Goal: Information Seeking & Learning: Learn about a topic

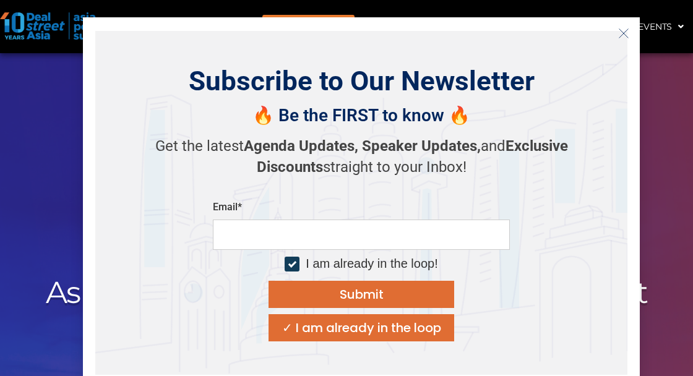
click at [624, 35] on icon "Close" at bounding box center [623, 33] width 11 height 11
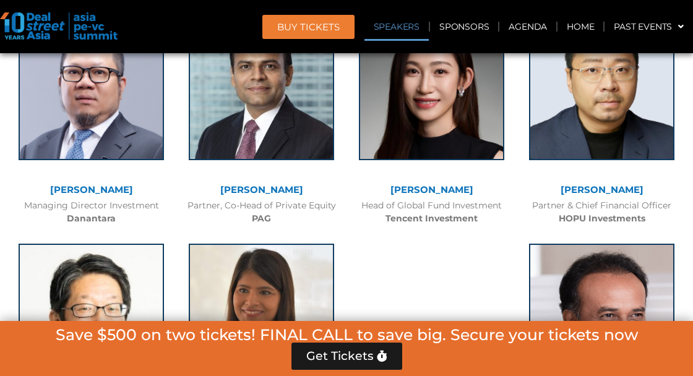
scroll to position [1454, 0]
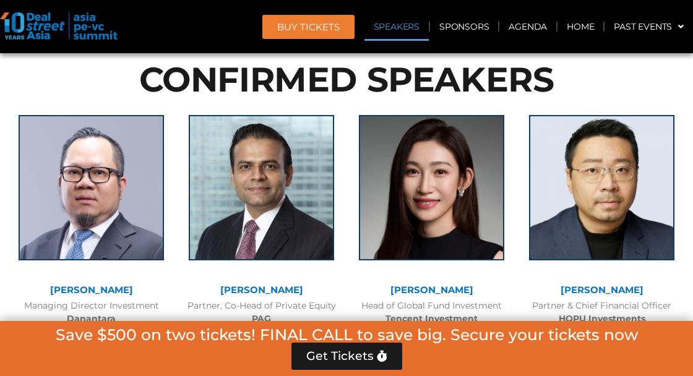
click at [131, 204] on img at bounding box center [91, 187] width 145 height 145
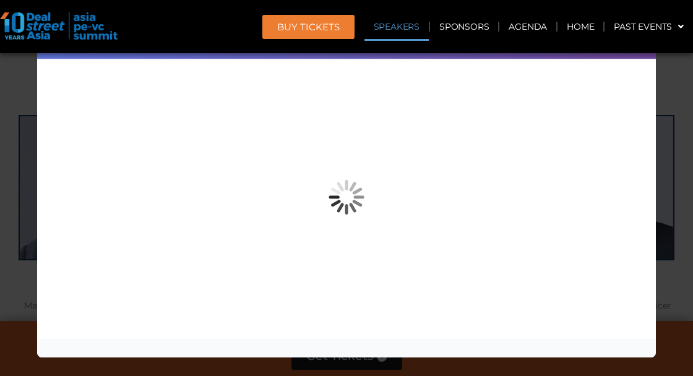
click at [675, 246] on div "Speaker Profile ×" at bounding box center [346, 188] width 693 height 376
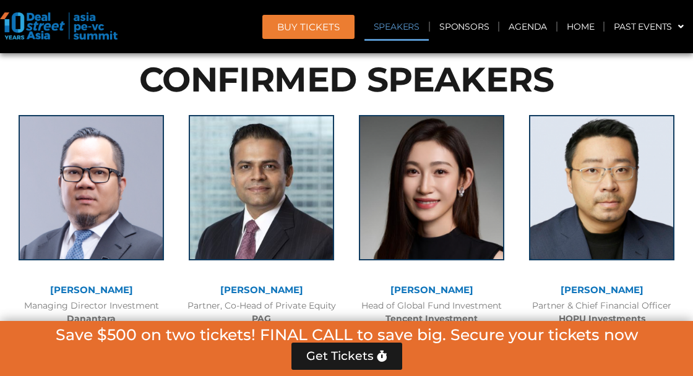
click at [316, 199] on img at bounding box center [261, 187] width 145 height 145
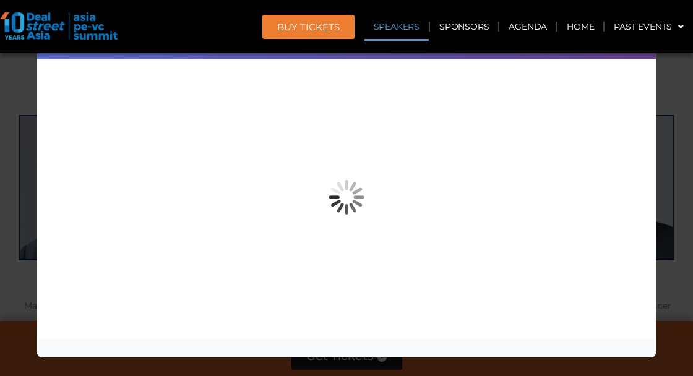
click at [670, 281] on div "Speaker Profile ×" at bounding box center [346, 188] width 693 height 376
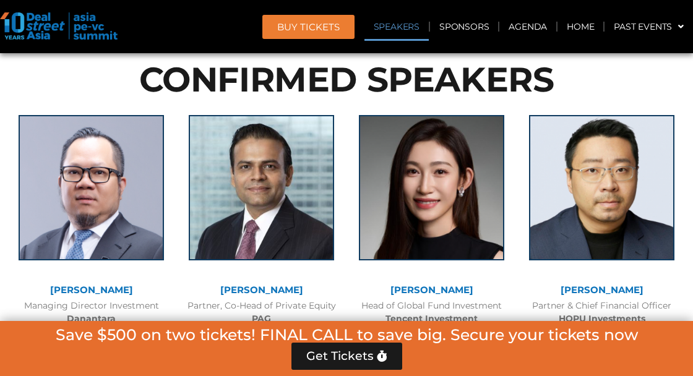
click at [480, 207] on img at bounding box center [431, 187] width 145 height 145
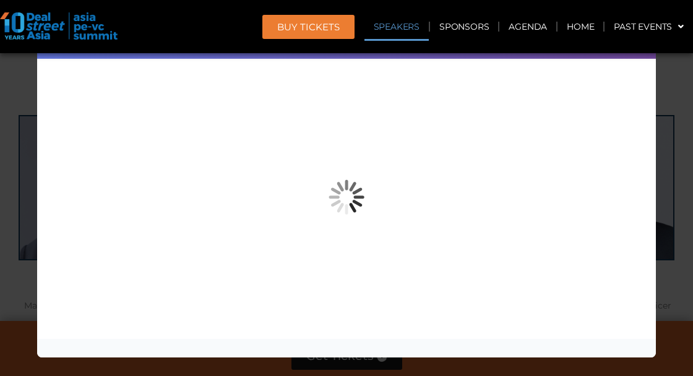
click at [678, 251] on div "Speaker Profile ×" at bounding box center [346, 188] width 693 height 376
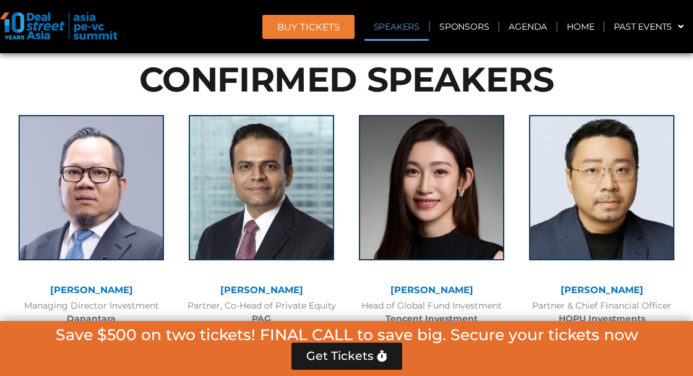
click at [644, 236] on img at bounding box center [601, 187] width 145 height 145
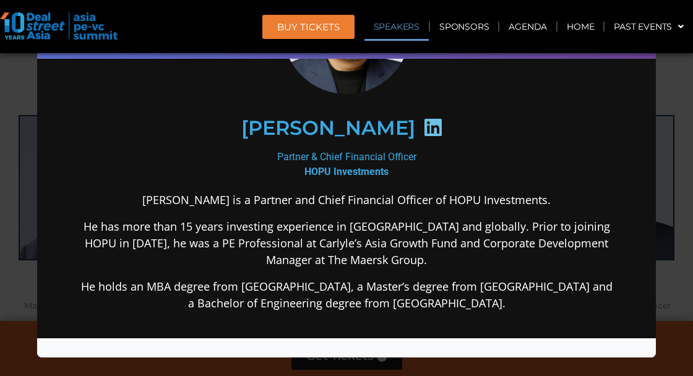
scroll to position [1514, 0]
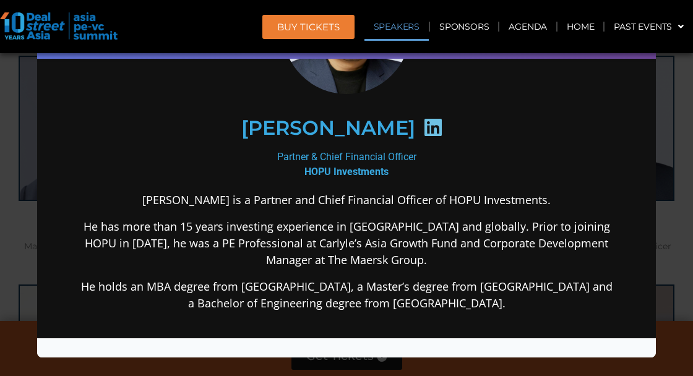
click at [680, 227] on div "Speaker Profile ×" at bounding box center [346, 188] width 693 height 376
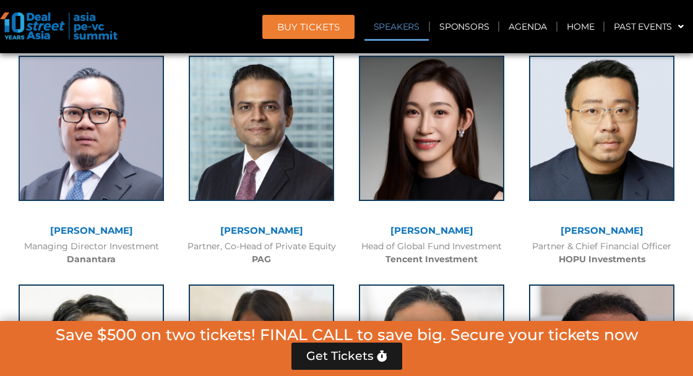
scroll to position [1682, 0]
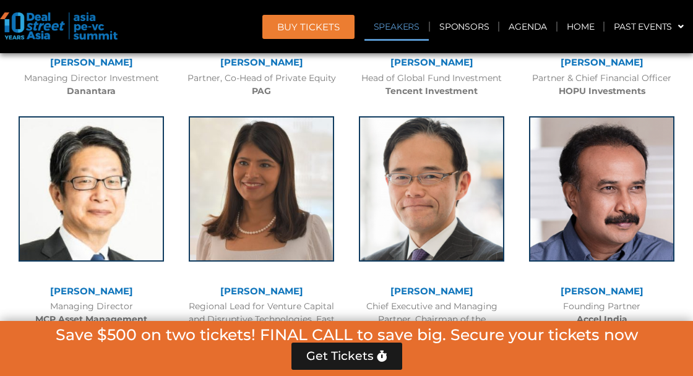
click at [99, 223] on img at bounding box center [91, 188] width 145 height 145
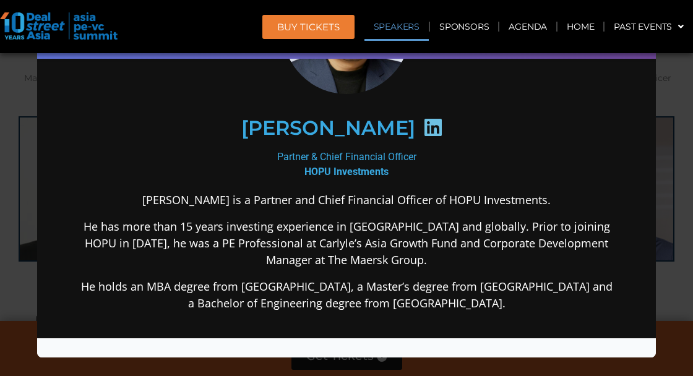
click at [668, 238] on div "Speaker Profile ×" at bounding box center [346, 188] width 693 height 376
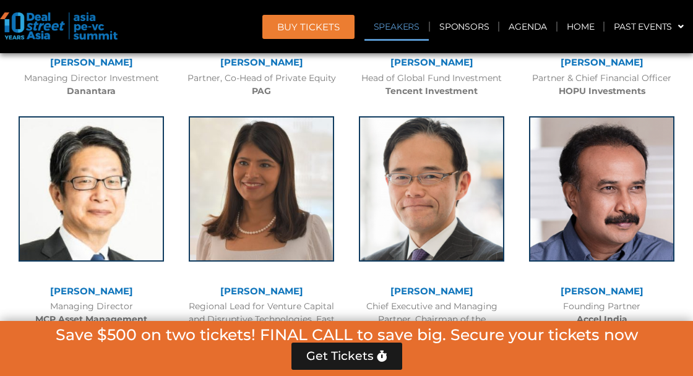
click at [240, 205] on img at bounding box center [261, 188] width 145 height 145
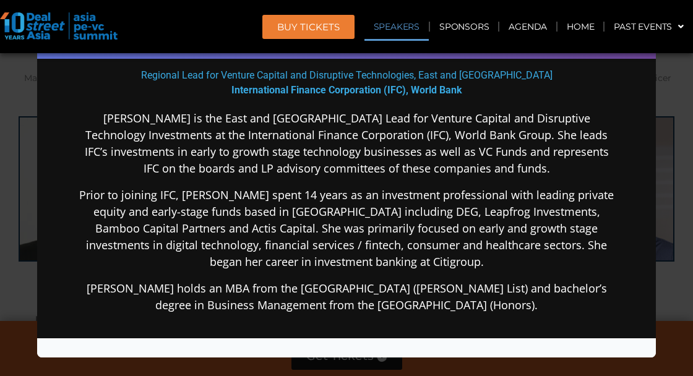
scroll to position [224, 0]
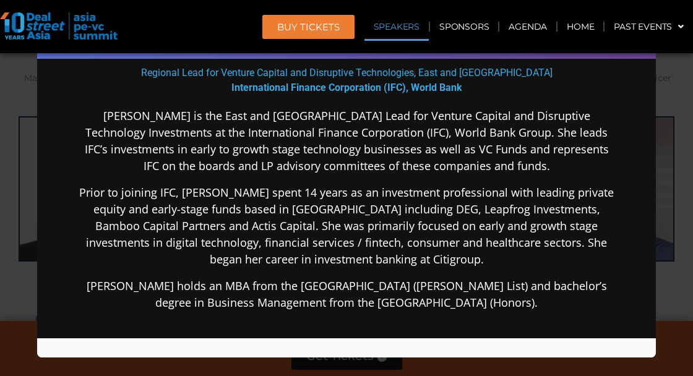
click at [675, 196] on div "Speaker Profile ×" at bounding box center [346, 188] width 693 height 376
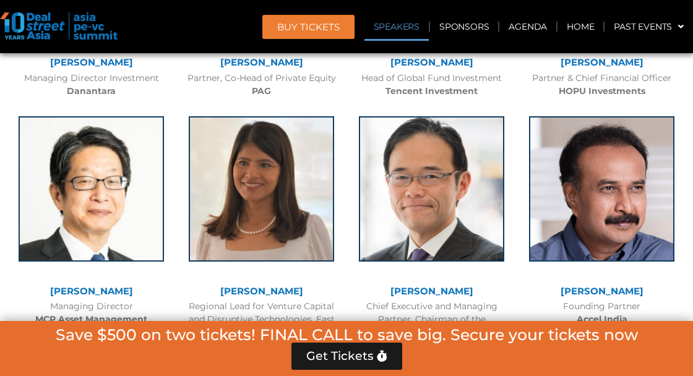
click at [499, 171] on img at bounding box center [431, 188] width 145 height 145
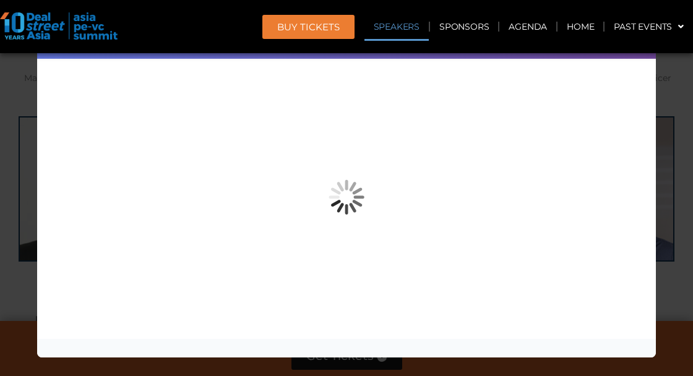
click at [667, 223] on div "Speaker Profile ×" at bounding box center [346, 188] width 693 height 376
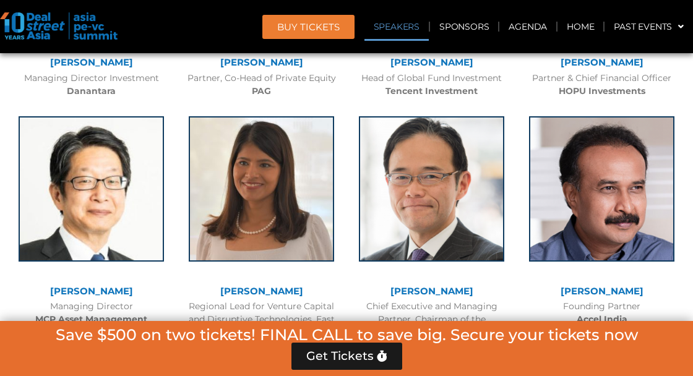
click at [634, 215] on img at bounding box center [601, 188] width 145 height 145
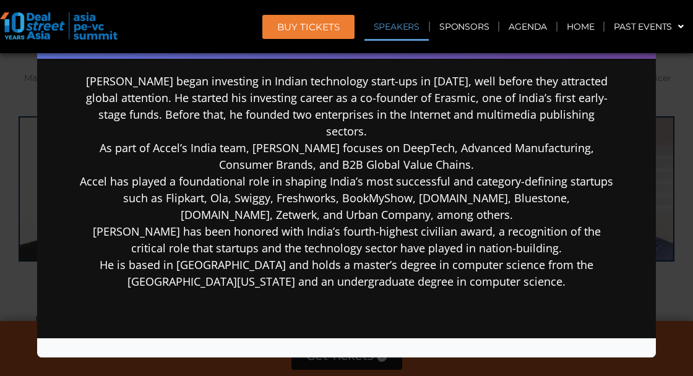
scroll to position [0, 0]
click at [675, 218] on div "Speaker Profile ×" at bounding box center [346, 188] width 693 height 376
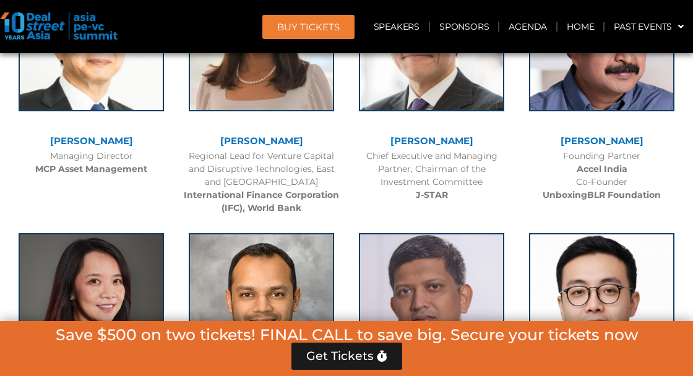
scroll to position [1880, 0]
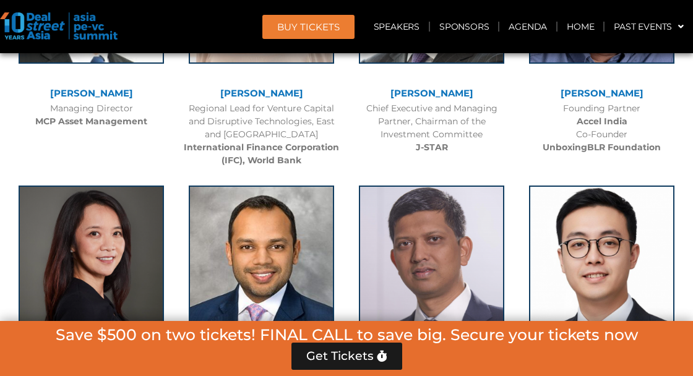
click at [74, 241] on img at bounding box center [91, 258] width 145 height 145
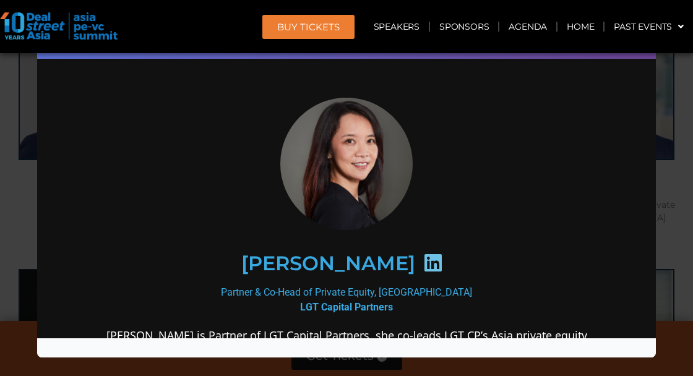
scroll to position [85, 0]
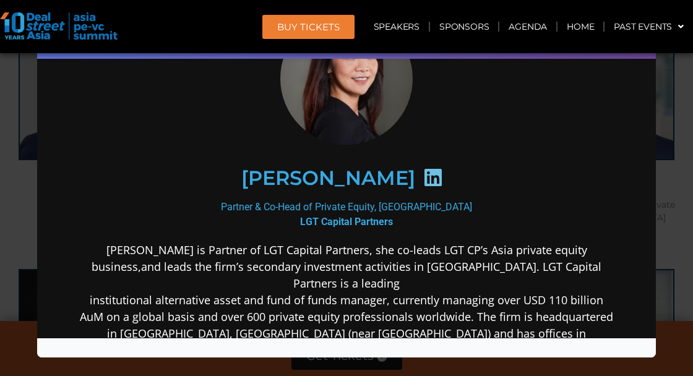
click at [680, 274] on div "Speaker Profile ×" at bounding box center [346, 188] width 693 height 376
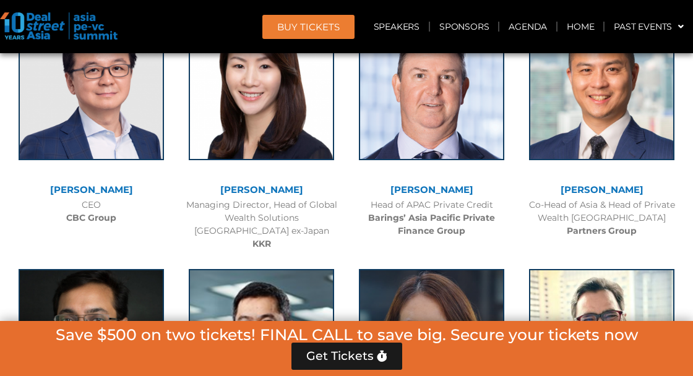
click at [635, 160] on img at bounding box center [601, 87] width 145 height 145
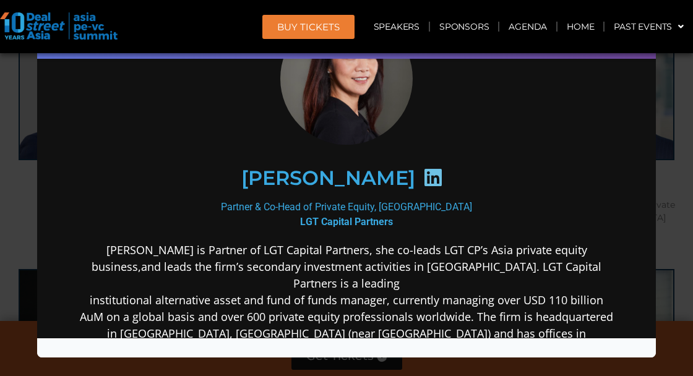
scroll to position [2046, 0]
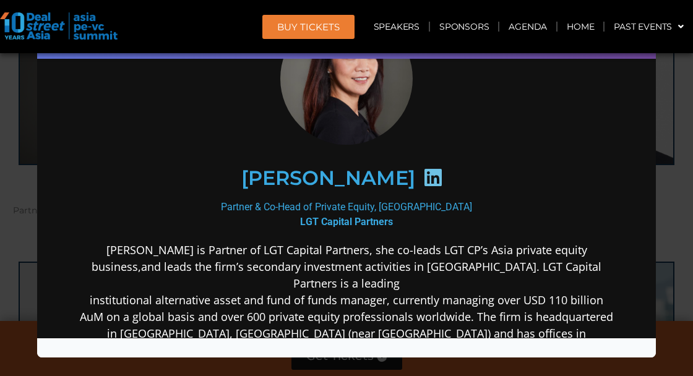
click at [670, 229] on div "Speaker Profile ×" at bounding box center [346, 188] width 693 height 376
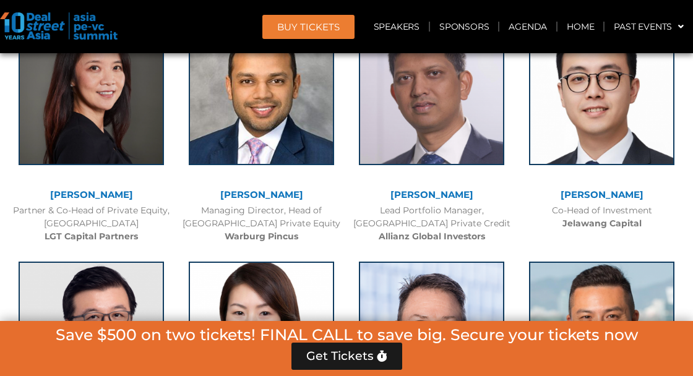
click at [229, 125] on img at bounding box center [261, 92] width 145 height 145
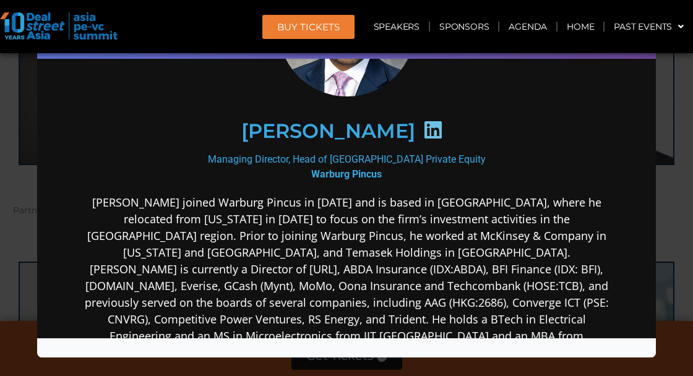
scroll to position [0, 0]
click at [676, 220] on div "Speaker Profile ×" at bounding box center [346, 188] width 693 height 376
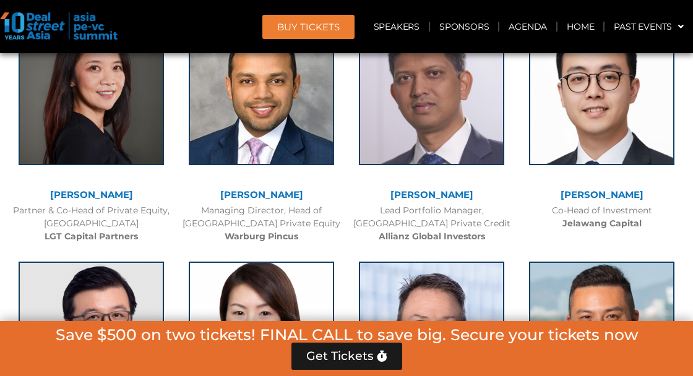
click at [511, 127] on div "Sumit Bhandari Lead Portfolio Manager, Asia Private Credit Allianz Global Inves…" at bounding box center [432, 128] width 170 height 242
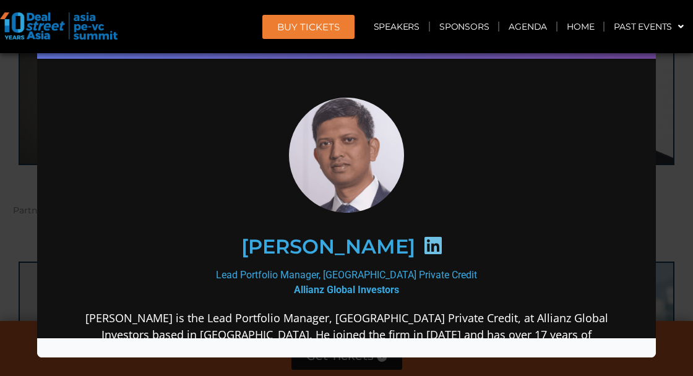
scroll to position [129, 0]
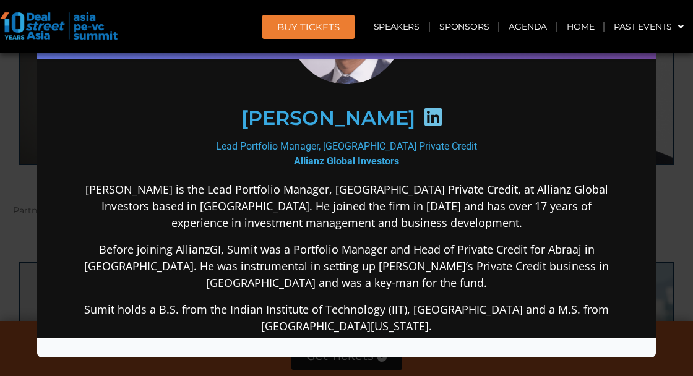
click at [672, 216] on div "Speaker Profile ×" at bounding box center [346, 188] width 693 height 376
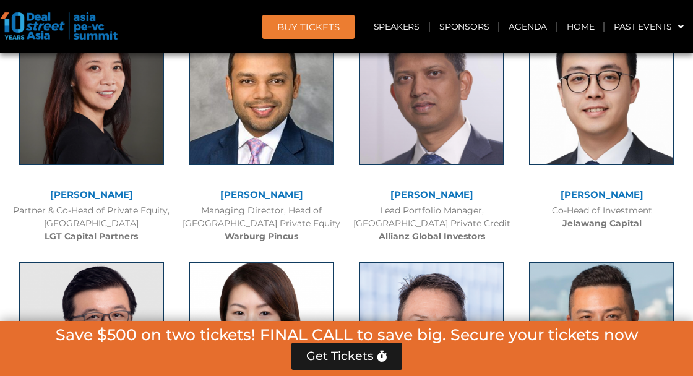
click at [613, 124] on img at bounding box center [601, 92] width 145 height 145
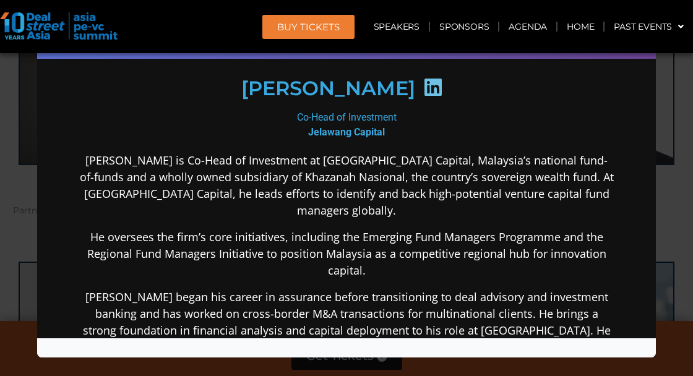
scroll to position [0, 0]
click at [672, 220] on div "Speaker Profile ×" at bounding box center [346, 188] width 693 height 376
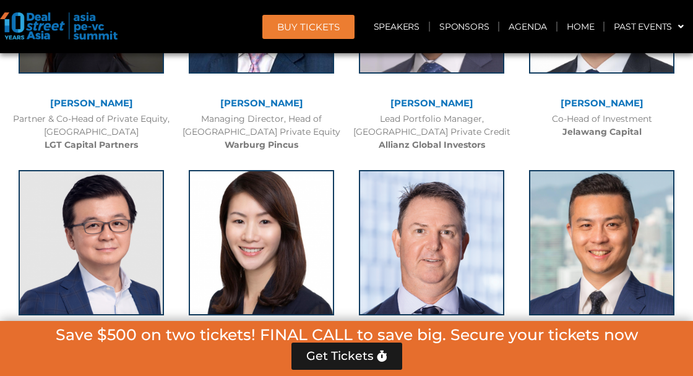
scroll to position [2141, 0]
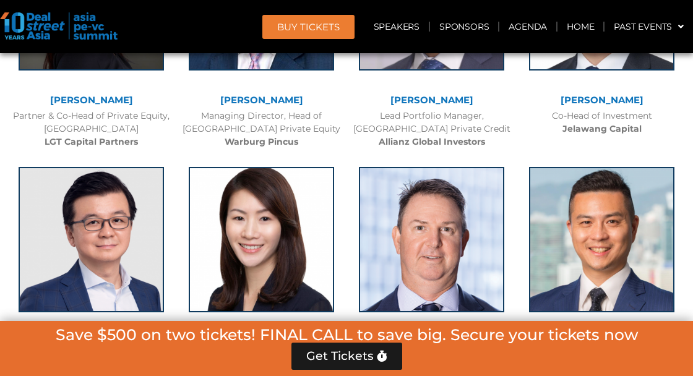
click at [74, 210] on img at bounding box center [91, 239] width 145 height 145
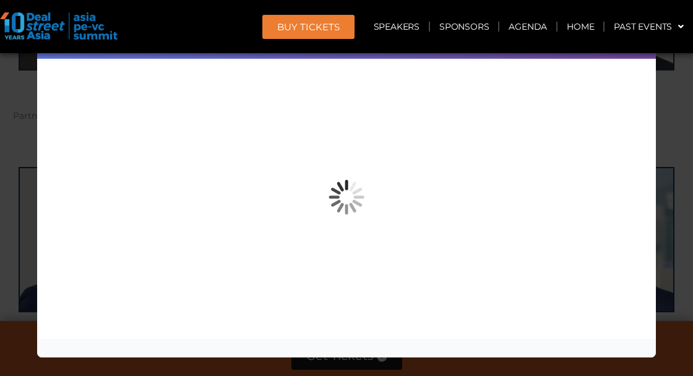
click at [670, 279] on div "Speaker Profile ×" at bounding box center [346, 188] width 693 height 376
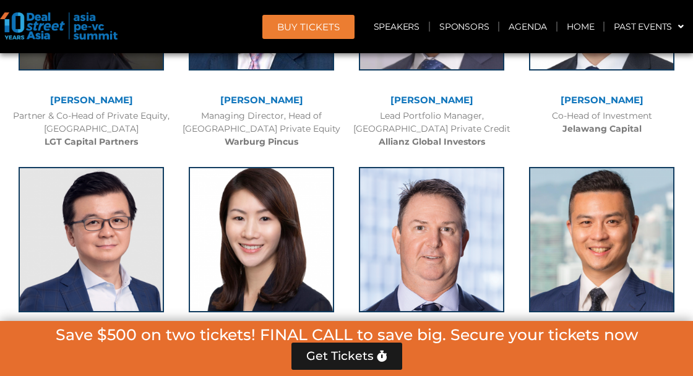
click at [239, 243] on img at bounding box center [261, 239] width 145 height 145
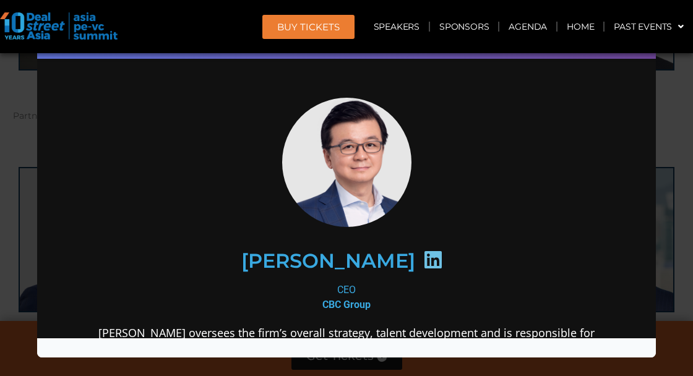
click at [670, 281] on div "Speaker Profile ×" at bounding box center [346, 188] width 693 height 376
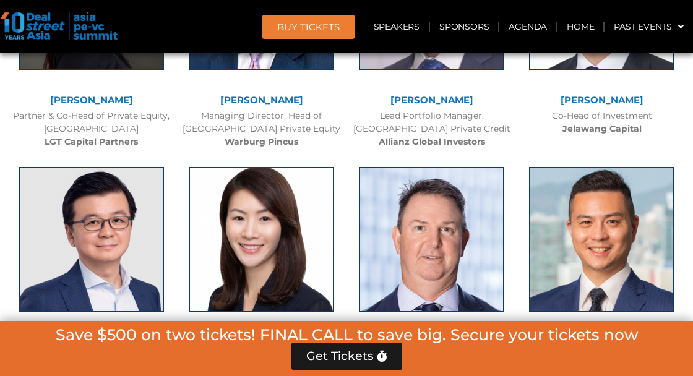
click at [483, 266] on img at bounding box center [431, 239] width 145 height 145
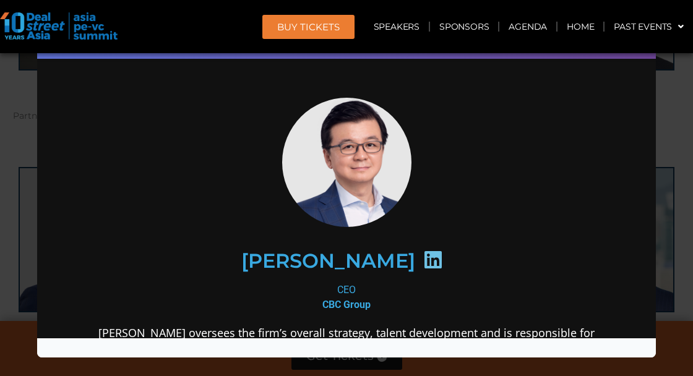
click at [665, 291] on div "Speaker Profile ×" at bounding box center [346, 188] width 693 height 376
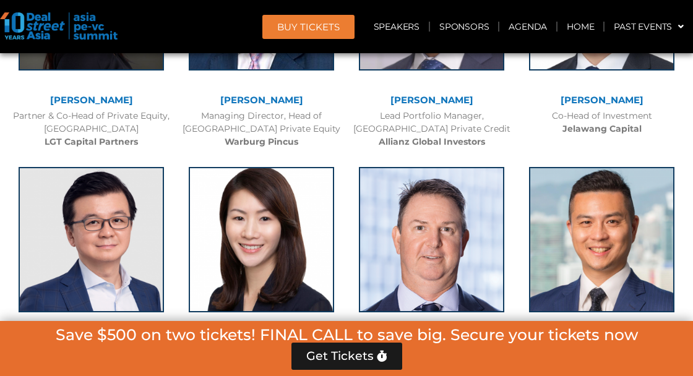
click at [626, 298] on img at bounding box center [601, 239] width 145 height 145
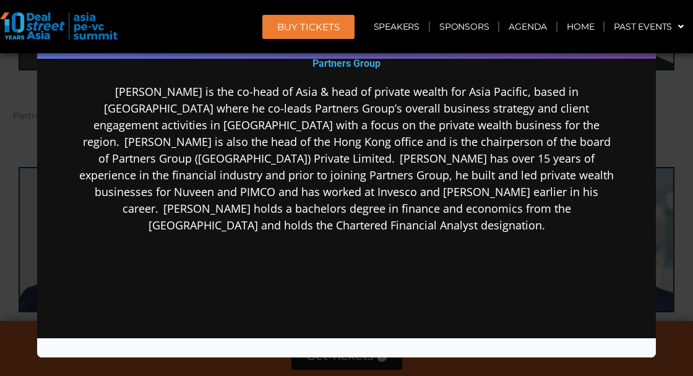
scroll to position [236, 0]
click at [665, 267] on div "Speaker Profile ×" at bounding box center [346, 188] width 693 height 376
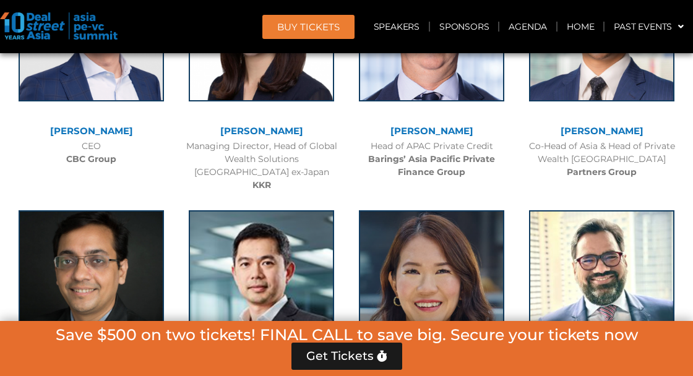
scroll to position [2357, 0]
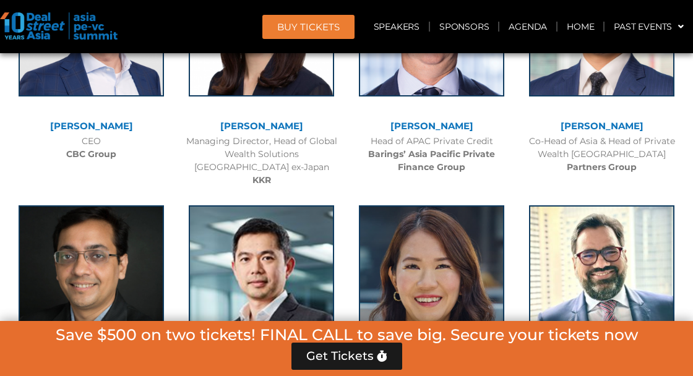
click at [68, 236] on img at bounding box center [91, 277] width 145 height 145
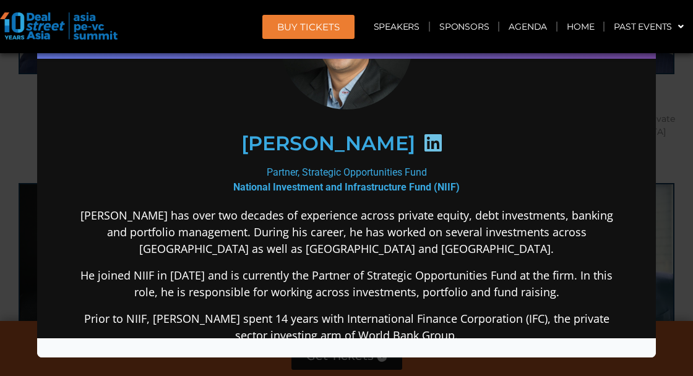
scroll to position [121, 0]
click at [673, 281] on div "Speaker Profile ×" at bounding box center [346, 188] width 693 height 376
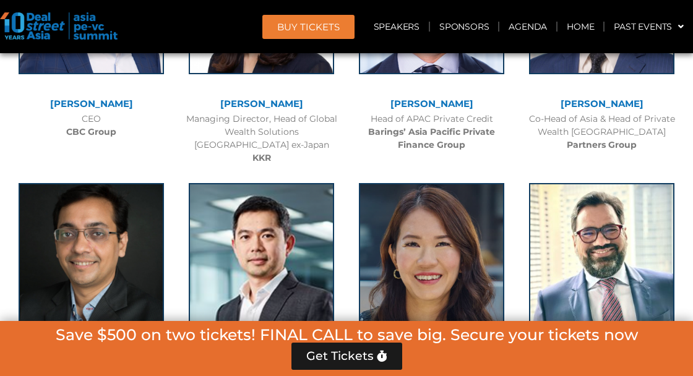
click at [222, 267] on img at bounding box center [261, 255] width 145 height 145
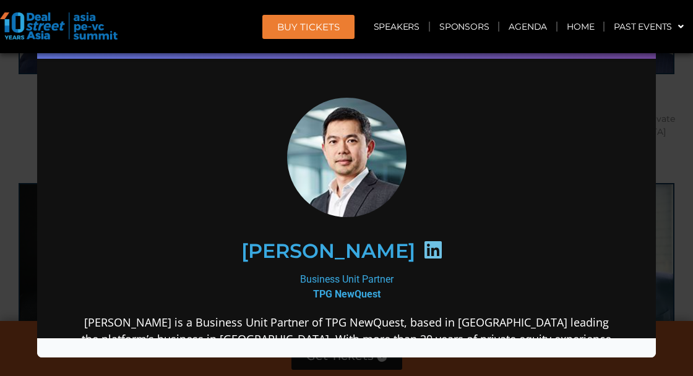
click at [670, 290] on div "Speaker Profile ×" at bounding box center [346, 188] width 693 height 376
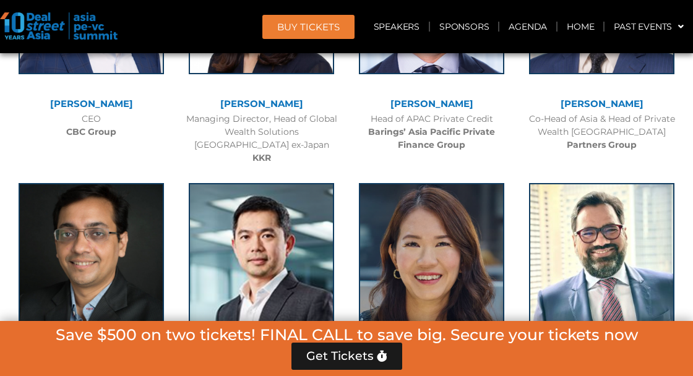
click at [494, 313] on img at bounding box center [431, 255] width 145 height 145
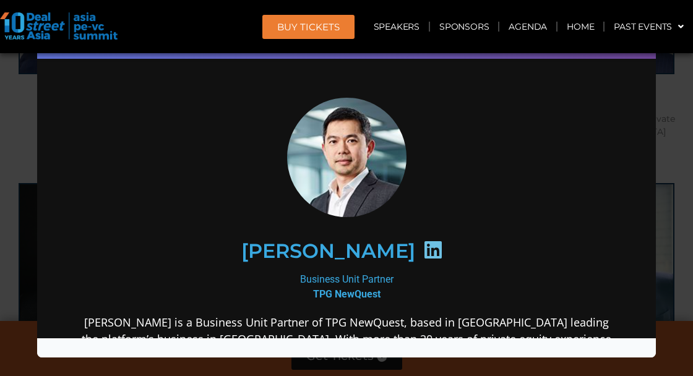
click at [679, 259] on div "Speaker Profile ×" at bounding box center [346, 188] width 693 height 376
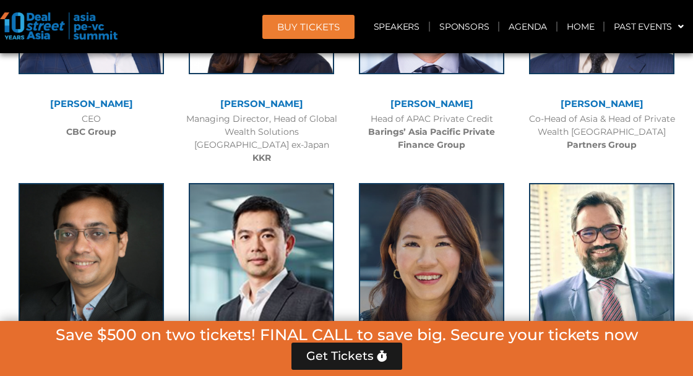
click at [624, 289] on img at bounding box center [601, 255] width 145 height 145
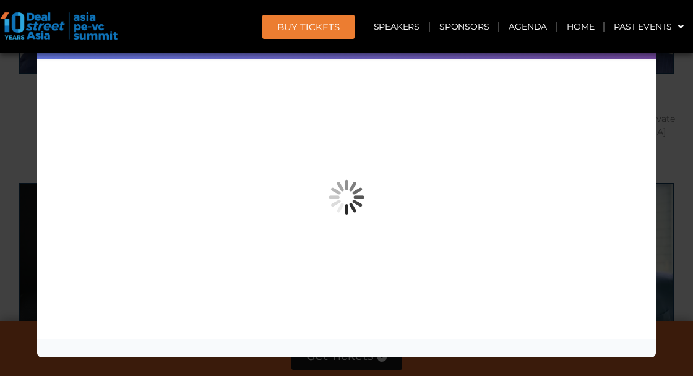
click at [680, 264] on div "Speaker Profile ×" at bounding box center [346, 188] width 693 height 376
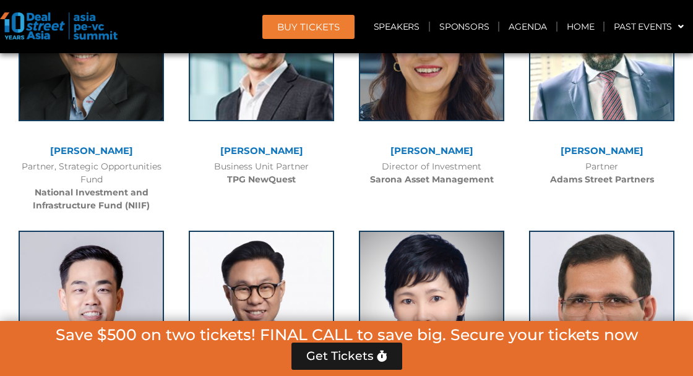
click at [77, 231] on img at bounding box center [91, 303] width 145 height 145
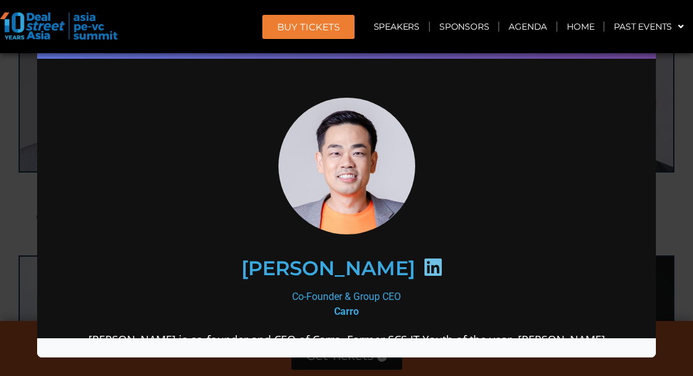
scroll to position [168, 0]
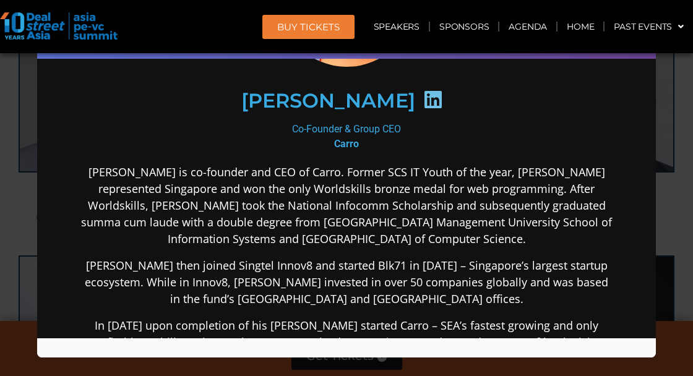
click at [677, 205] on div "Speaker Profile ×" at bounding box center [346, 188] width 693 height 376
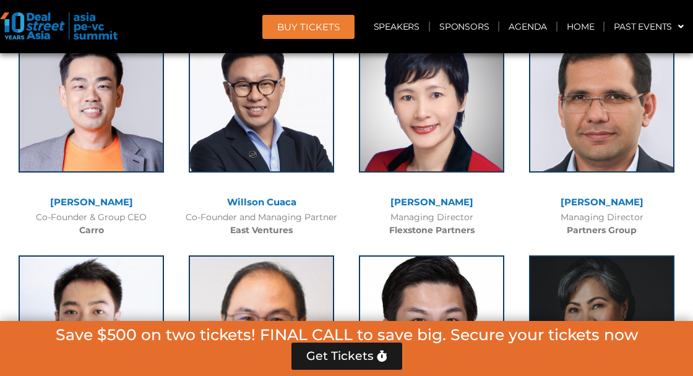
click at [226, 132] on img at bounding box center [261, 99] width 145 height 145
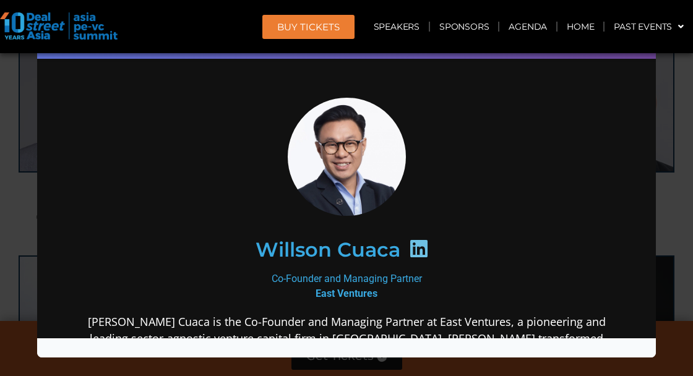
click at [670, 214] on div "Speaker Profile ×" at bounding box center [346, 188] width 693 height 376
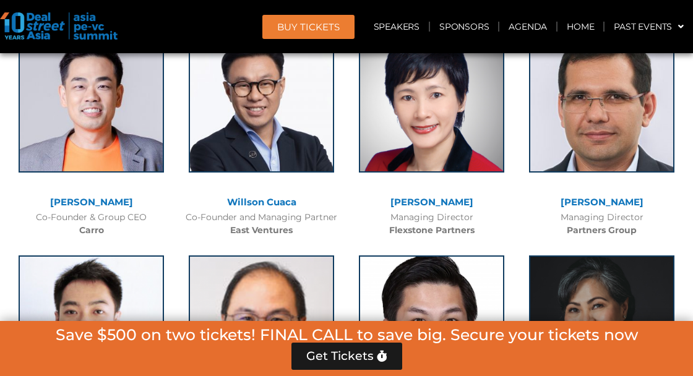
click at [501, 136] on img at bounding box center [431, 99] width 145 height 145
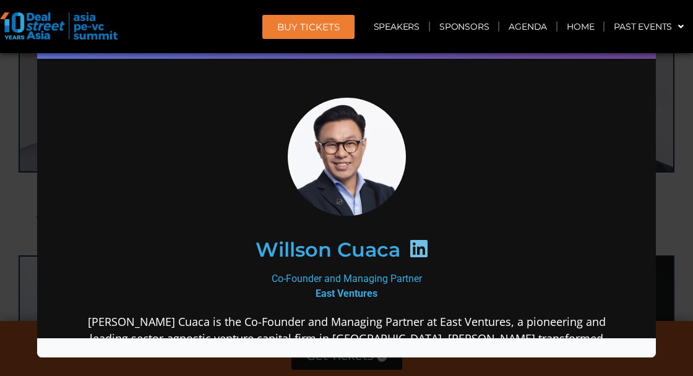
click at [668, 231] on div "Speaker Profile ×" at bounding box center [346, 188] width 693 height 376
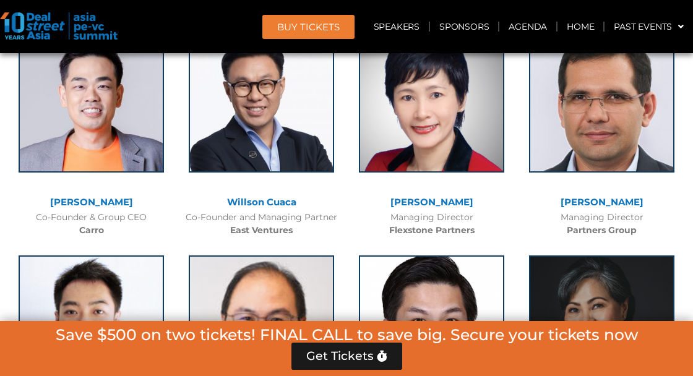
click at [654, 150] on img at bounding box center [601, 99] width 145 height 145
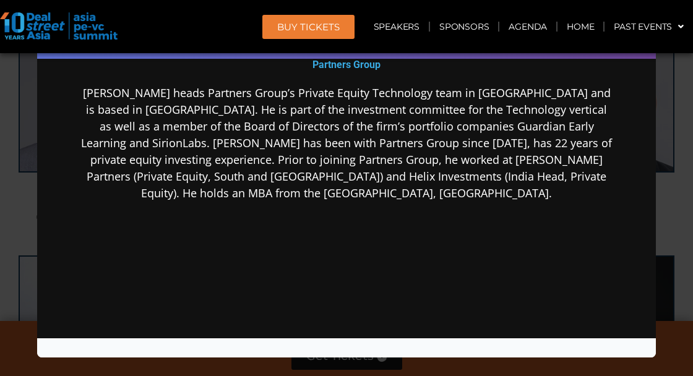
scroll to position [247, 0]
click at [688, 197] on div "Speaker Profile ×" at bounding box center [346, 188] width 693 height 376
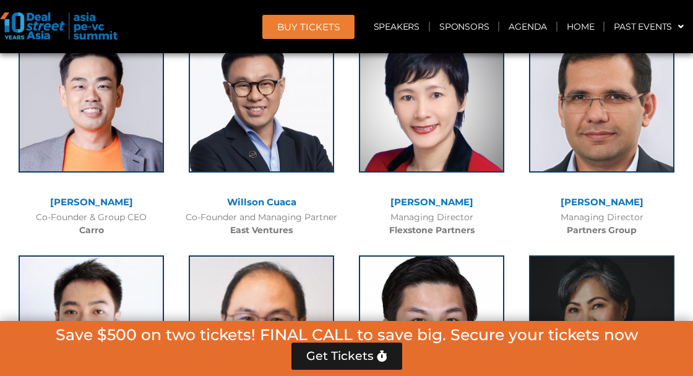
click at [66, 256] on img at bounding box center [91, 328] width 145 height 145
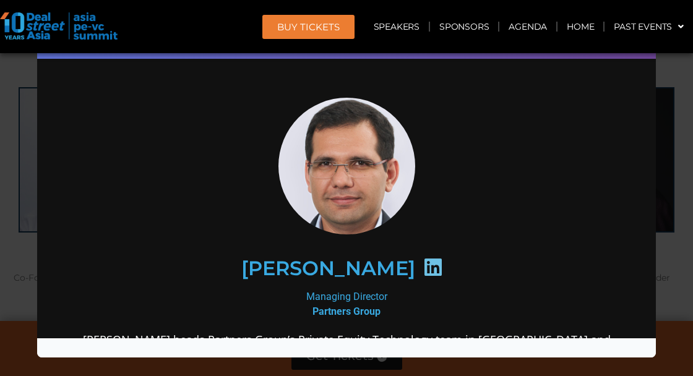
click at [671, 266] on div "Speaker Profile ×" at bounding box center [346, 188] width 693 height 376
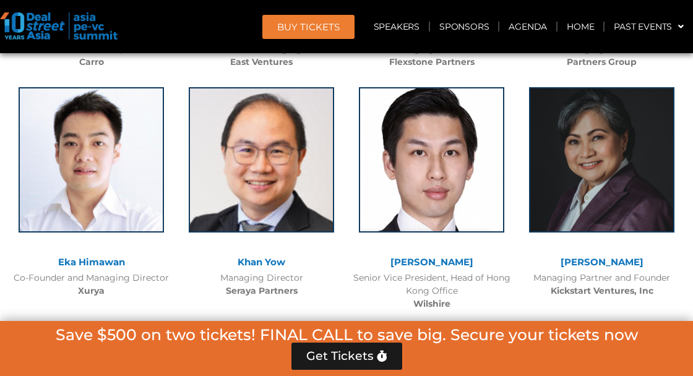
click at [218, 204] on img at bounding box center [261, 159] width 145 height 145
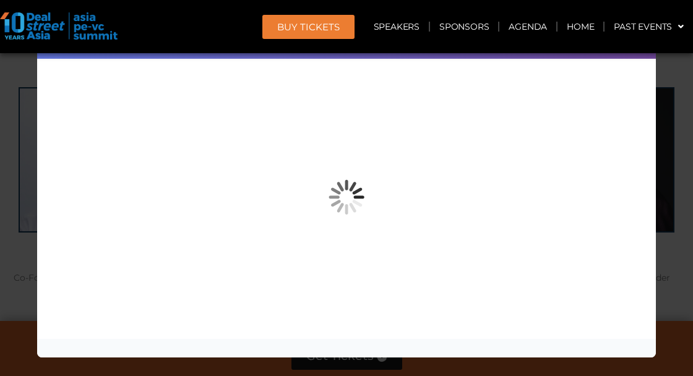
click at [670, 303] on div "Speaker Profile ×" at bounding box center [346, 188] width 693 height 376
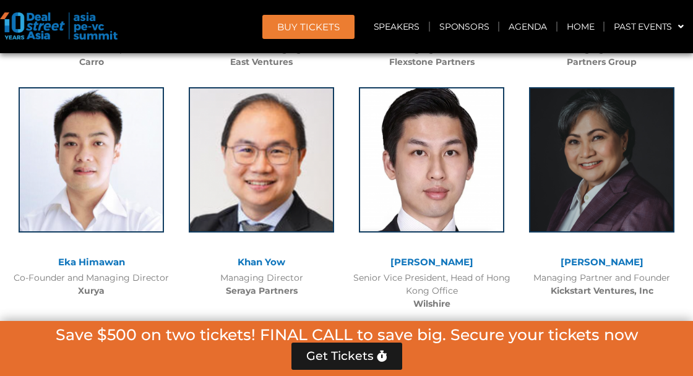
click at [470, 203] on img at bounding box center [431, 159] width 145 height 145
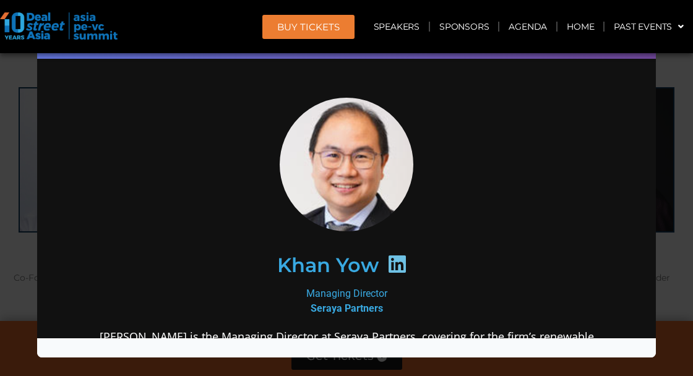
click at [666, 283] on div "Speaker Profile ×" at bounding box center [346, 188] width 693 height 376
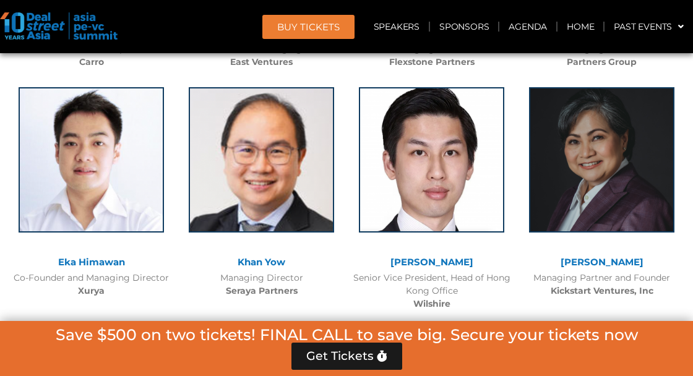
click at [677, 264] on div "[PERSON_NAME]" at bounding box center [602, 262] width 158 height 11
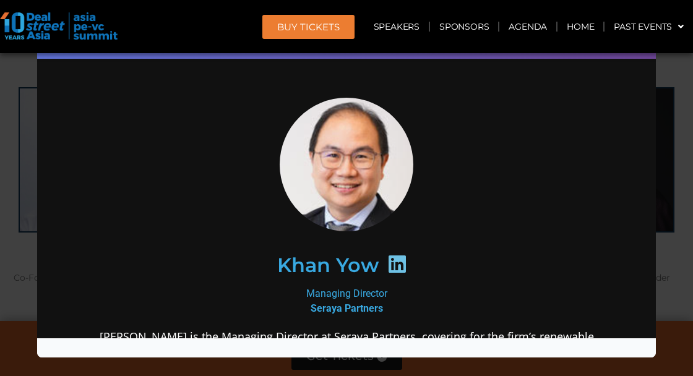
click at [678, 274] on div "Speaker Profile ×" at bounding box center [346, 188] width 693 height 376
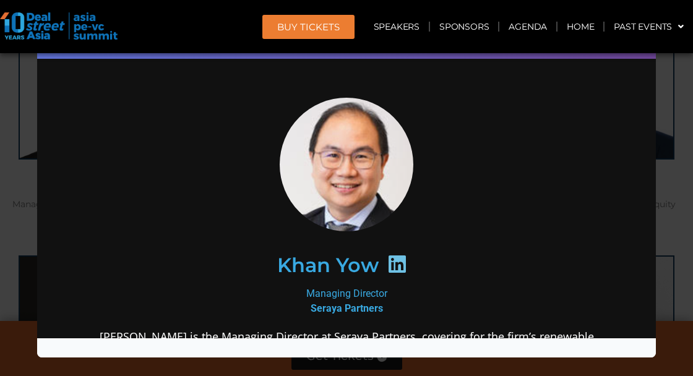
click at [673, 275] on div "Speaker Profile ×" at bounding box center [346, 188] width 693 height 376
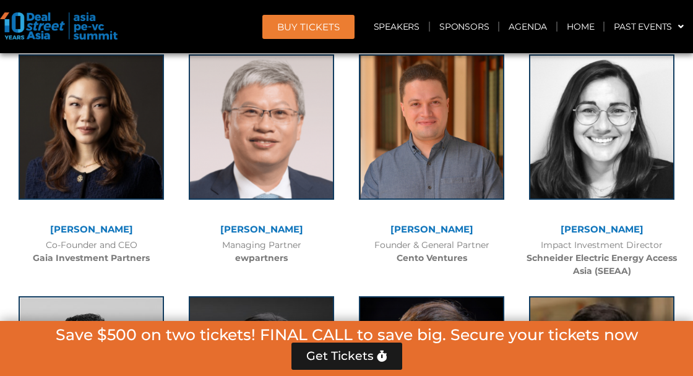
scroll to position [3226, 0]
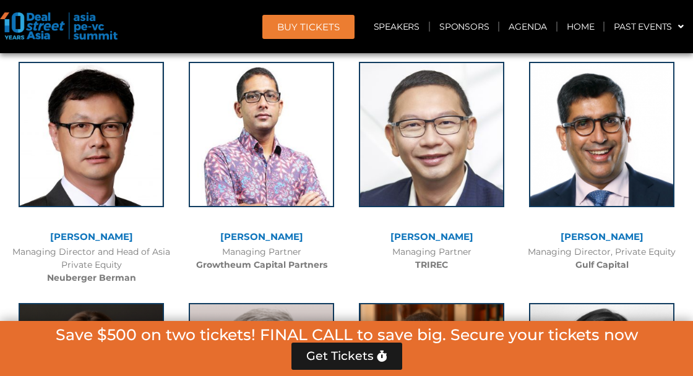
click at [215, 116] on img at bounding box center [261, 134] width 145 height 145
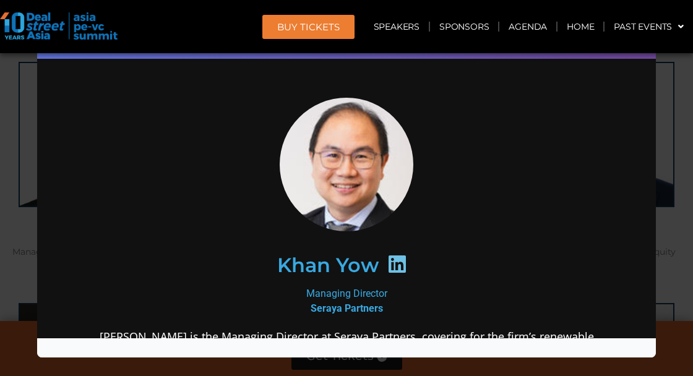
click at [677, 212] on div "Speaker Profile ×" at bounding box center [346, 188] width 693 height 376
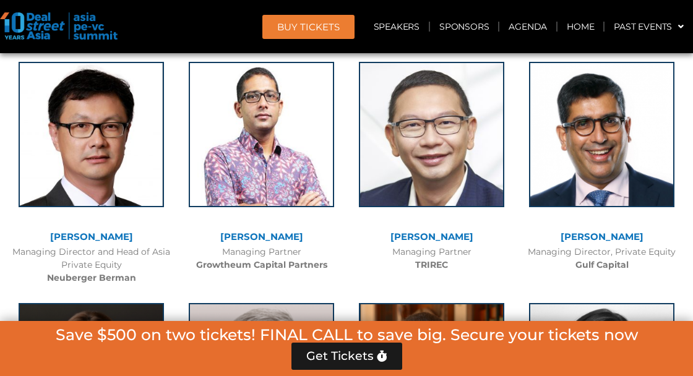
click at [456, 184] on img at bounding box center [431, 134] width 145 height 145
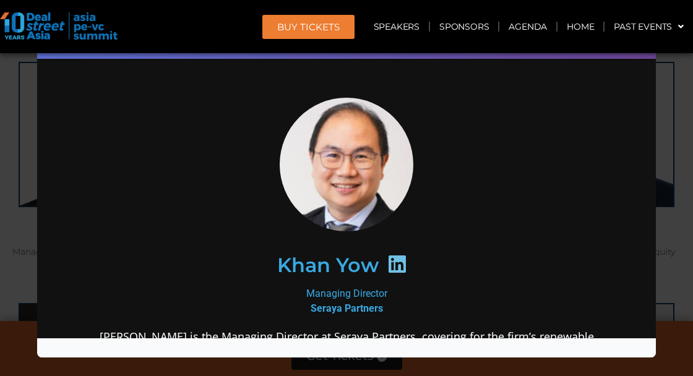
click at [672, 207] on div "Speaker Profile ×" at bounding box center [346, 188] width 693 height 376
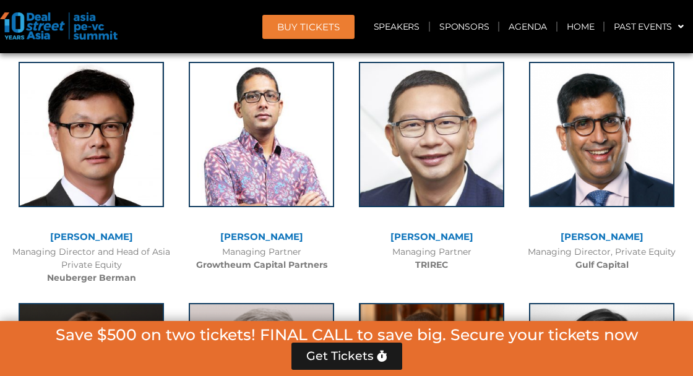
click at [641, 201] on img at bounding box center [601, 134] width 145 height 145
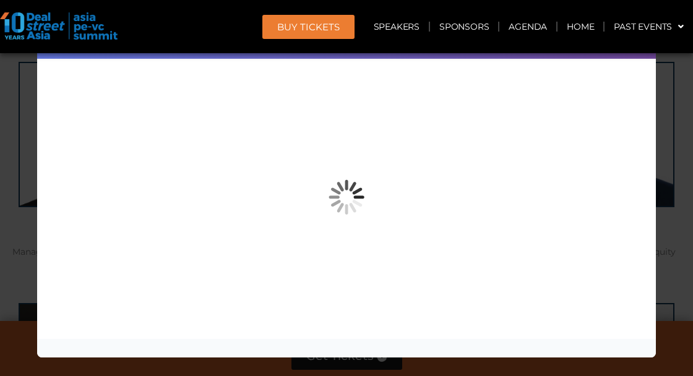
click at [669, 210] on div "Speaker Profile ×" at bounding box center [346, 188] width 693 height 376
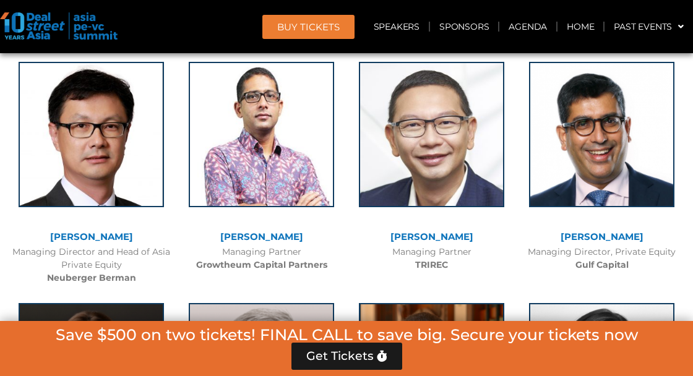
scroll to position [3354, 0]
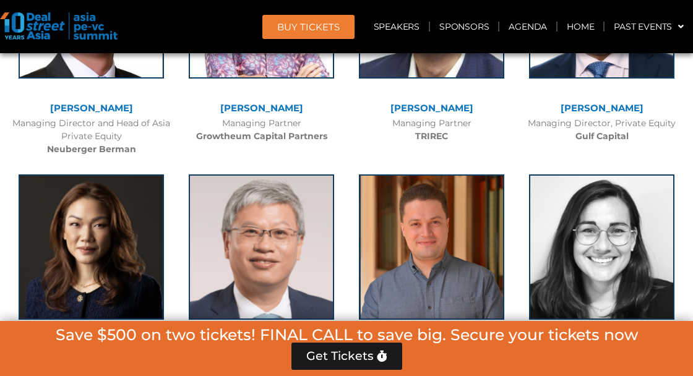
click at [46, 212] on img at bounding box center [91, 247] width 145 height 145
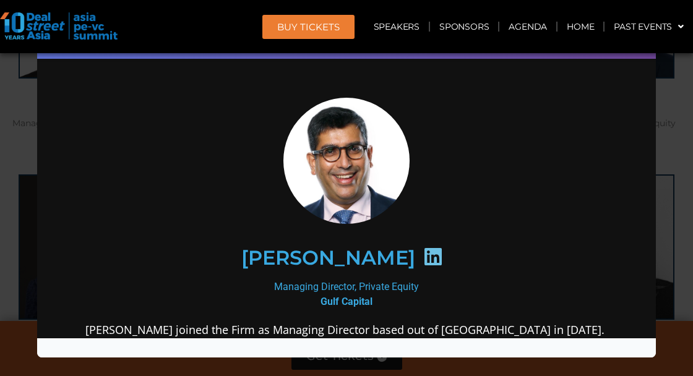
scroll to position [3392, 0]
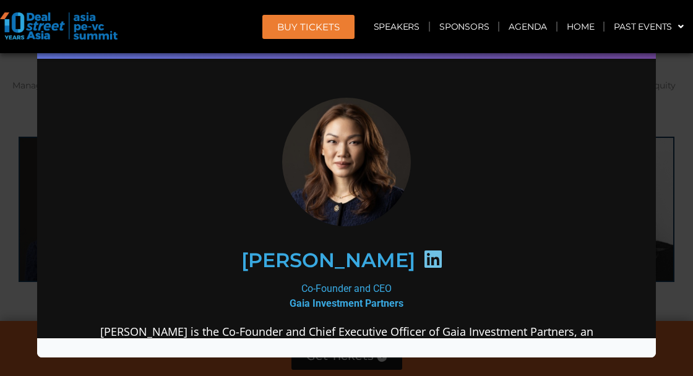
click at [675, 264] on div "Speaker Profile ×" at bounding box center [346, 188] width 693 height 376
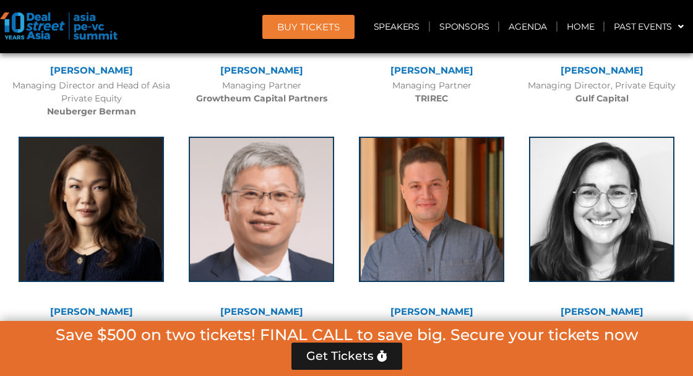
click at [217, 235] on img at bounding box center [261, 209] width 145 height 145
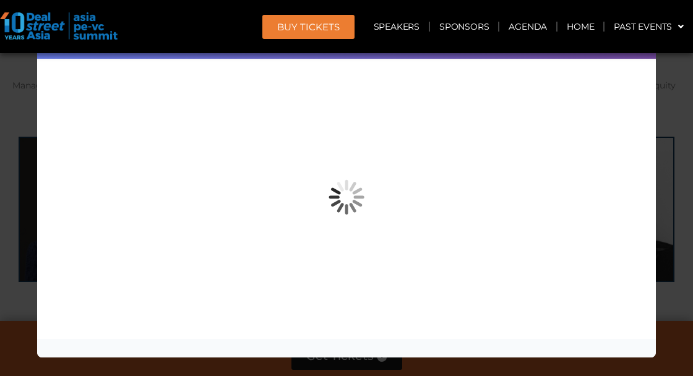
click at [670, 269] on div "Speaker Profile ×" at bounding box center [346, 188] width 693 height 376
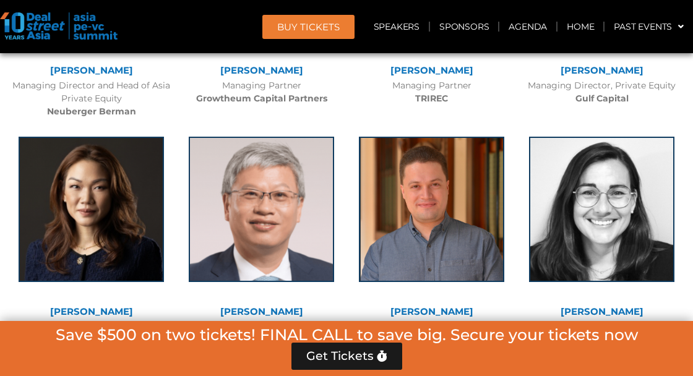
click at [384, 263] on img at bounding box center [431, 209] width 145 height 145
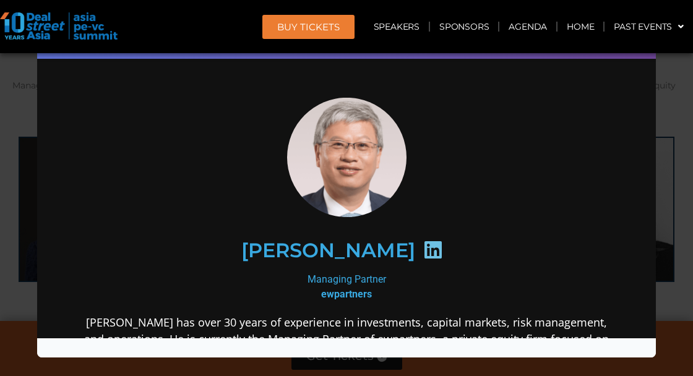
click at [675, 272] on div "Speaker Profile ×" at bounding box center [346, 188] width 693 height 376
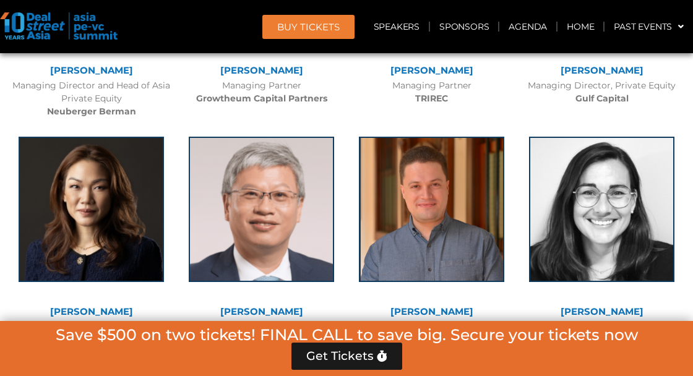
click at [652, 264] on img at bounding box center [601, 209] width 145 height 145
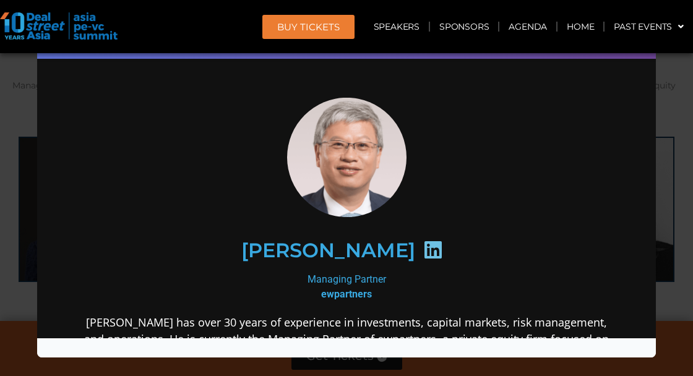
click at [670, 268] on div "Speaker Profile ×" at bounding box center [346, 188] width 693 height 376
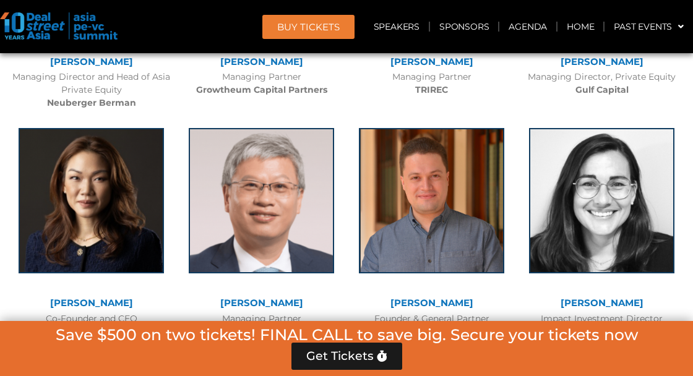
scroll to position [3632, 0]
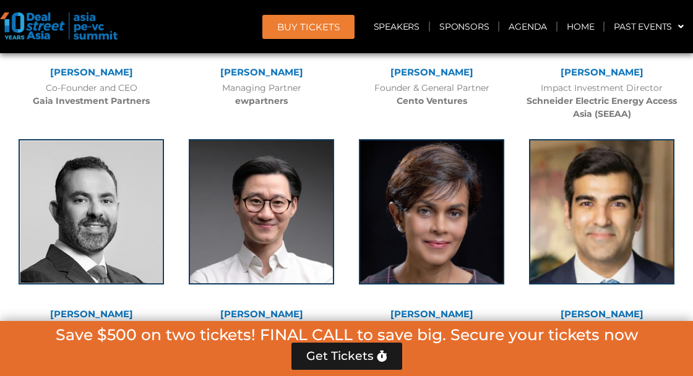
click at [69, 204] on img at bounding box center [91, 211] width 145 height 145
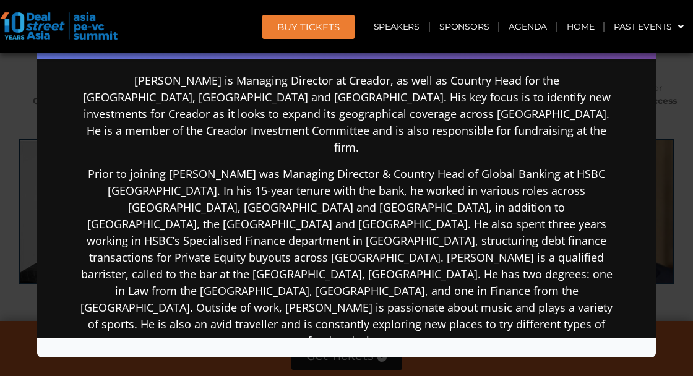
scroll to position [0, 0]
click at [682, 259] on div "Speaker Profile ×" at bounding box center [346, 188] width 693 height 376
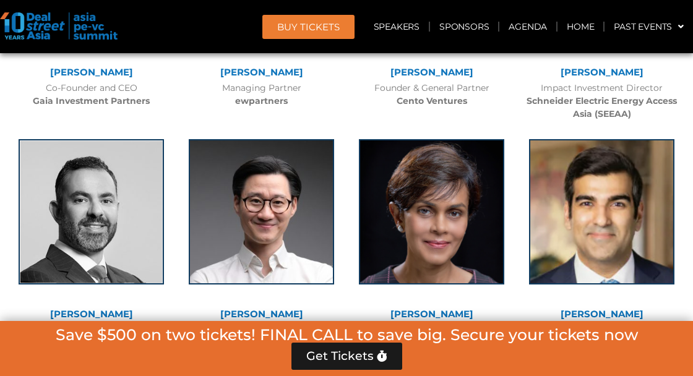
click at [227, 207] on img at bounding box center [261, 211] width 145 height 145
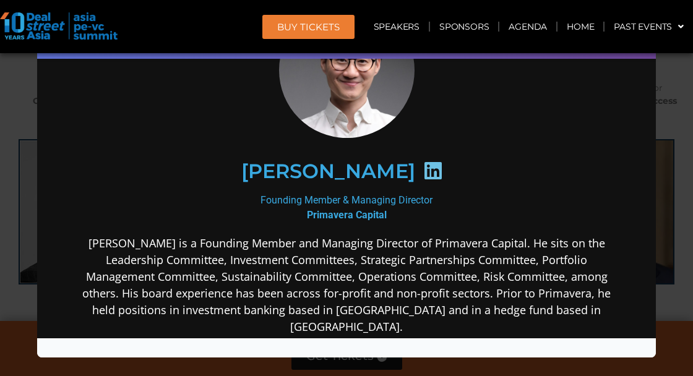
scroll to position [95, 0]
click at [37, 217] on section "Philip Hu Founding Member & Managing Director Primavera Capital Philip is a Fou…" at bounding box center [346, 291] width 619 height 663
click at [678, 288] on div "Speaker Profile ×" at bounding box center [346, 188] width 693 height 376
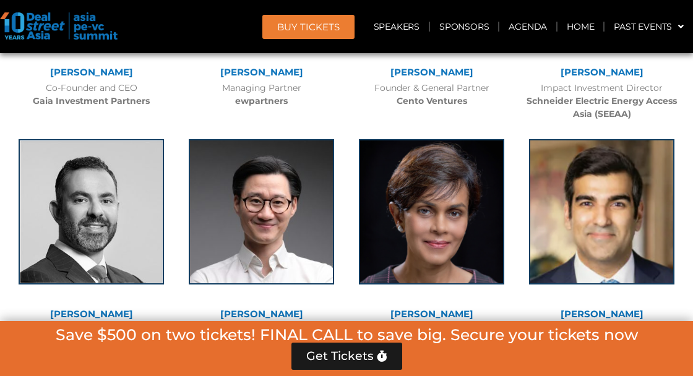
click at [459, 236] on img at bounding box center [431, 211] width 145 height 145
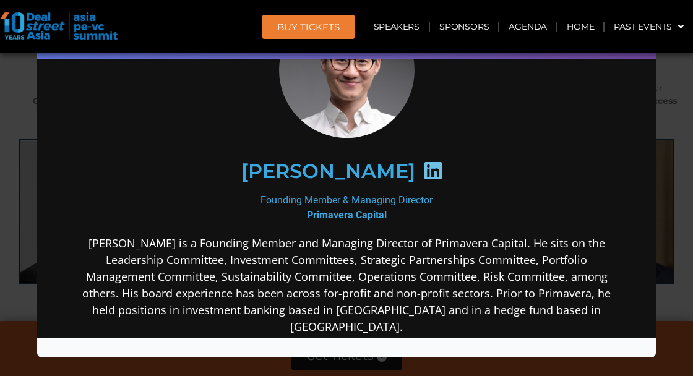
click at [683, 270] on div "Speaker Profile ×" at bounding box center [346, 188] width 693 height 376
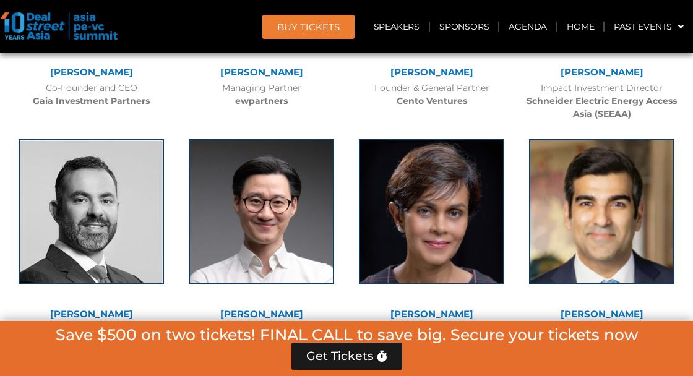
click at [621, 280] on img at bounding box center [601, 211] width 145 height 145
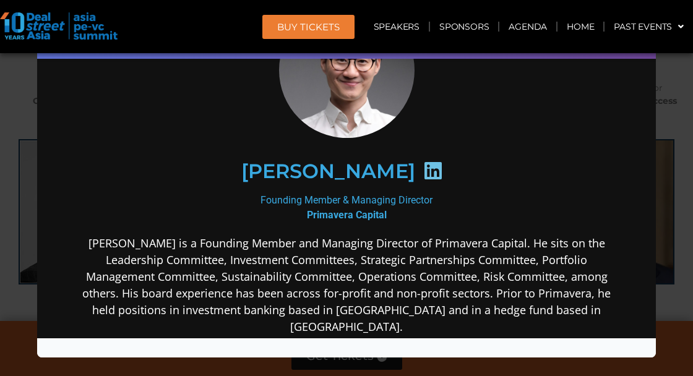
click at [666, 282] on div "Speaker Profile ×" at bounding box center [346, 188] width 693 height 376
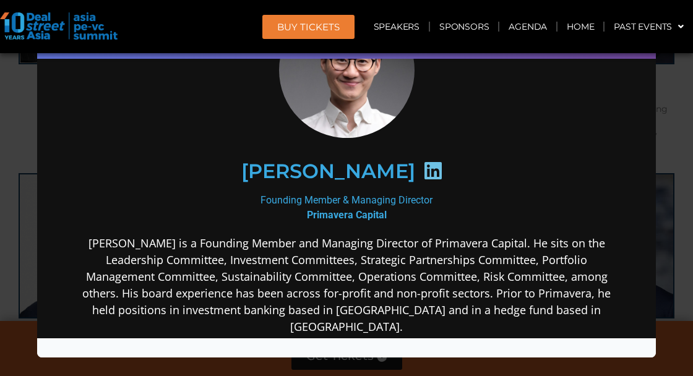
click at [671, 285] on div "Speaker Profile ×" at bounding box center [346, 188] width 693 height 376
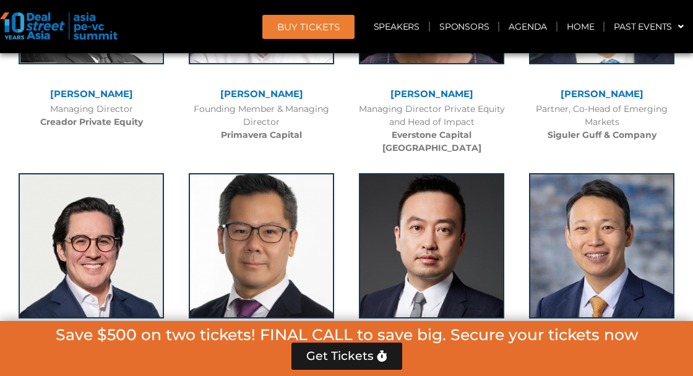
click at [249, 246] on img at bounding box center [261, 245] width 145 height 145
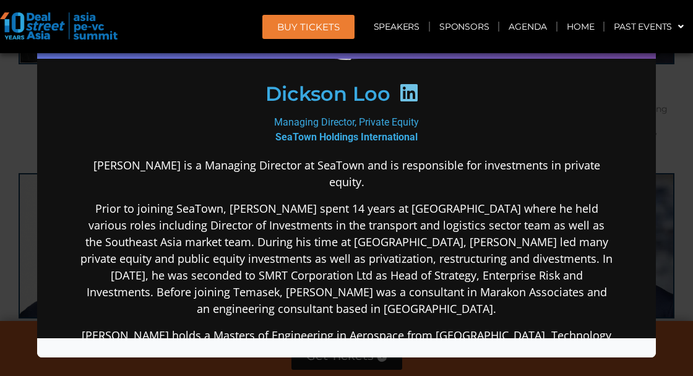
scroll to position [0, 0]
click at [666, 267] on div "Speaker Profile ×" at bounding box center [346, 188] width 693 height 376
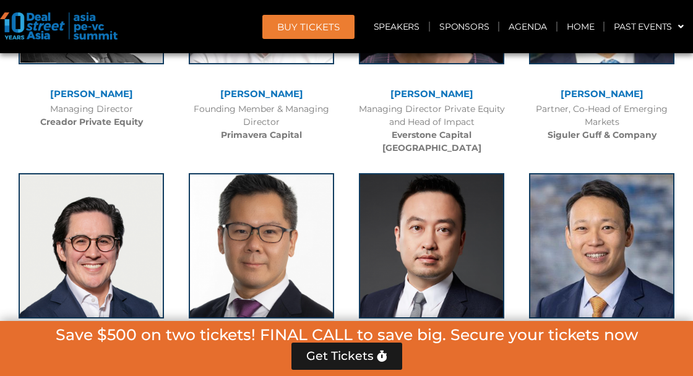
click at [429, 243] on img at bounding box center [431, 245] width 145 height 145
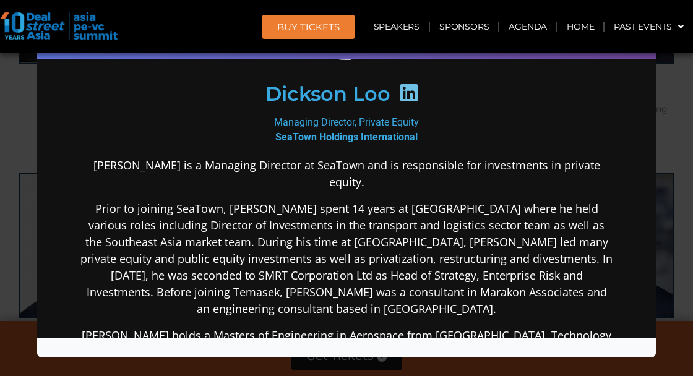
click at [676, 275] on div "Speaker Profile ×" at bounding box center [346, 188] width 693 height 376
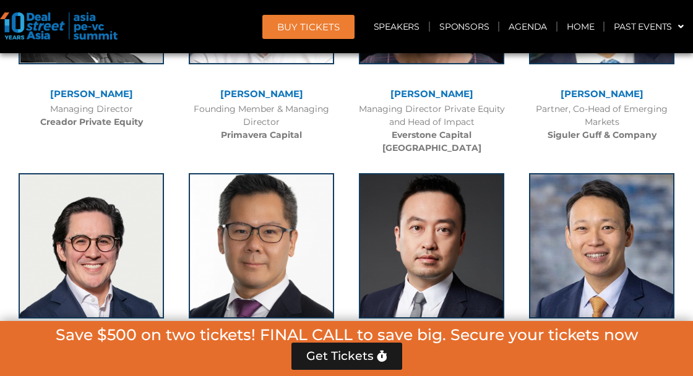
click at [626, 276] on img at bounding box center [601, 245] width 145 height 145
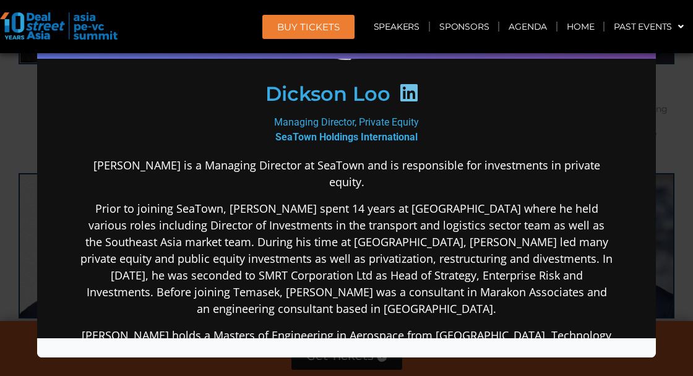
click at [681, 271] on div "Speaker Profile ×" at bounding box center [346, 188] width 693 height 376
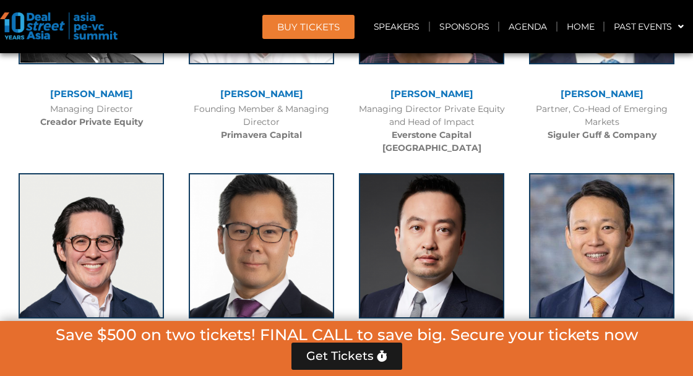
click at [456, 240] on img at bounding box center [431, 245] width 145 height 145
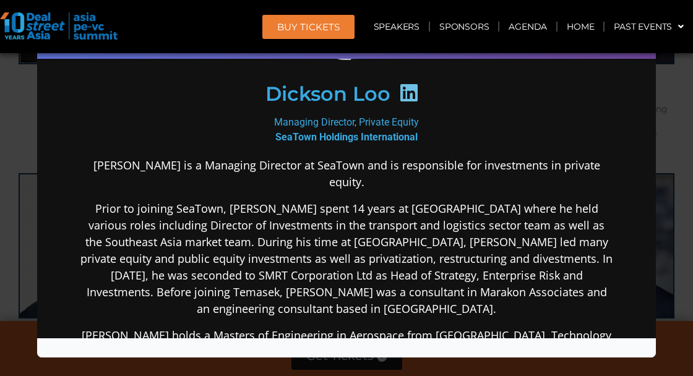
click at [676, 275] on div "Speaker Profile ×" at bounding box center [346, 188] width 693 height 376
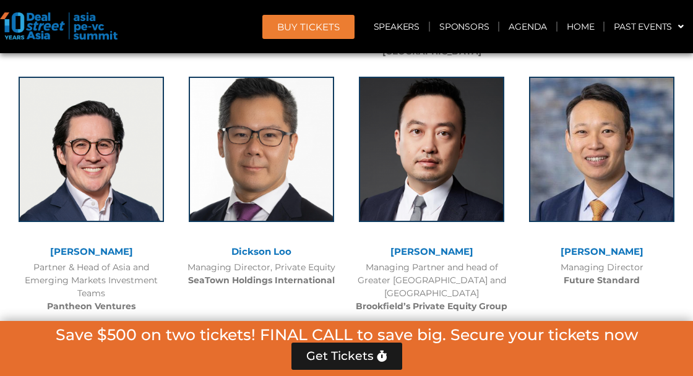
scroll to position [4018, 0]
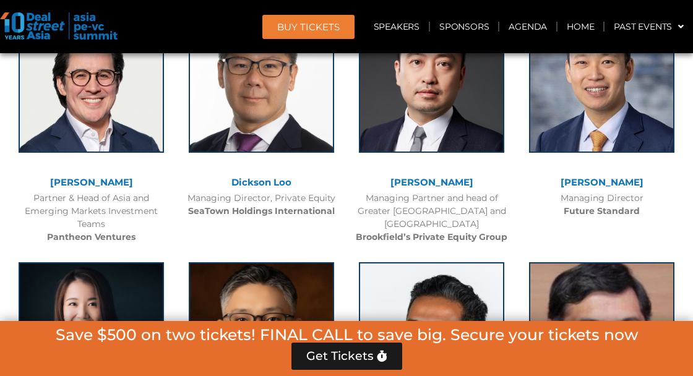
click at [101, 277] on img at bounding box center [91, 334] width 145 height 145
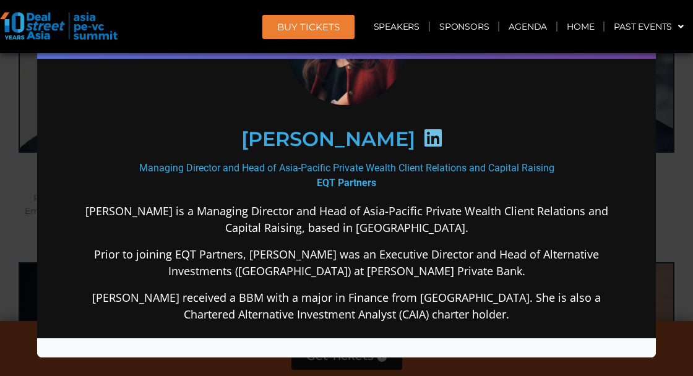
scroll to position [130, 0]
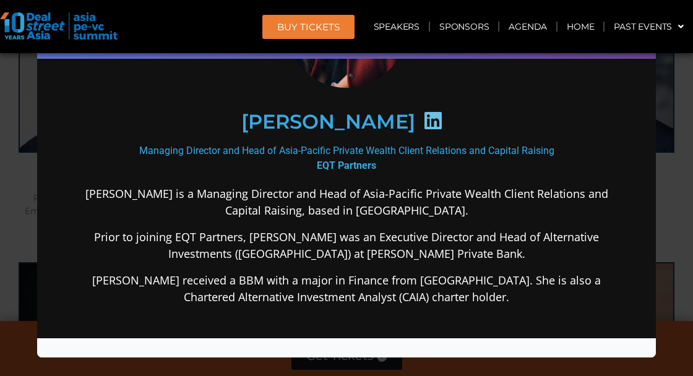
click at [667, 267] on div "Speaker Profile ×" at bounding box center [346, 188] width 693 height 376
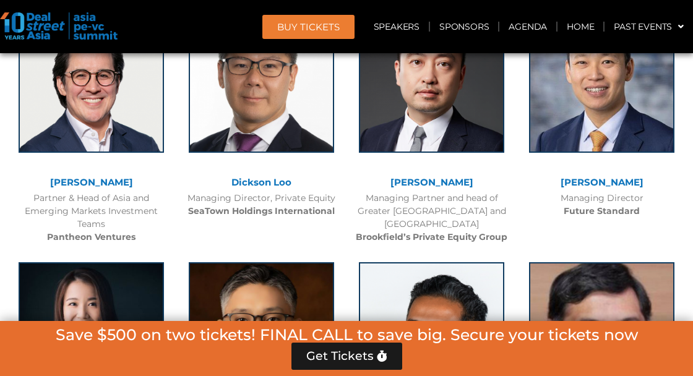
click at [260, 302] on img at bounding box center [261, 334] width 145 height 145
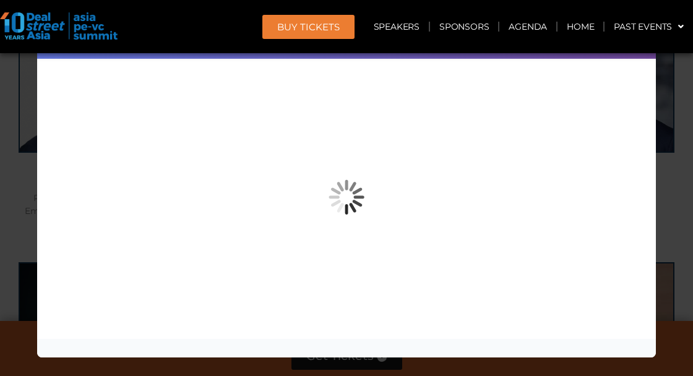
click at [690, 255] on div "Speaker Profile ×" at bounding box center [346, 188] width 693 height 376
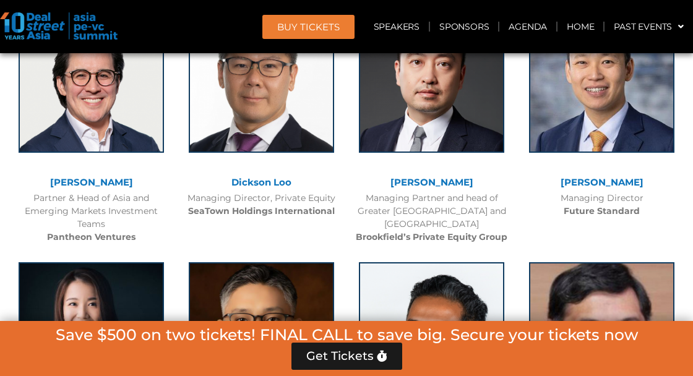
click at [477, 332] on img at bounding box center [431, 334] width 145 height 145
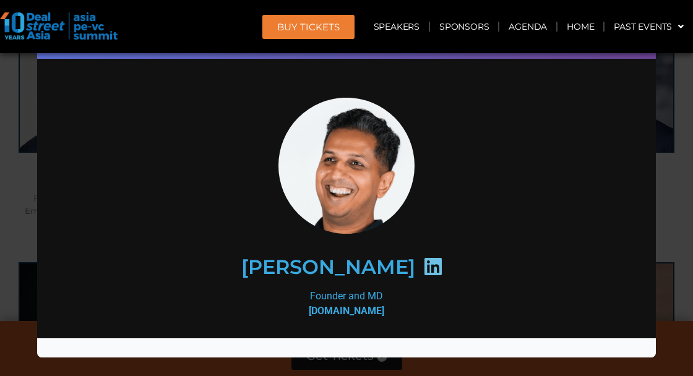
scroll to position [172, 0]
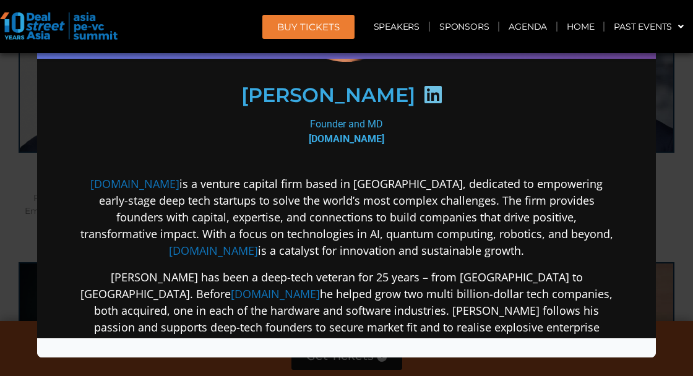
click at [665, 261] on div "Speaker Profile ×" at bounding box center [346, 188] width 693 height 376
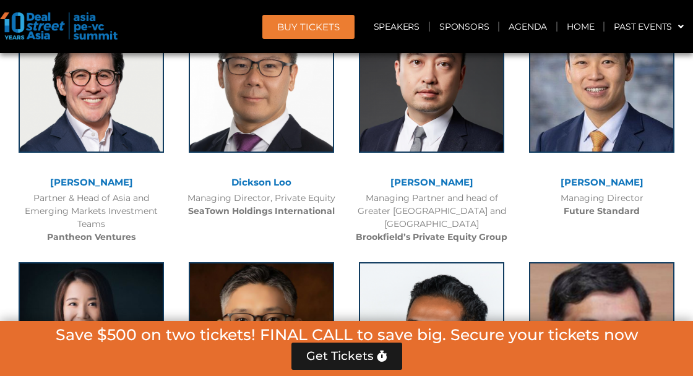
scroll to position [4222, 0]
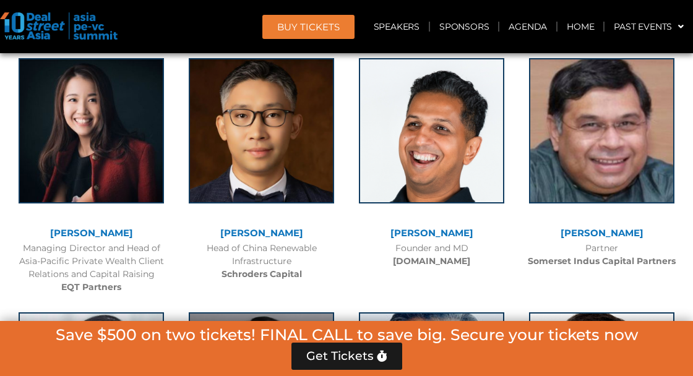
click at [588, 158] on img at bounding box center [601, 130] width 145 height 145
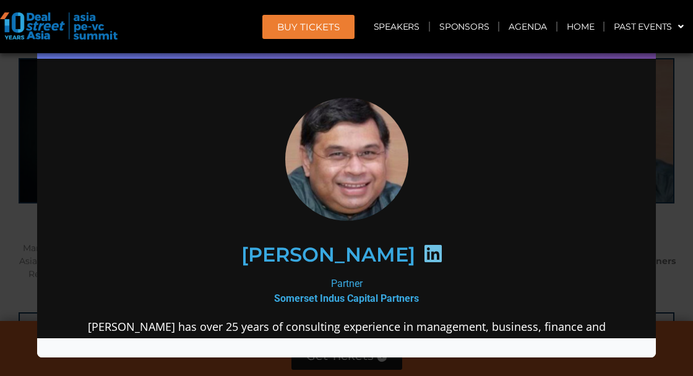
scroll to position [320, 0]
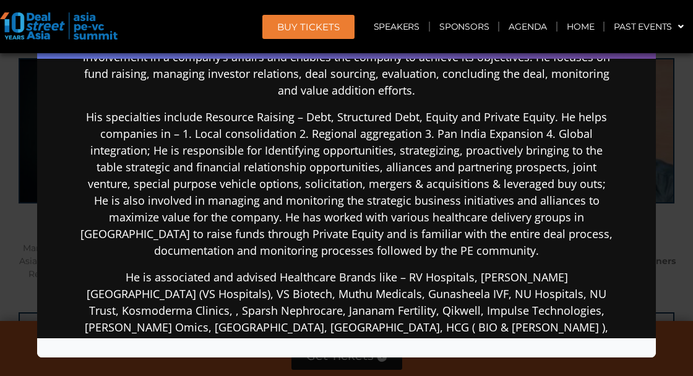
click at [678, 270] on div "Speaker Profile ×" at bounding box center [346, 188] width 693 height 376
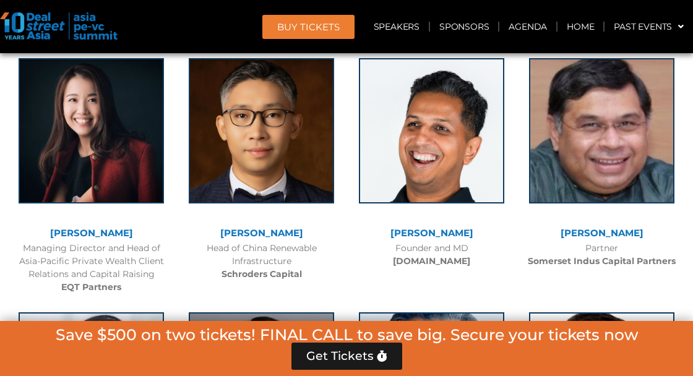
scroll to position [4439, 0]
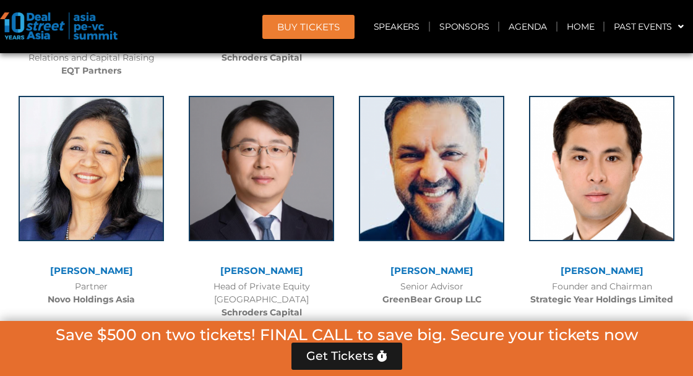
click at [57, 187] on img at bounding box center [91, 168] width 145 height 145
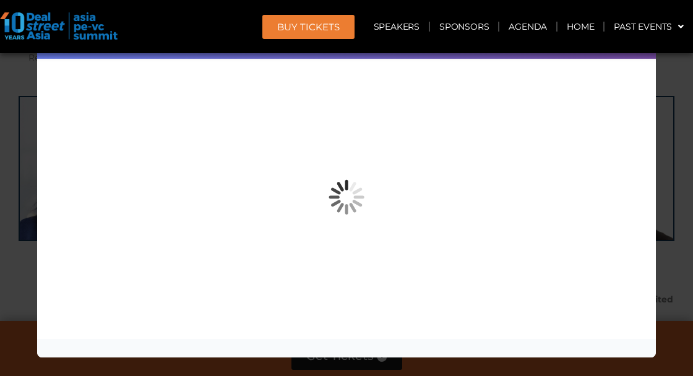
click at [678, 266] on div "Speaker Profile ×" at bounding box center [346, 188] width 693 height 376
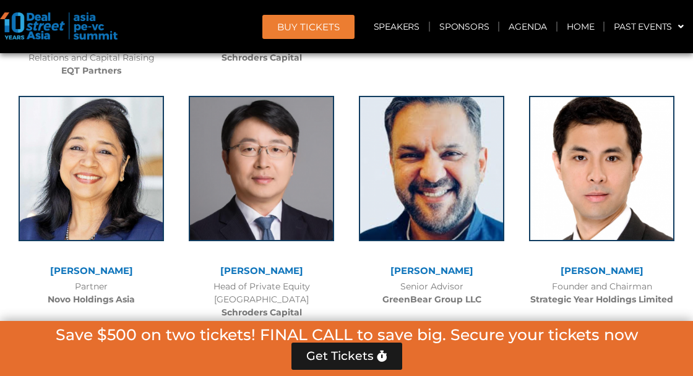
click at [248, 217] on img at bounding box center [261, 168] width 145 height 145
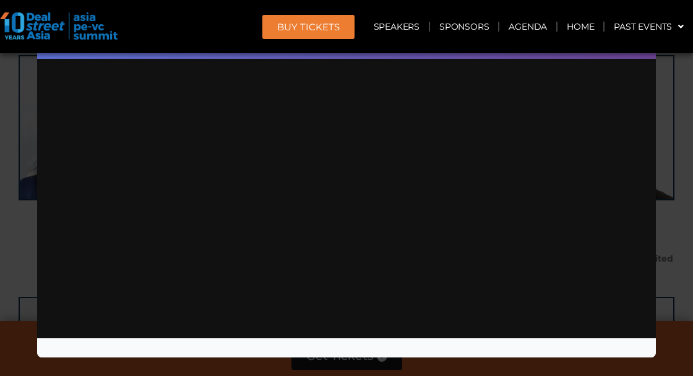
scroll to position [0, 0]
click at [673, 203] on div "Speaker Profile ×" at bounding box center [346, 188] width 693 height 376
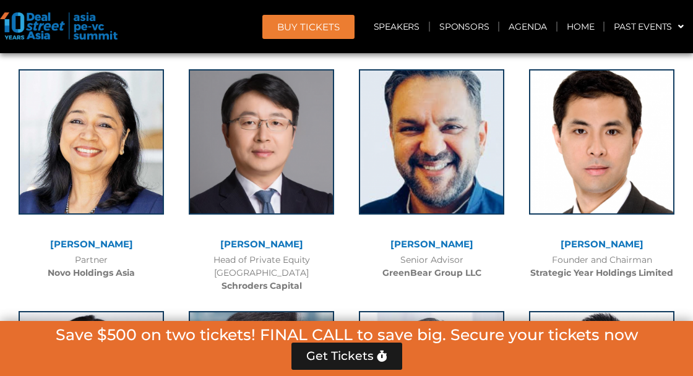
scroll to position [4463, 0]
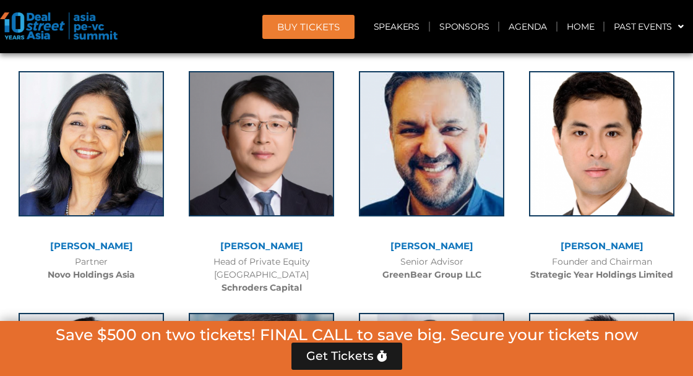
click at [244, 186] on img at bounding box center [261, 143] width 145 height 145
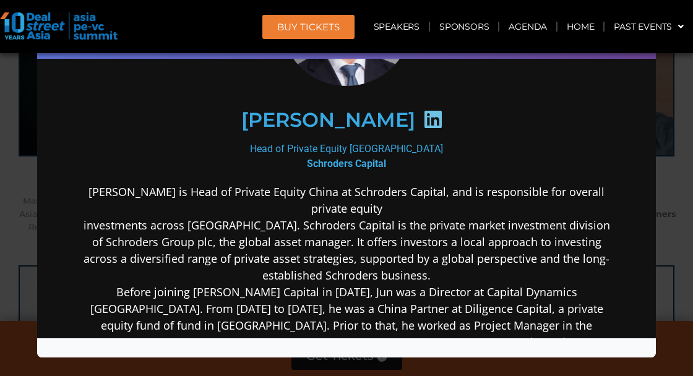
scroll to position [423, 0]
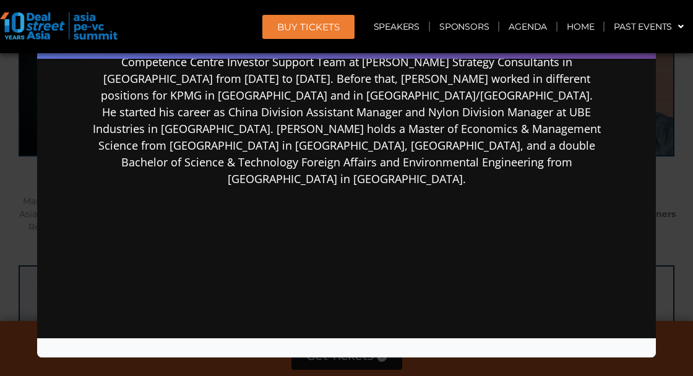
click at [676, 201] on div "Speaker Profile ×" at bounding box center [346, 188] width 693 height 376
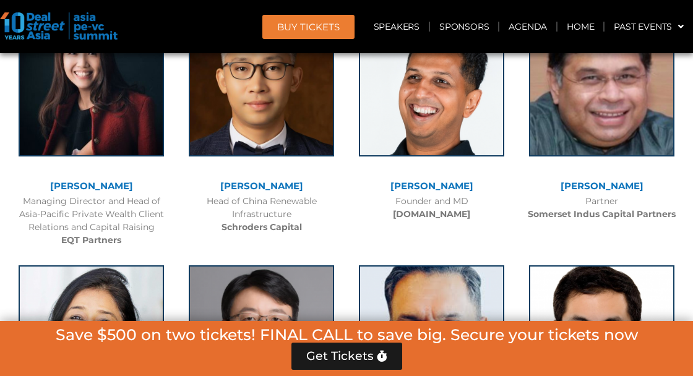
click at [481, 121] on img at bounding box center [431, 83] width 145 height 145
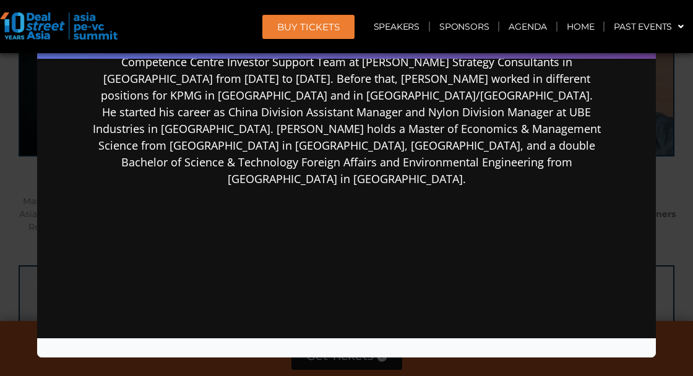
click at [671, 176] on div "Speaker Profile ×" at bounding box center [346, 188] width 693 height 376
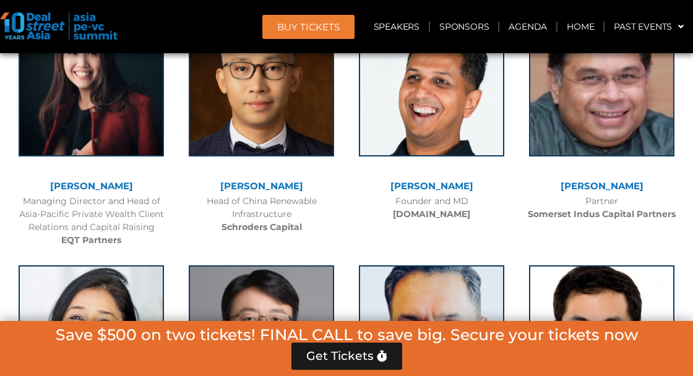
scroll to position [4318, 0]
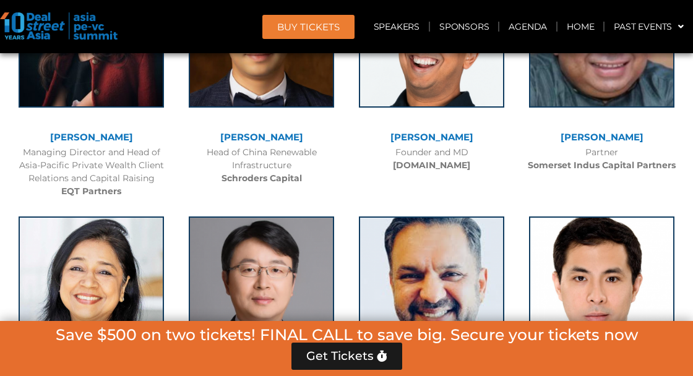
click at [459, 217] on img at bounding box center [431, 289] width 145 height 145
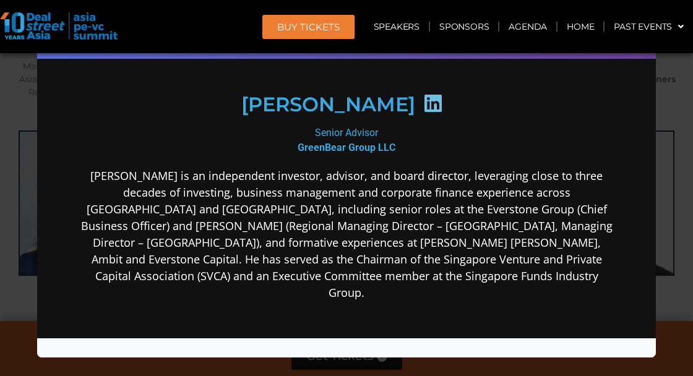
scroll to position [0, 0]
click at [663, 244] on div "Speaker Profile ×" at bounding box center [346, 188] width 693 height 376
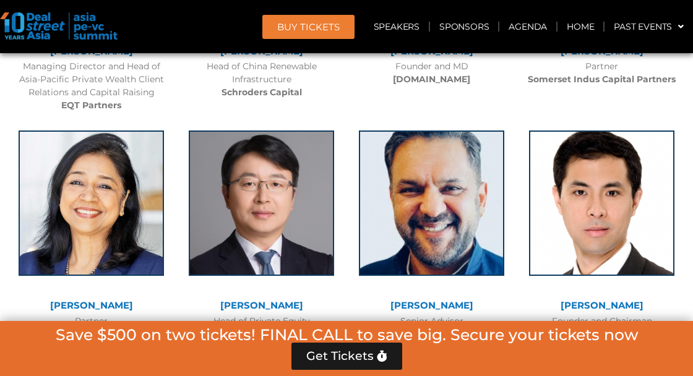
click at [609, 261] on img at bounding box center [601, 203] width 145 height 145
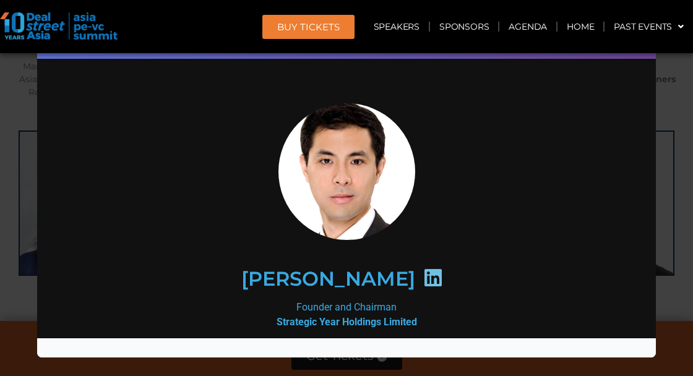
scroll to position [293, 0]
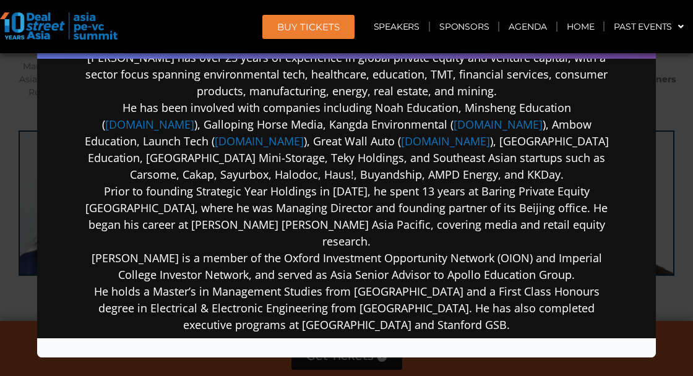
click at [680, 241] on div "Speaker Profile ×" at bounding box center [346, 188] width 693 height 376
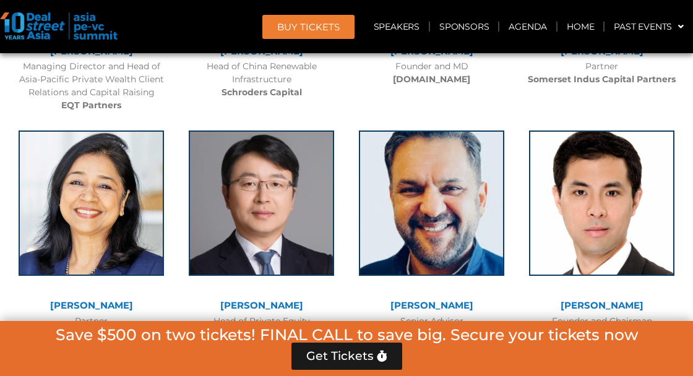
scroll to position [4459, 0]
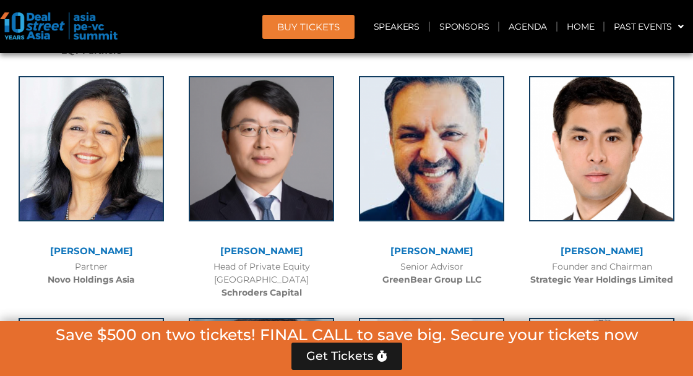
click at [633, 193] on img at bounding box center [601, 148] width 145 height 145
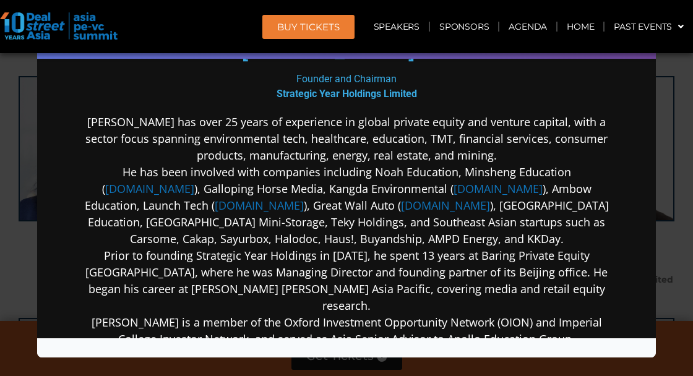
scroll to position [265, 0]
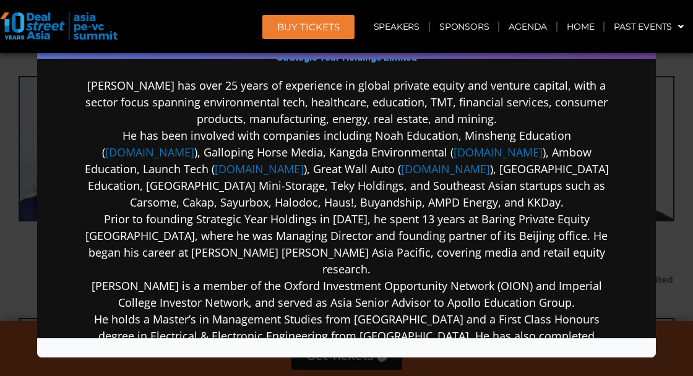
click at [682, 191] on div "Speaker Profile ×" at bounding box center [346, 188] width 693 height 376
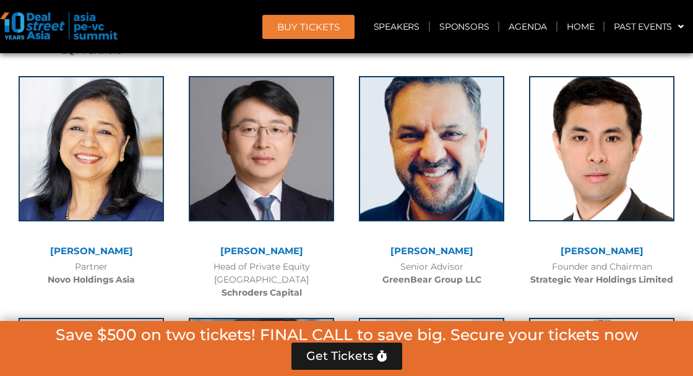
click at [669, 261] on div "Founder and Chairman Strategic Year Holdings Limited" at bounding box center [602, 274] width 158 height 26
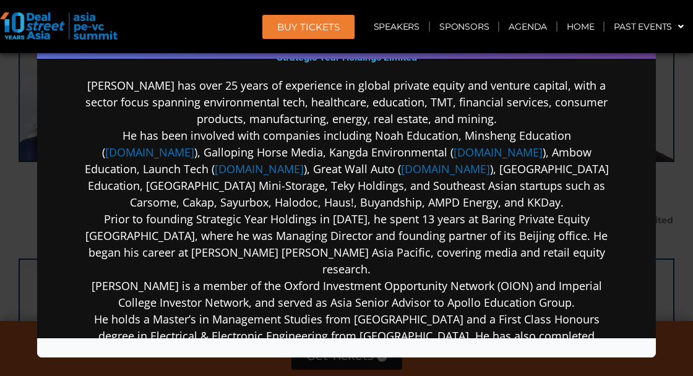
scroll to position [0, 0]
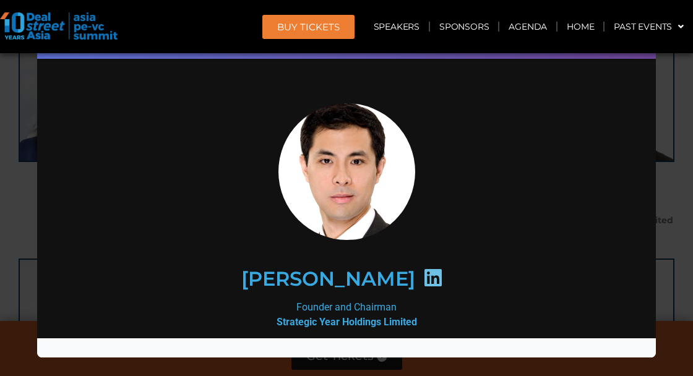
click at [676, 206] on div "Speaker Profile ×" at bounding box center [346, 188] width 693 height 376
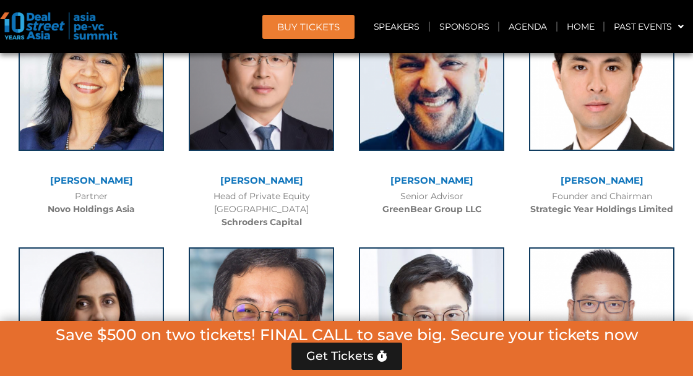
scroll to position [4672, 0]
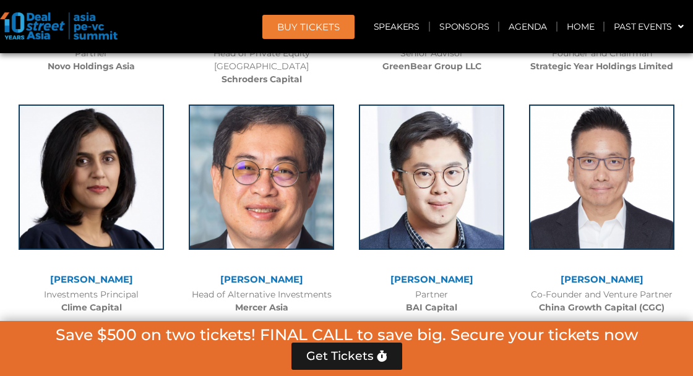
click at [111, 176] on img at bounding box center [91, 177] width 145 height 145
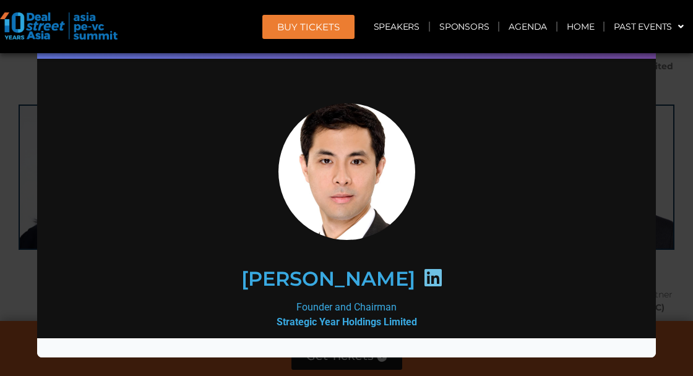
click at [671, 233] on div "Speaker Profile ×" at bounding box center [346, 188] width 693 height 376
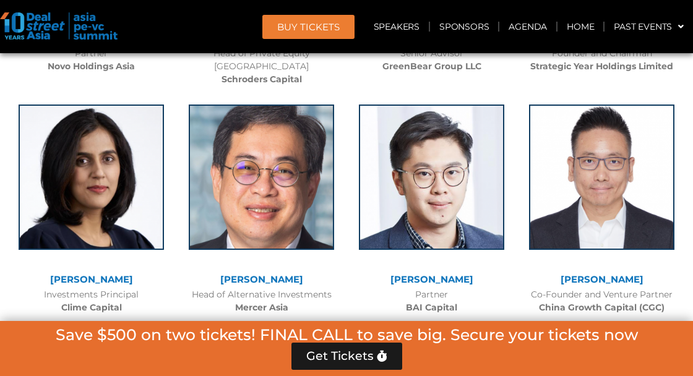
click at [280, 194] on img at bounding box center [261, 177] width 145 height 145
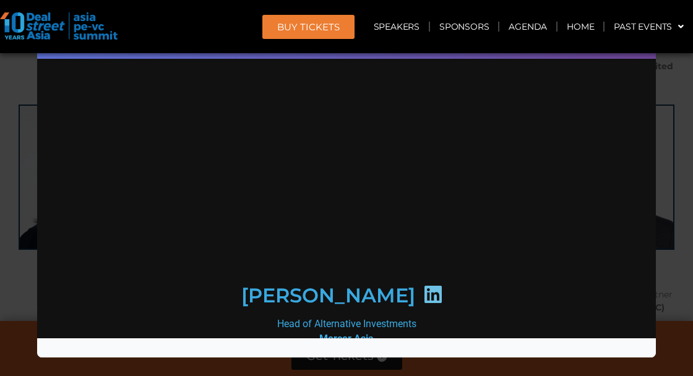
click at [678, 215] on div "Speaker Profile ×" at bounding box center [346, 188] width 693 height 376
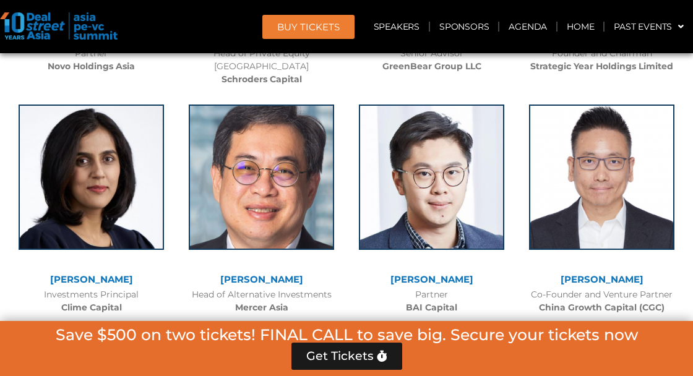
scroll to position [0, 0]
click at [469, 166] on img at bounding box center [431, 177] width 145 height 145
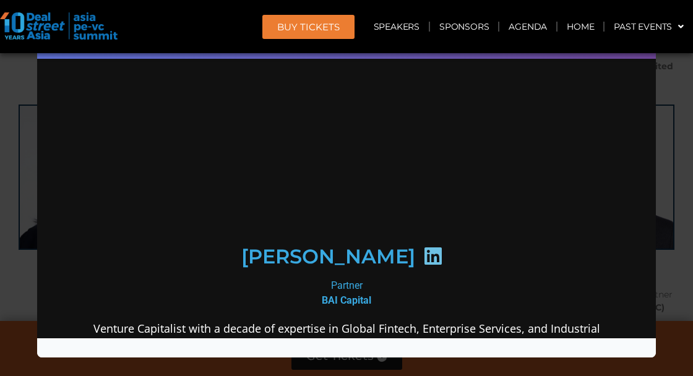
click at [673, 200] on div "Speaker Profile ×" at bounding box center [346, 188] width 693 height 376
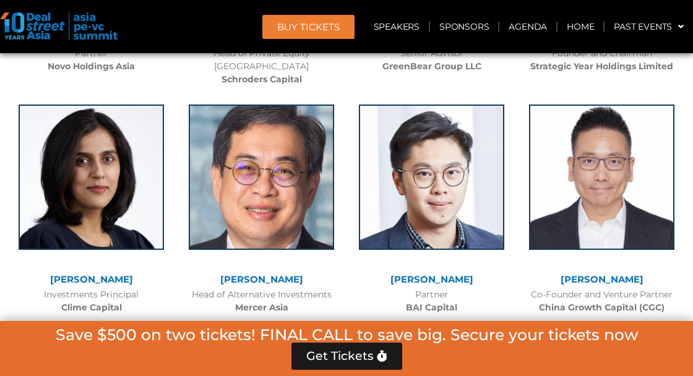
click at [614, 204] on img at bounding box center [601, 177] width 145 height 145
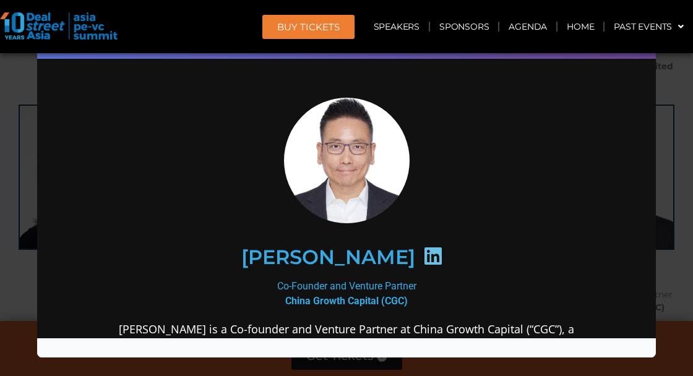
click at [678, 198] on div "Speaker Profile ×" at bounding box center [346, 188] width 693 height 376
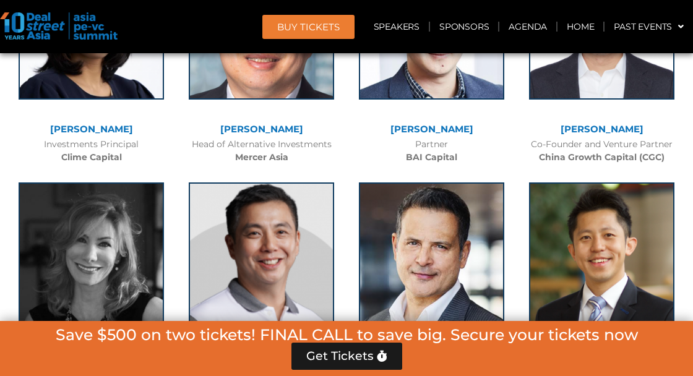
scroll to position [4841, 0]
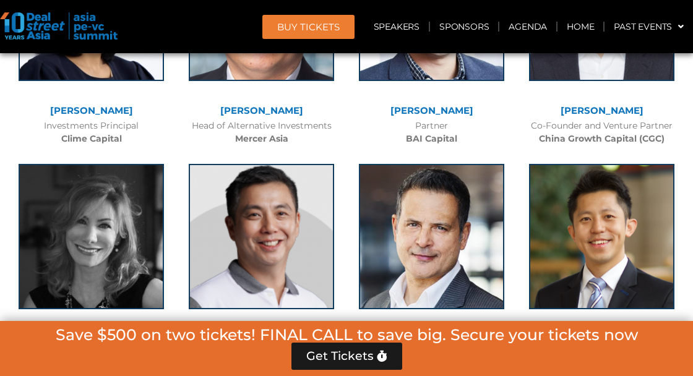
click at [107, 216] on img at bounding box center [91, 236] width 145 height 145
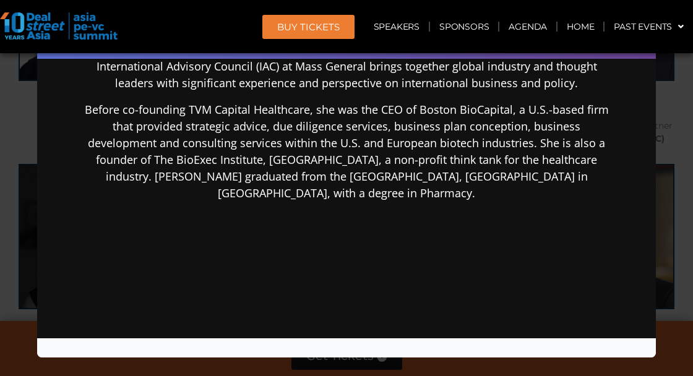
scroll to position [719, 0]
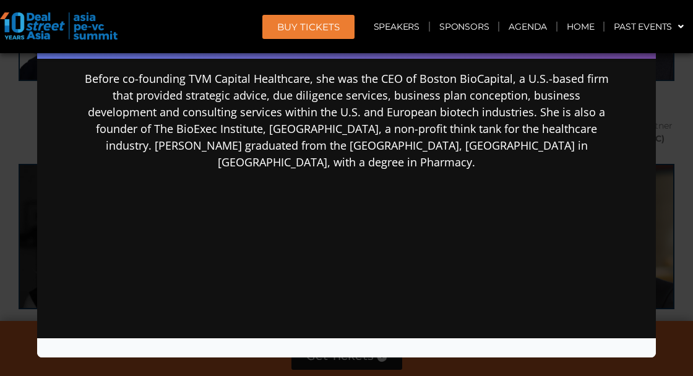
click at [676, 283] on div "Speaker Profile ×" at bounding box center [346, 188] width 693 height 376
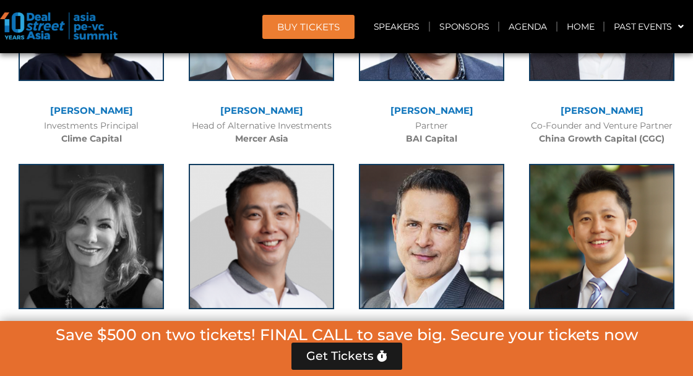
click at [317, 225] on img at bounding box center [261, 236] width 145 height 145
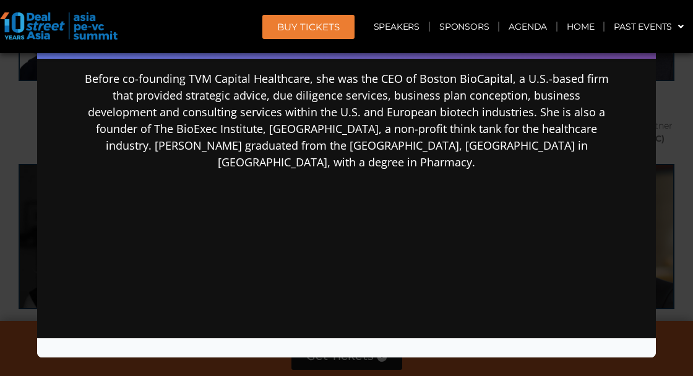
click at [676, 276] on div "Speaker Profile ×" at bounding box center [346, 188] width 693 height 376
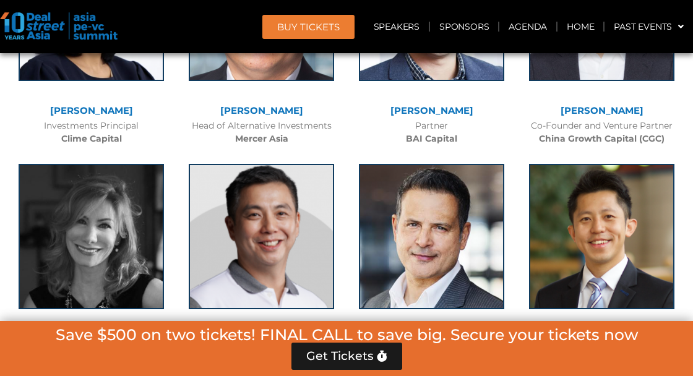
click at [465, 235] on img at bounding box center [431, 236] width 145 height 145
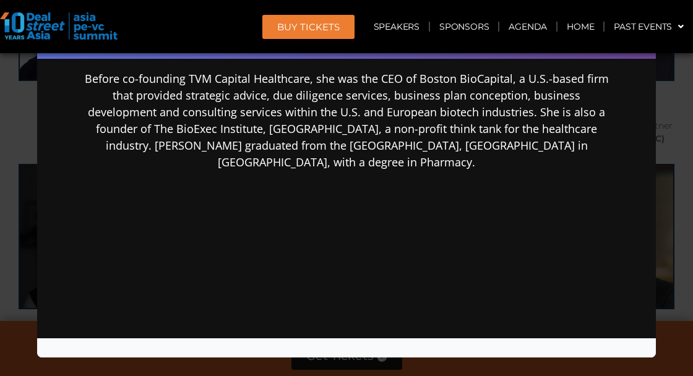
click at [673, 276] on div "Speaker Profile ×" at bounding box center [346, 188] width 693 height 376
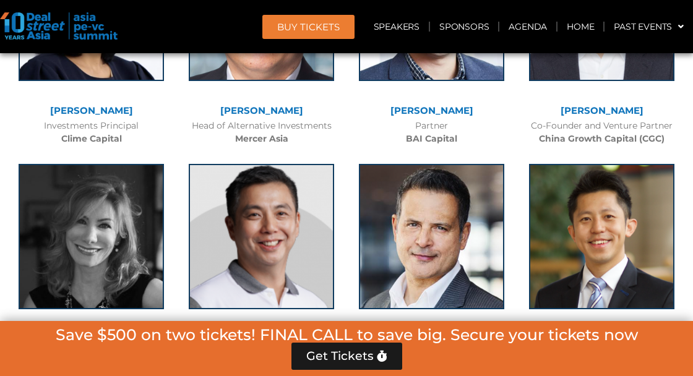
click at [614, 169] on img at bounding box center [601, 236] width 145 height 145
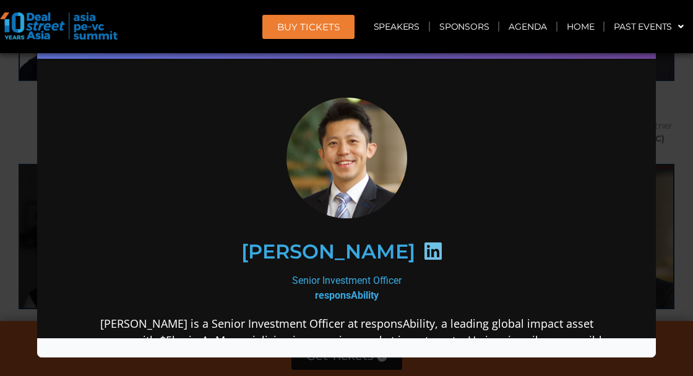
scroll to position [188, 0]
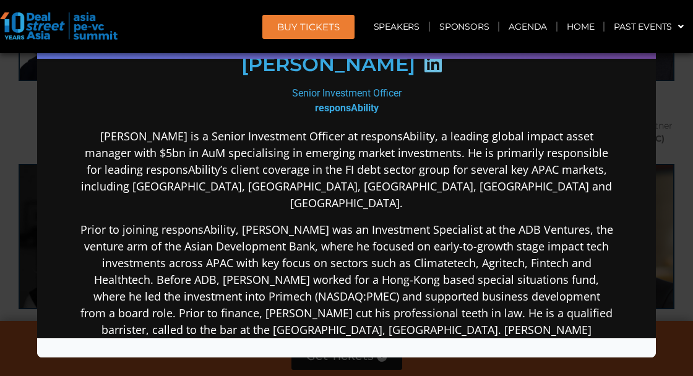
click at [667, 262] on div "Speaker Profile ×" at bounding box center [346, 188] width 693 height 376
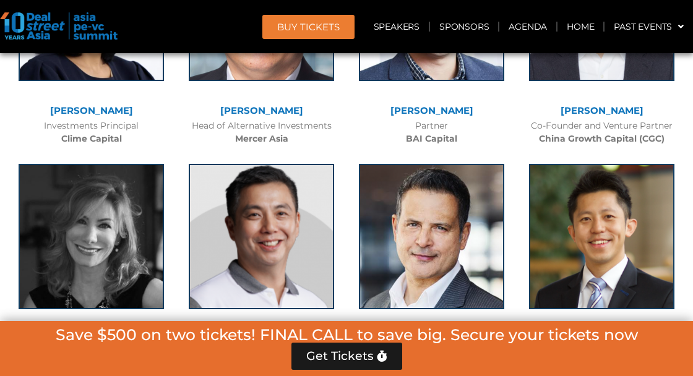
scroll to position [5068, 0]
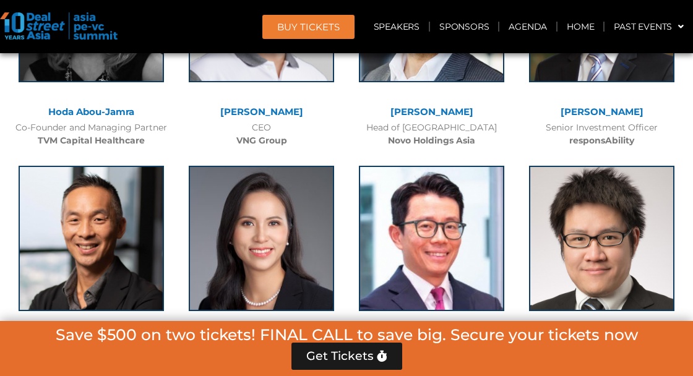
click at [113, 208] on img at bounding box center [91, 238] width 145 height 145
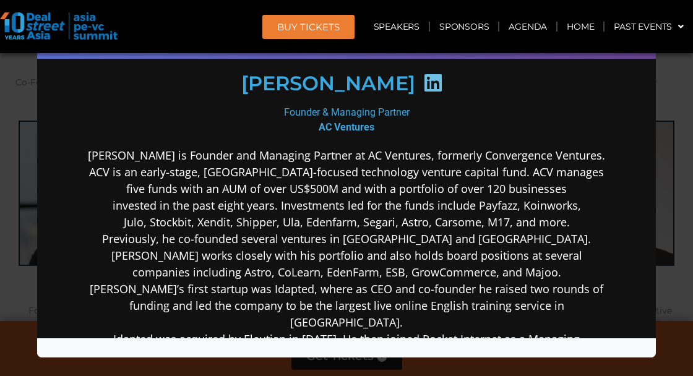
scroll to position [161, 0]
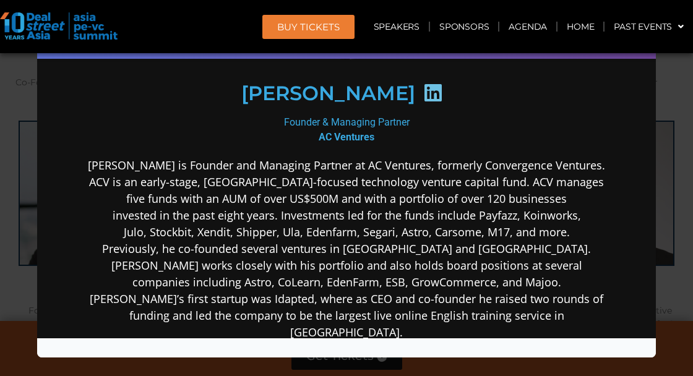
click at [670, 238] on div "Speaker Profile ×" at bounding box center [346, 188] width 693 height 376
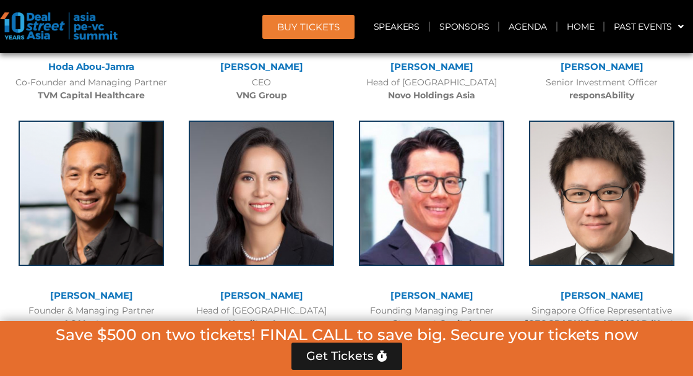
click at [277, 209] on img at bounding box center [261, 193] width 145 height 145
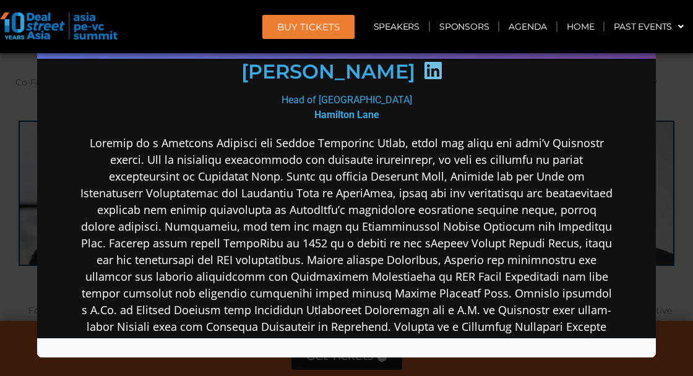
scroll to position [197, 0]
click at [678, 211] on div "Speaker Profile ×" at bounding box center [346, 188] width 693 height 376
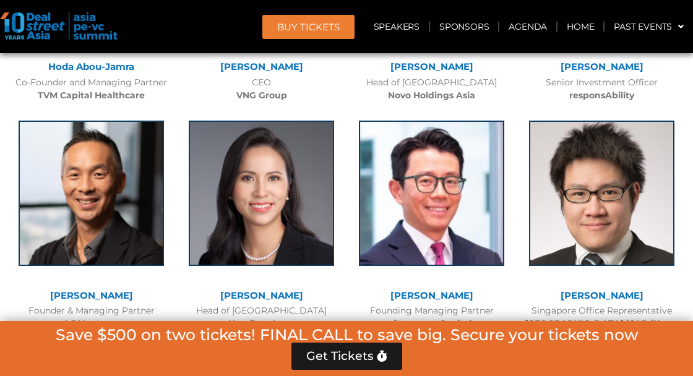
click at [446, 214] on img at bounding box center [431, 193] width 145 height 145
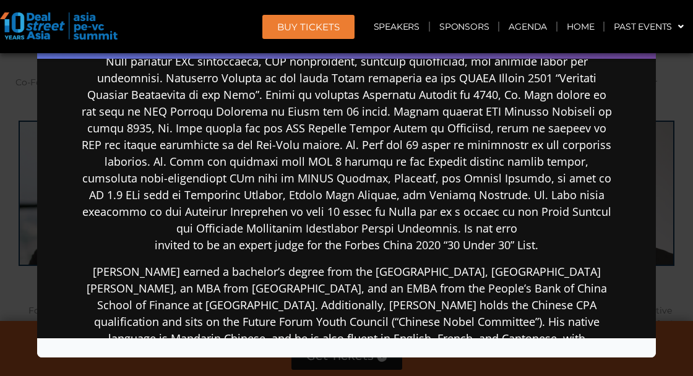
scroll to position [312, 0]
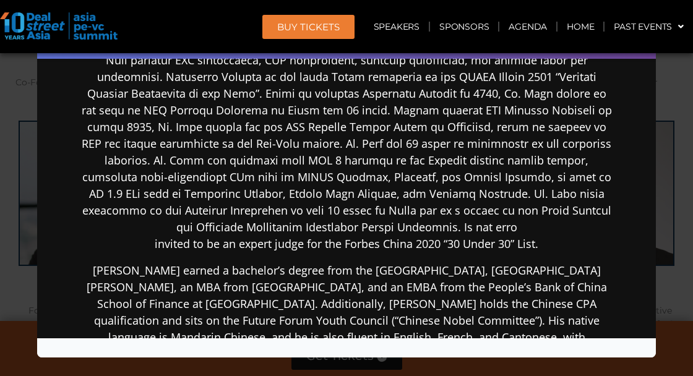
click at [668, 230] on div "Speaker Profile ×" at bounding box center [346, 188] width 693 height 376
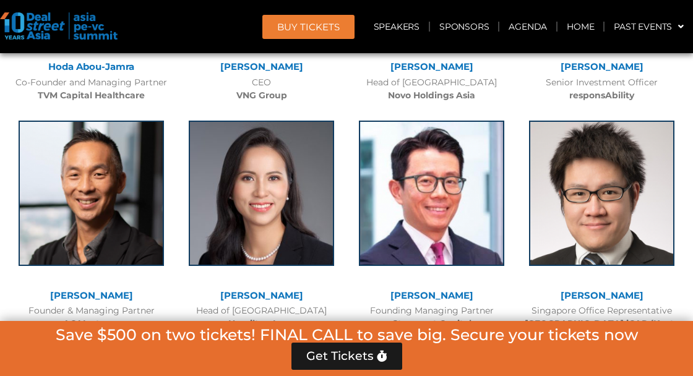
click at [615, 157] on img at bounding box center [601, 193] width 145 height 145
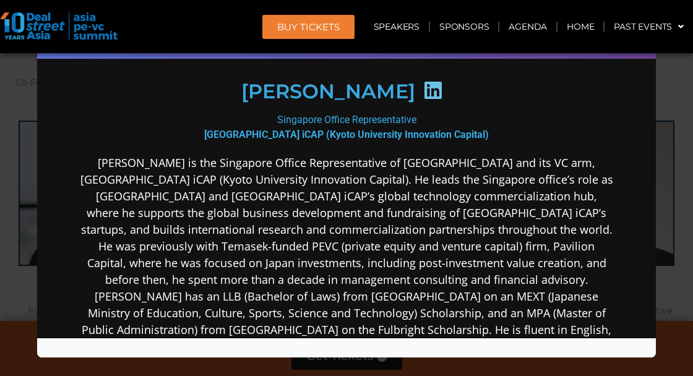
scroll to position [176, 0]
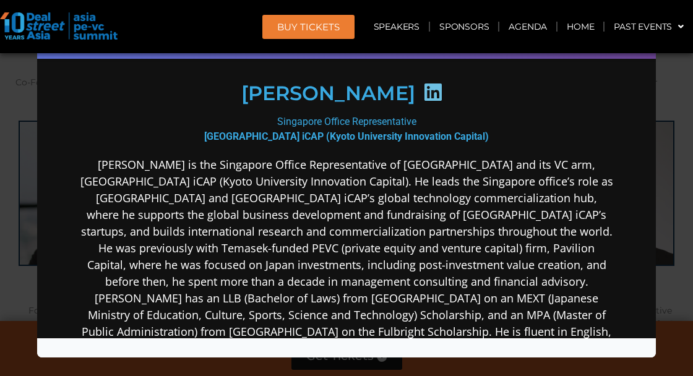
click at [663, 245] on div "Speaker Profile ×" at bounding box center [346, 188] width 693 height 376
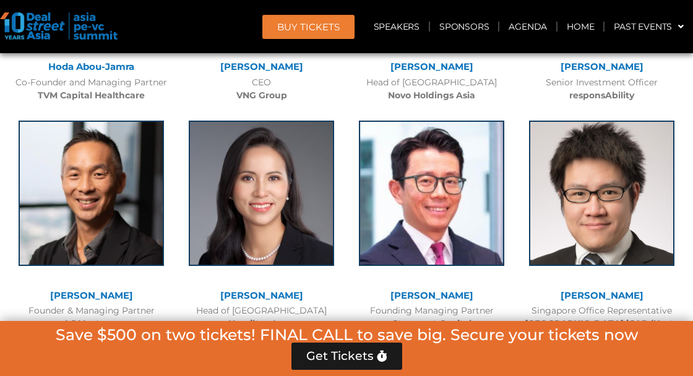
scroll to position [5386, 0]
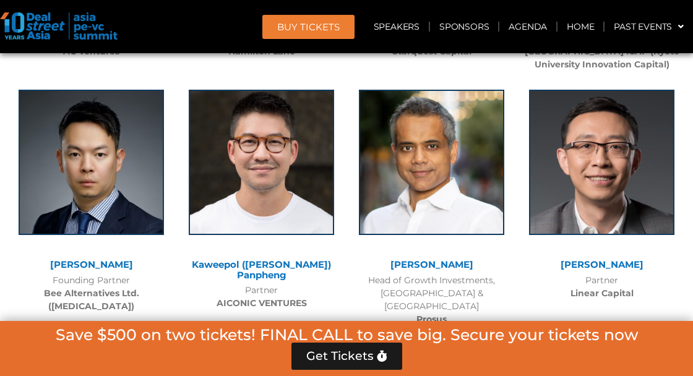
click at [122, 174] on img at bounding box center [91, 162] width 145 height 145
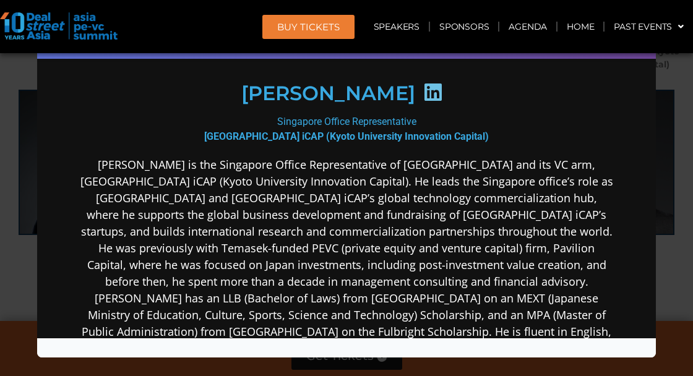
click at [681, 206] on div "Speaker Profile ×" at bounding box center [346, 188] width 693 height 376
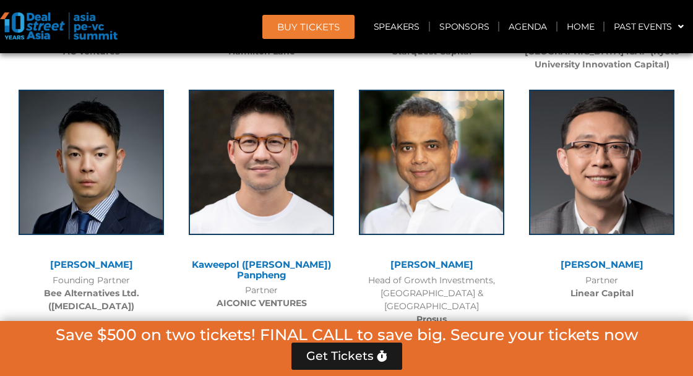
click at [668, 200] on img at bounding box center [601, 162] width 145 height 145
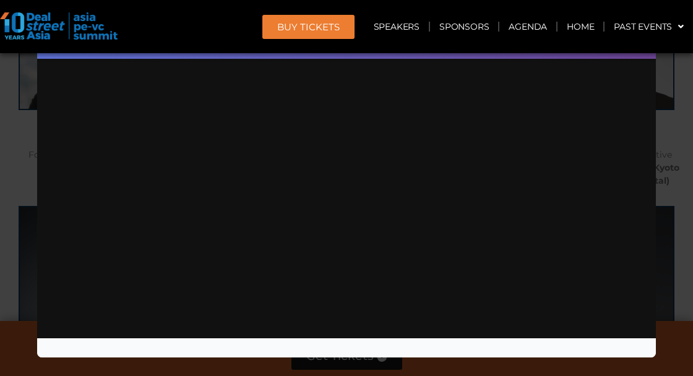
scroll to position [0, 0]
click at [680, 258] on div "Speaker Profile ×" at bounding box center [346, 188] width 693 height 376
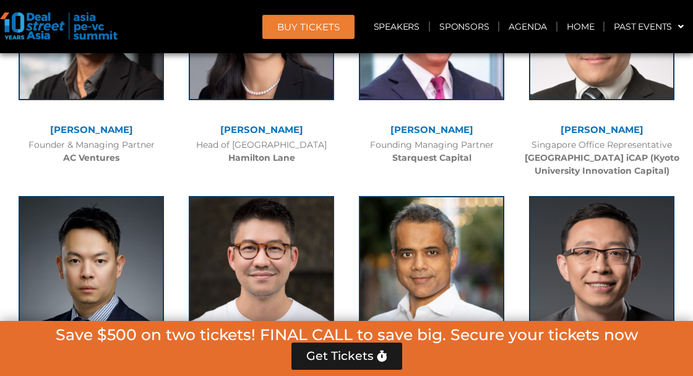
scroll to position [5315, 0]
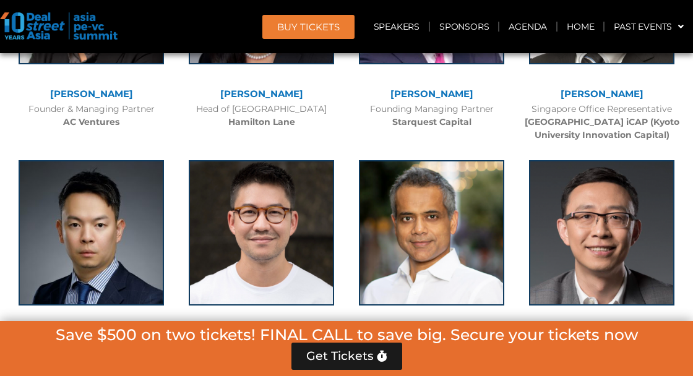
click at [303, 240] on img at bounding box center [261, 232] width 145 height 145
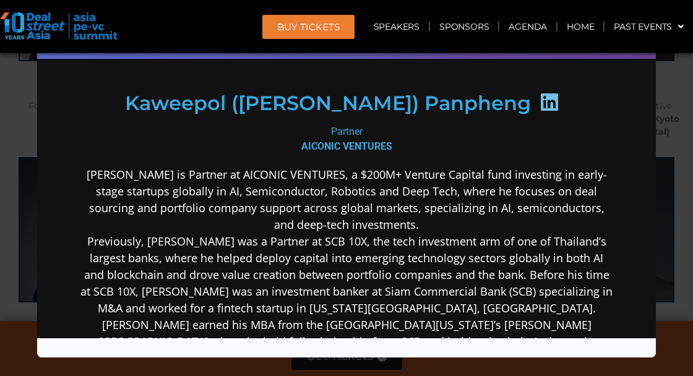
scroll to position [158, 0]
click at [683, 226] on div "Speaker Profile ×" at bounding box center [346, 188] width 693 height 376
click at [665, 327] on div "[PERSON_NAME]" at bounding box center [602, 334] width 158 height 14
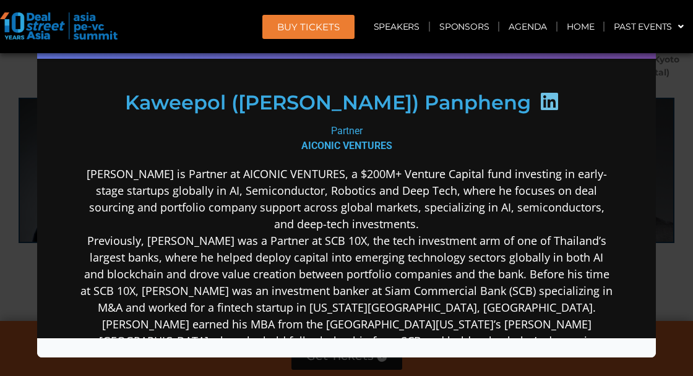
scroll to position [0, 0]
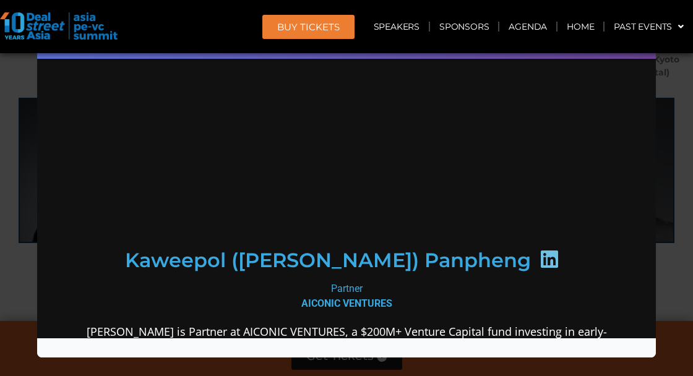
click at [677, 269] on div "Speaker Profile ×" at bounding box center [346, 188] width 693 height 376
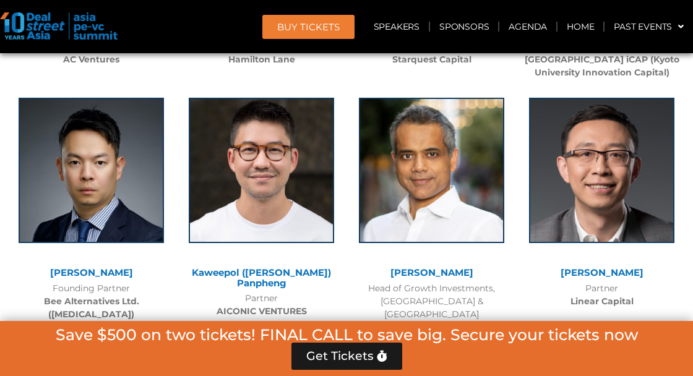
click at [454, 209] on img at bounding box center [431, 170] width 145 height 145
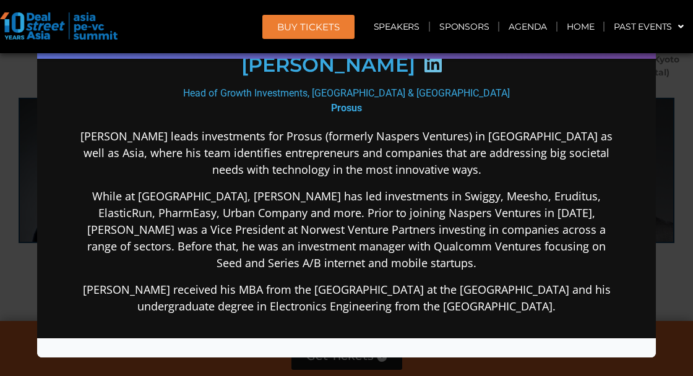
scroll to position [190, 0]
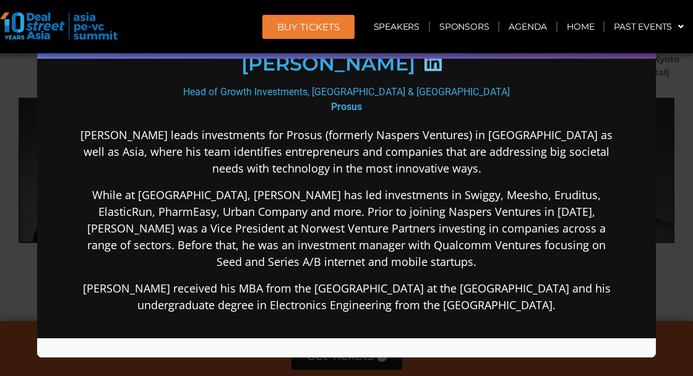
click at [678, 232] on div "Speaker Profile ×" at bounding box center [346, 188] width 693 height 376
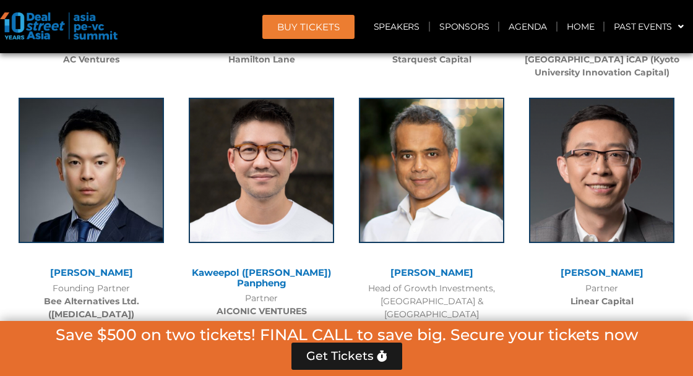
click at [621, 200] on img at bounding box center [601, 170] width 145 height 145
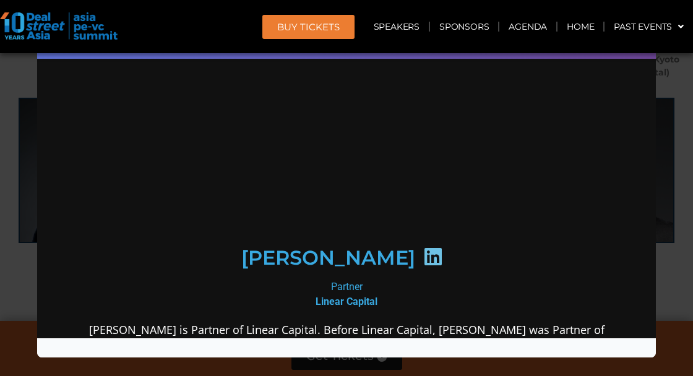
click at [671, 228] on div "Speaker Profile ×" at bounding box center [346, 188] width 693 height 376
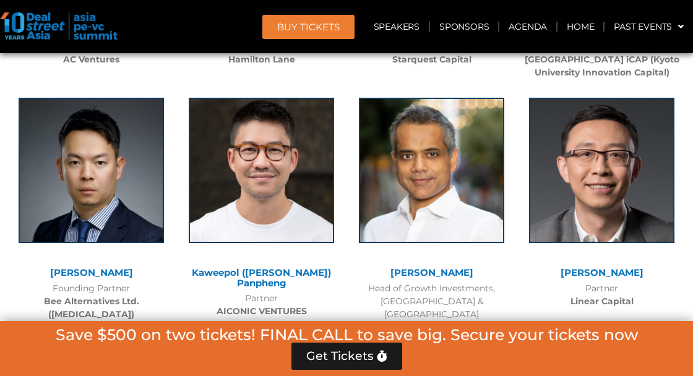
scroll to position [5563, 0]
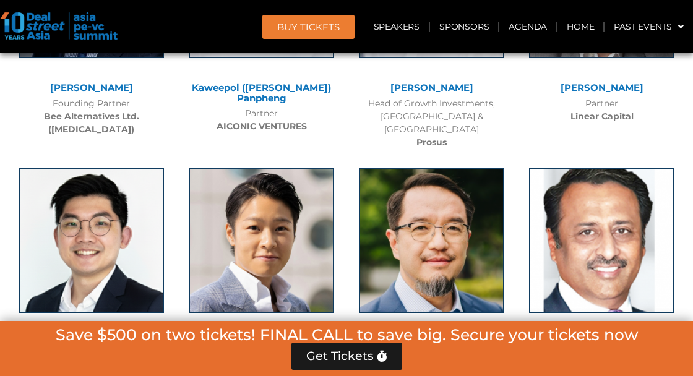
click at [117, 218] on img at bounding box center [91, 240] width 145 height 145
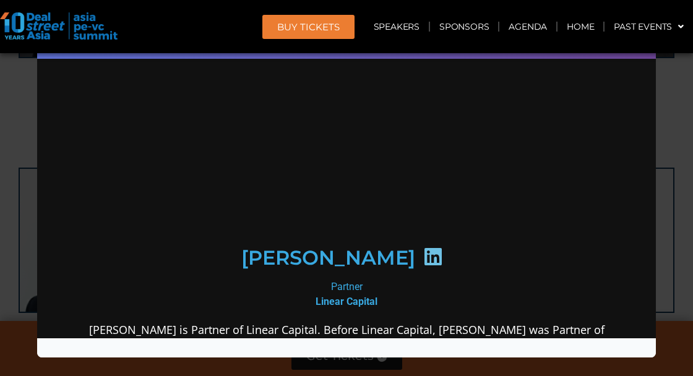
scroll to position [5576, 0]
click at [675, 268] on div "Speaker Profile ×" at bounding box center [346, 188] width 693 height 376
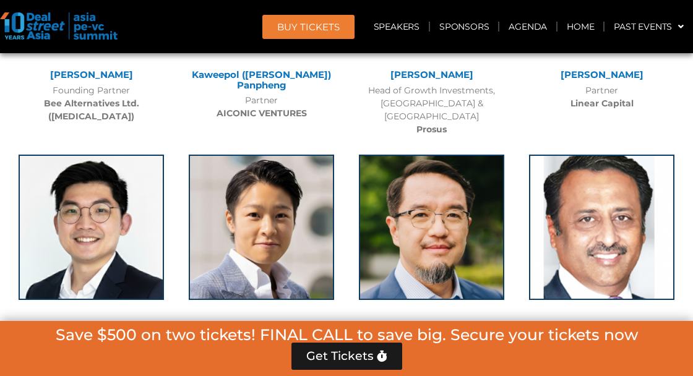
click at [308, 234] on img at bounding box center [261, 227] width 145 height 145
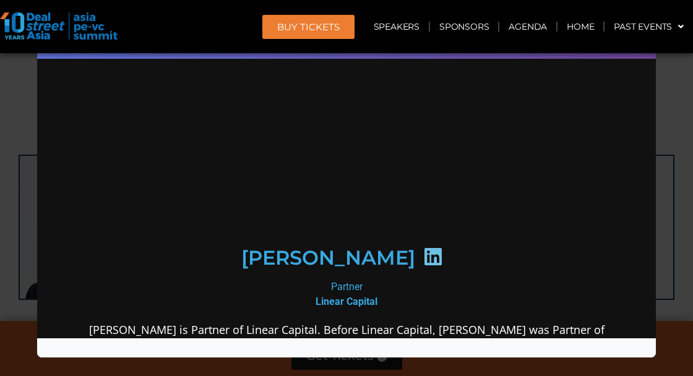
scroll to position [5688, 0]
click at [676, 281] on div "Speaker Profile ×" at bounding box center [346, 188] width 693 height 376
click at [665, 296] on img at bounding box center [601, 368] width 145 height 145
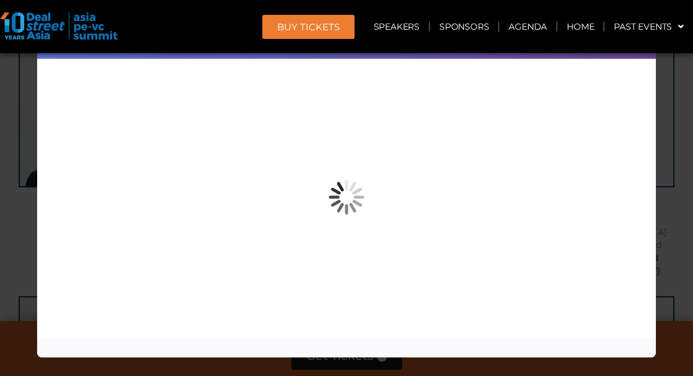
click at [664, 279] on div "Speaker Profile ×" at bounding box center [346, 188] width 693 height 376
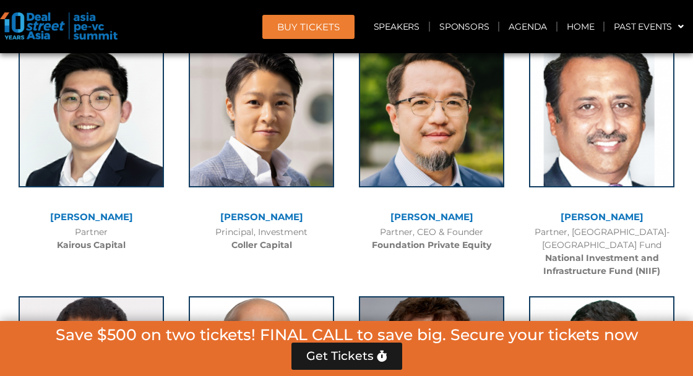
click at [434, 129] on img at bounding box center [431, 114] width 145 height 145
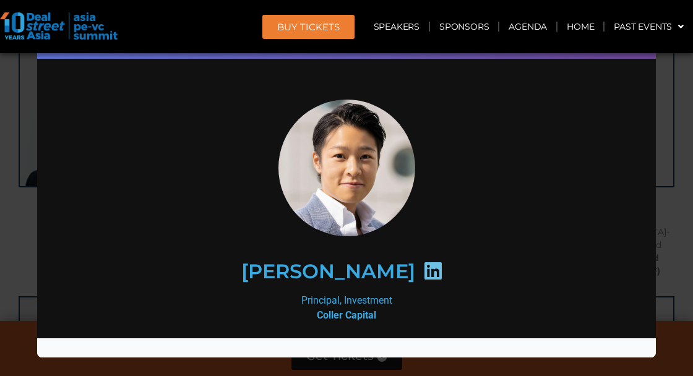
click at [676, 257] on div "Speaker Profile ×" at bounding box center [346, 188] width 693 height 376
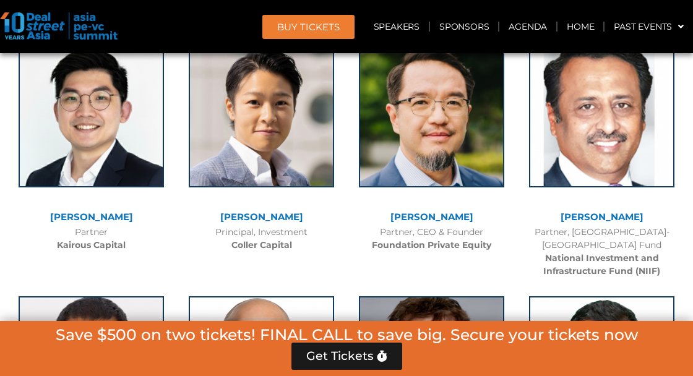
click at [619, 120] on img at bounding box center [601, 114] width 145 height 145
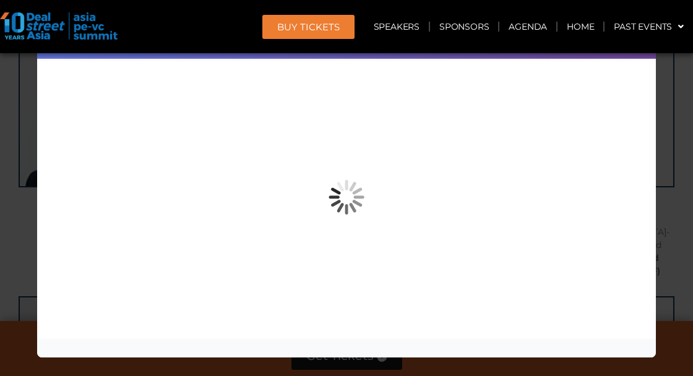
click at [677, 264] on div "Speaker Profile ×" at bounding box center [346, 188] width 693 height 376
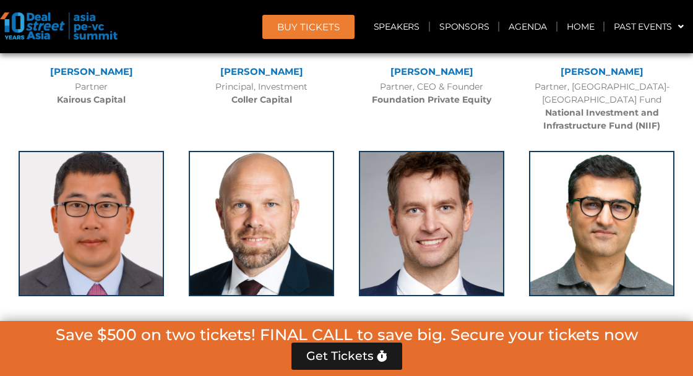
scroll to position [5846, 0]
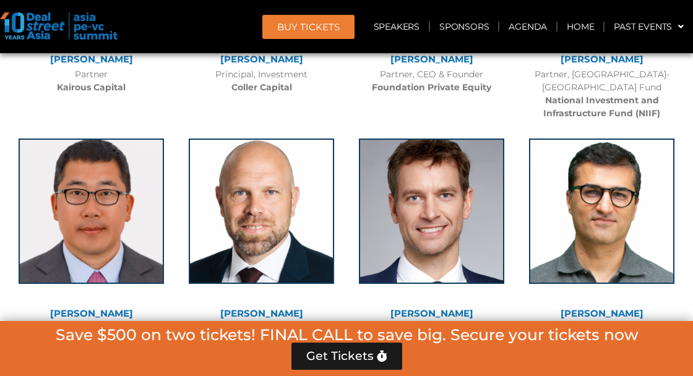
click at [127, 230] on img at bounding box center [91, 211] width 145 height 145
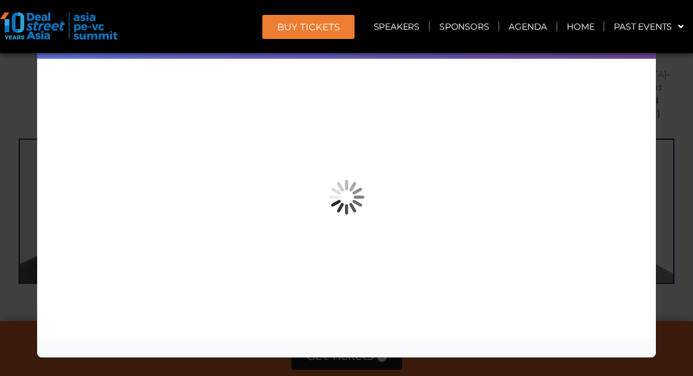
click at [681, 272] on div "Speaker Profile ×" at bounding box center [346, 188] width 693 height 376
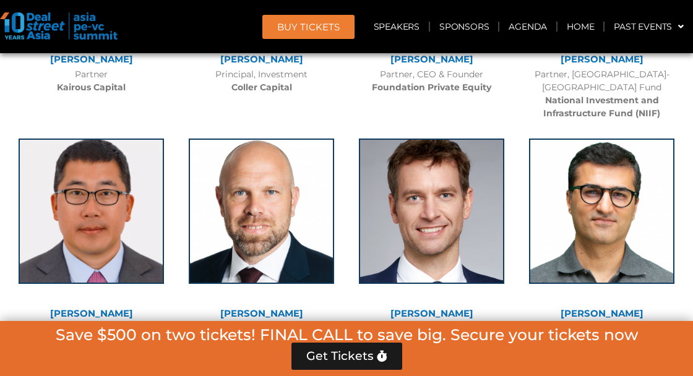
click at [296, 222] on img at bounding box center [261, 211] width 145 height 145
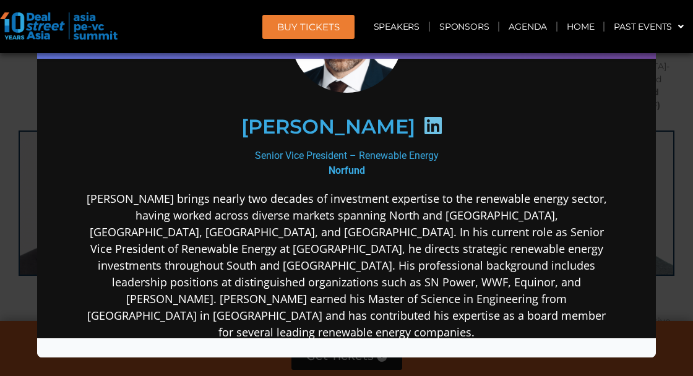
scroll to position [72, 0]
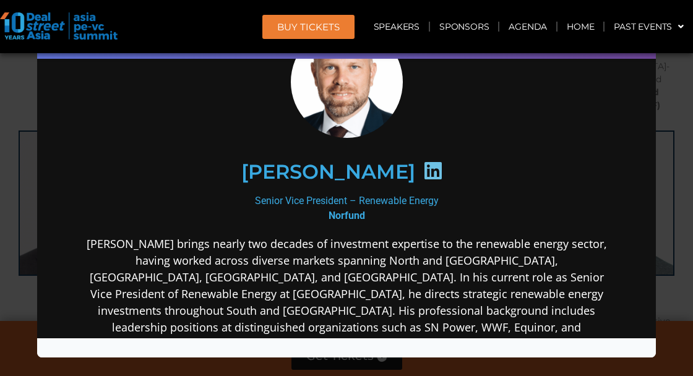
click at [680, 281] on div "Speaker Profile ×" at bounding box center [346, 188] width 693 height 376
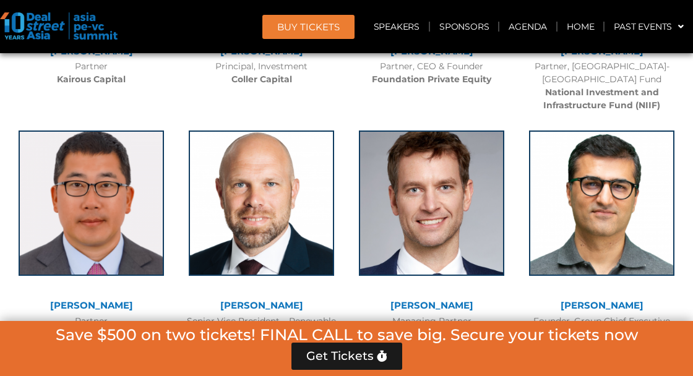
click at [473, 200] on img at bounding box center [431, 203] width 145 height 145
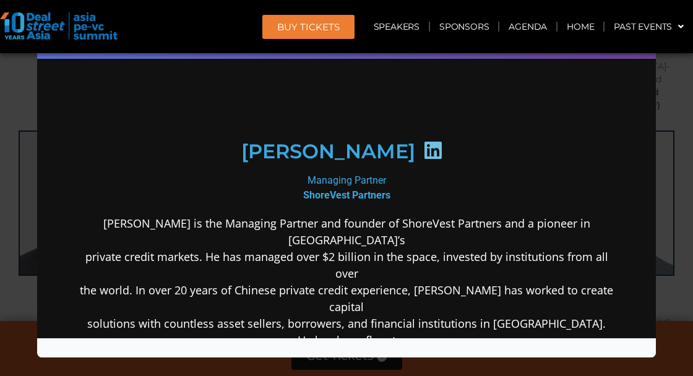
scroll to position [127, 0]
click at [677, 222] on div "Speaker Profile ×" at bounding box center [346, 188] width 693 height 376
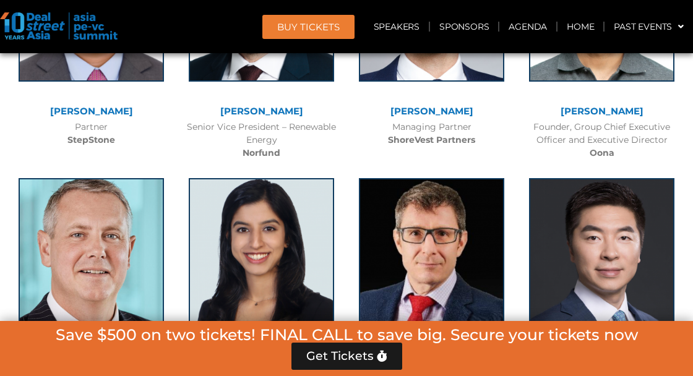
scroll to position [5866, 0]
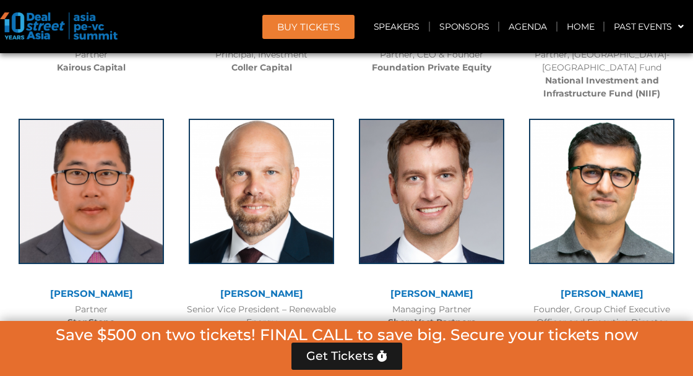
click at [634, 170] on img at bounding box center [601, 191] width 145 height 145
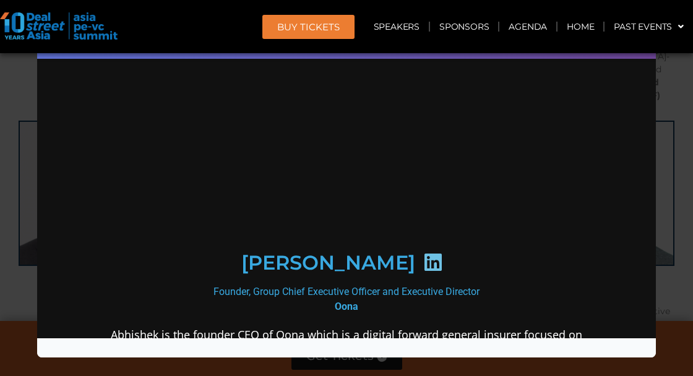
scroll to position [107, 0]
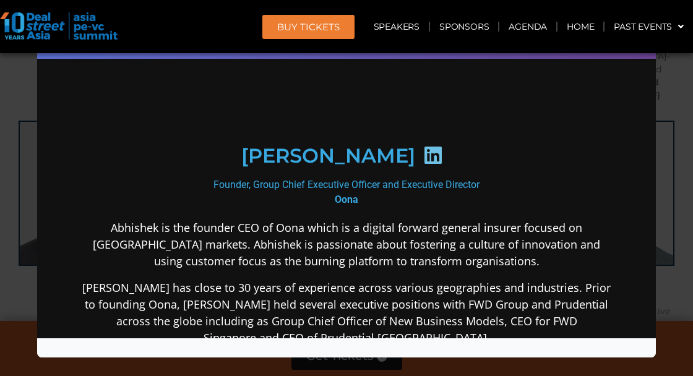
click at [676, 303] on div "Speaker Profile ×" at bounding box center [346, 188] width 693 height 376
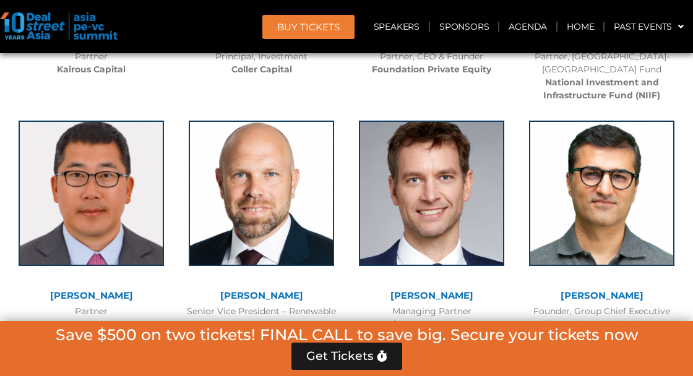
scroll to position [6000, 0]
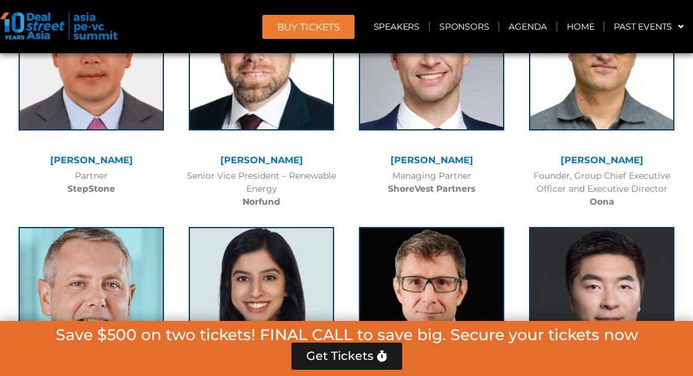
click at [113, 261] on img at bounding box center [91, 299] width 145 height 145
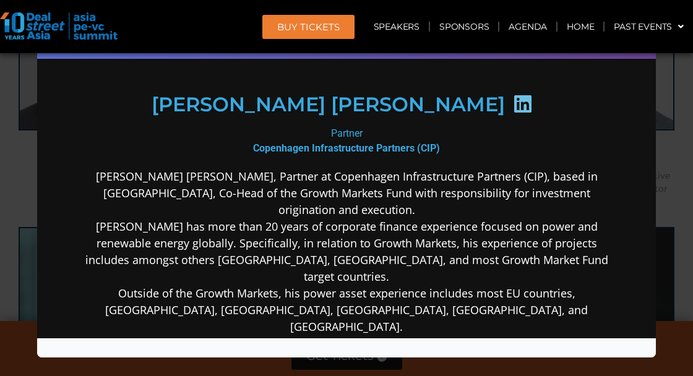
scroll to position [178, 0]
click at [679, 197] on div "Speaker Profile ×" at bounding box center [346, 188] width 693 height 376
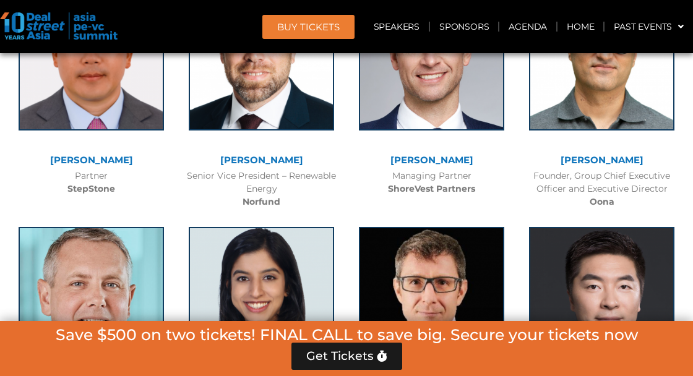
click at [305, 290] on img at bounding box center [261, 299] width 145 height 145
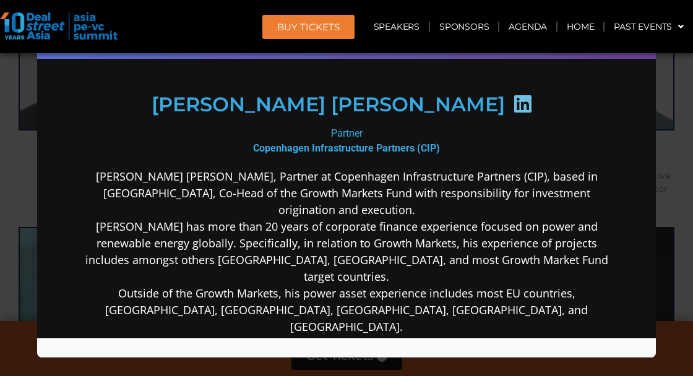
click at [670, 266] on div "Speaker Profile ×" at bounding box center [346, 188] width 693 height 376
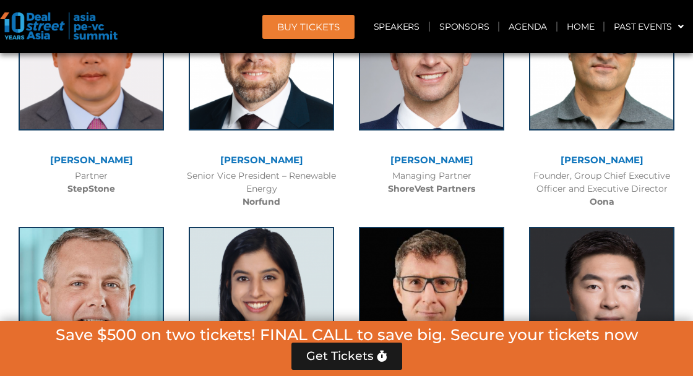
click at [452, 292] on img at bounding box center [431, 299] width 145 height 145
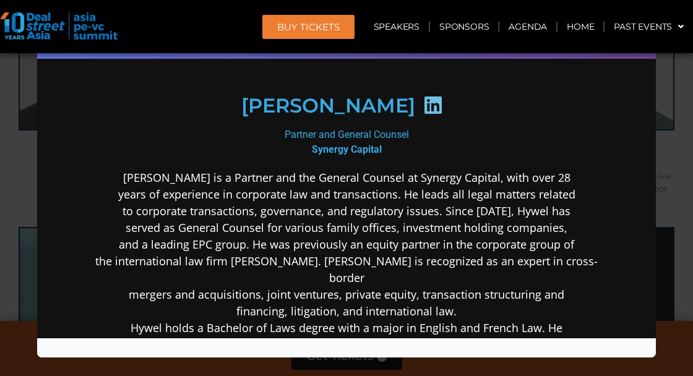
scroll to position [166, 0]
click at [678, 264] on div "Speaker Profile ×" at bounding box center [346, 188] width 693 height 376
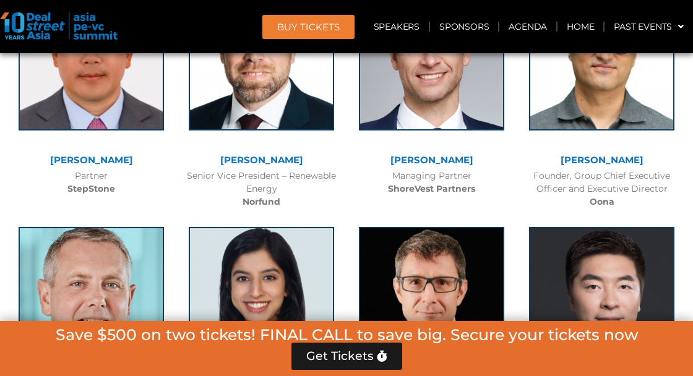
click at [622, 290] on img at bounding box center [601, 299] width 145 height 145
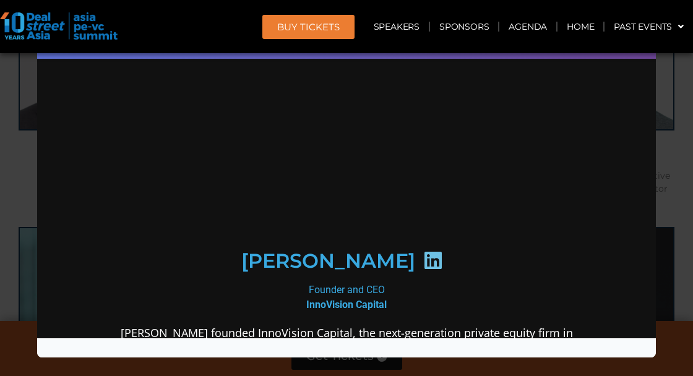
click at [678, 275] on div "Speaker Profile ×" at bounding box center [346, 188] width 693 height 376
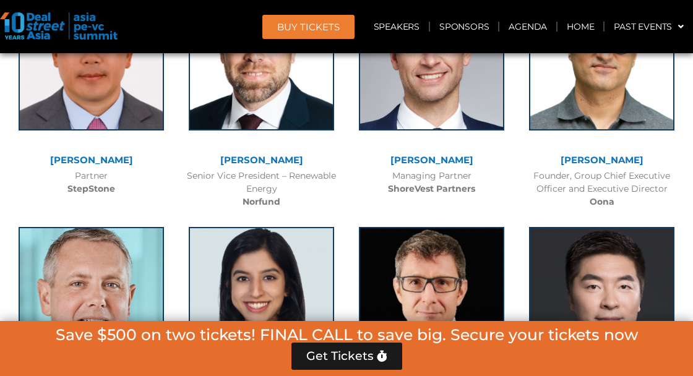
scroll to position [6245, 0]
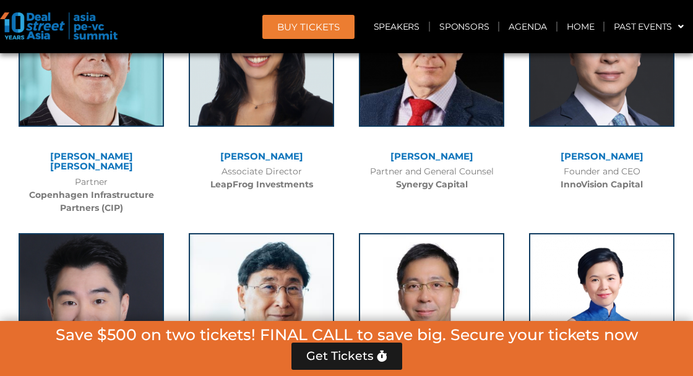
click at [133, 287] on img at bounding box center [91, 305] width 145 height 145
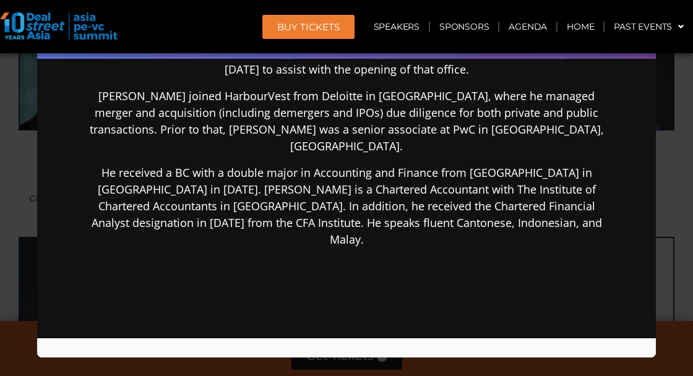
scroll to position [6230, 0]
click at [678, 230] on div "Speaker Profile ×" at bounding box center [346, 188] width 693 height 376
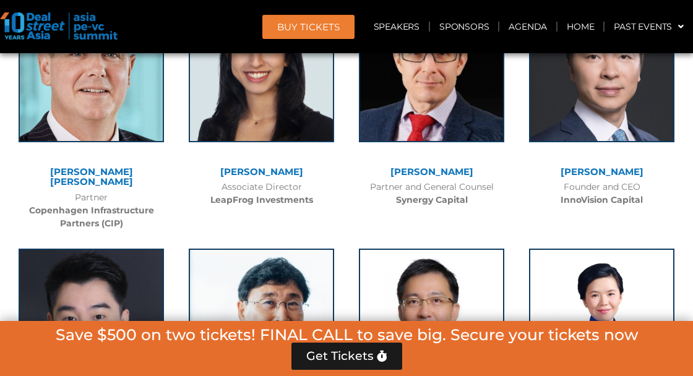
scroll to position [6377, 0]
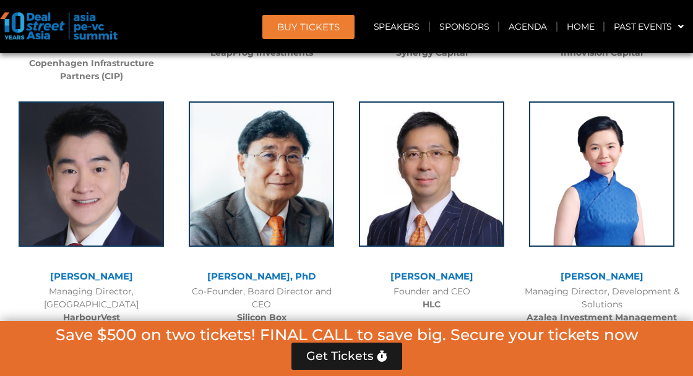
click at [269, 150] on img at bounding box center [261, 173] width 145 height 145
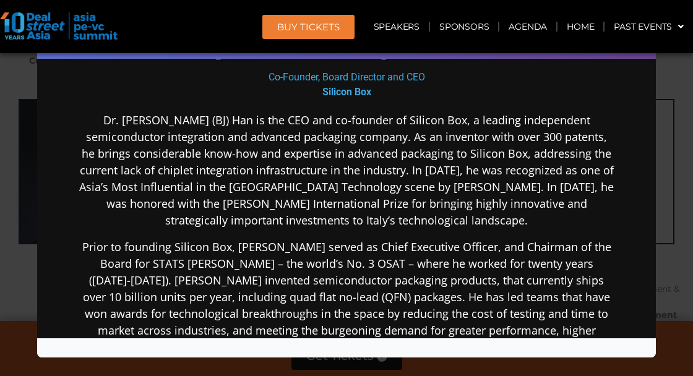
scroll to position [222, 0]
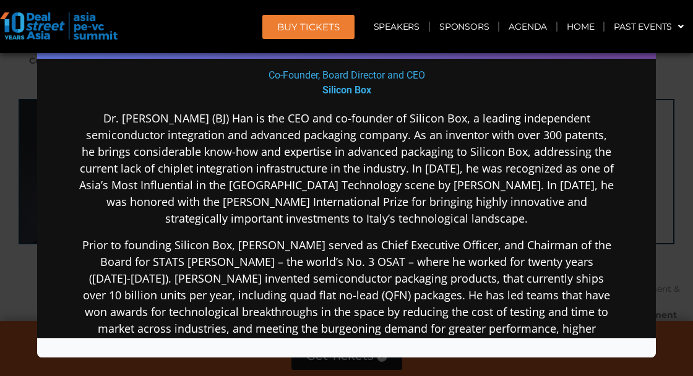
click at [686, 173] on div "Speaker Profile ×" at bounding box center [346, 188] width 693 height 376
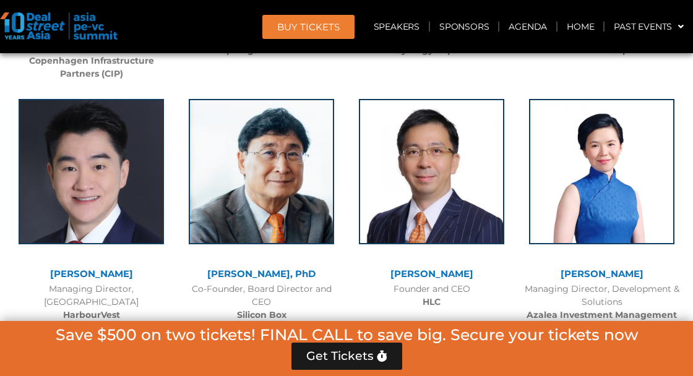
click at [480, 160] on img at bounding box center [431, 171] width 145 height 145
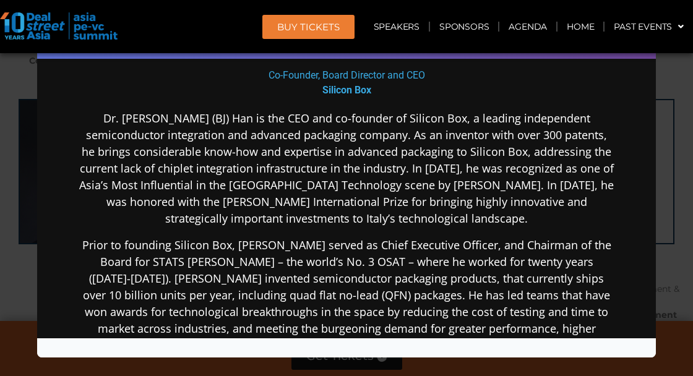
click at [680, 245] on div "Speaker Profile ×" at bounding box center [346, 188] width 693 height 376
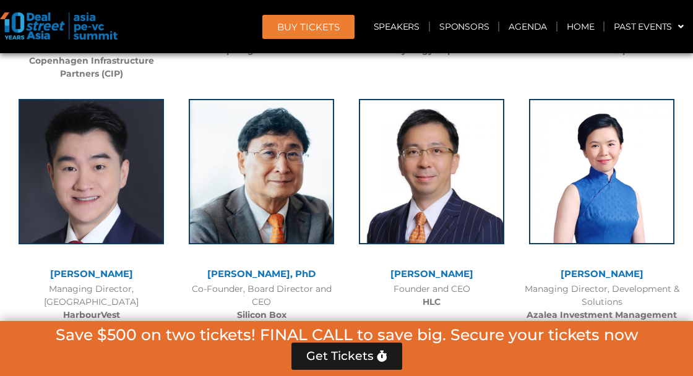
click at [619, 185] on img at bounding box center [601, 171] width 145 height 145
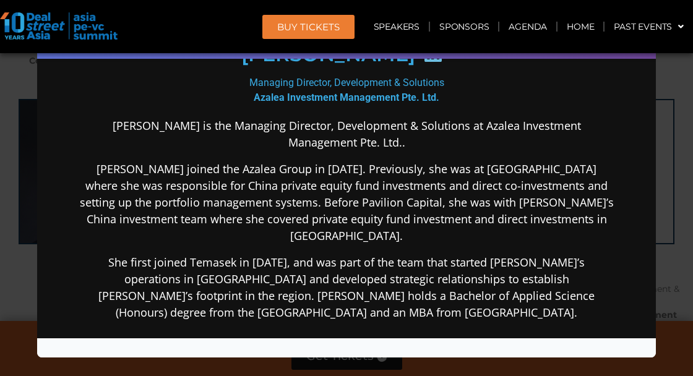
scroll to position [203, 0]
click at [675, 220] on div "Speaker Profile ×" at bounding box center [346, 188] width 693 height 376
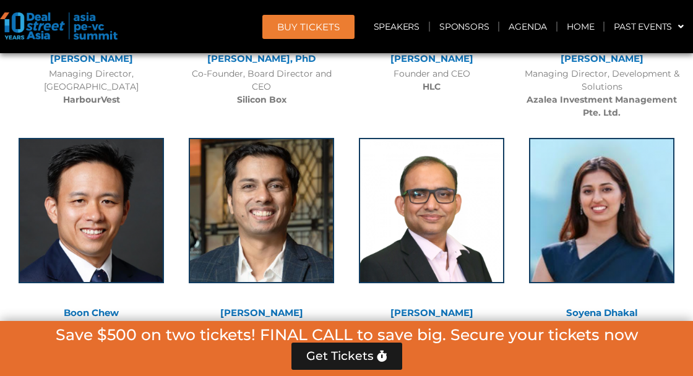
scroll to position [6596, 0]
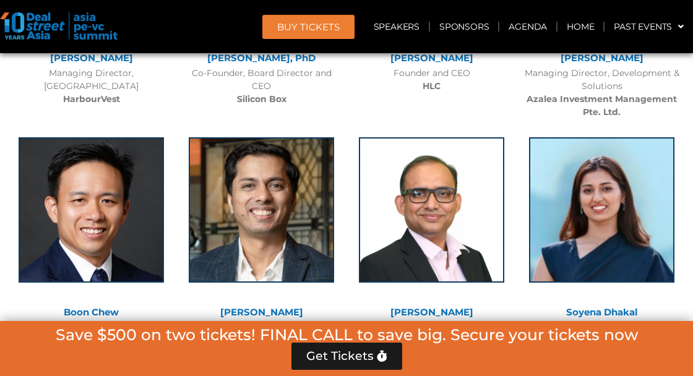
click at [134, 137] on img at bounding box center [91, 209] width 145 height 145
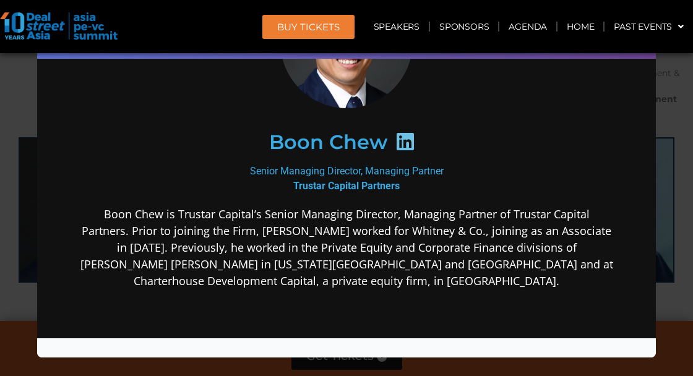
scroll to position [125, 0]
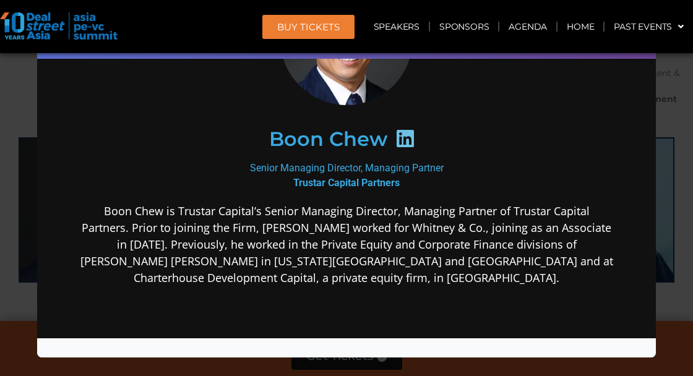
click at [673, 297] on div "Speaker Profile ×" at bounding box center [346, 188] width 693 height 376
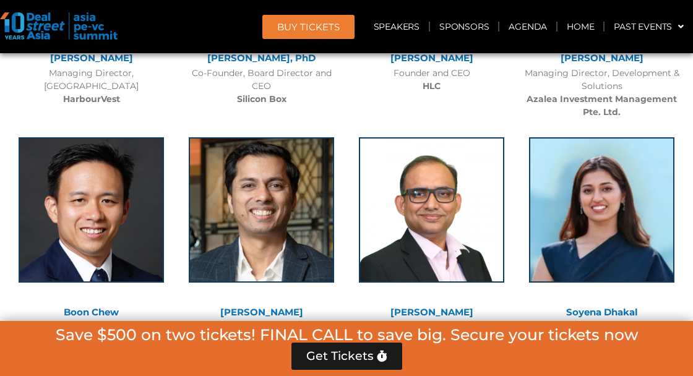
click at [283, 154] on img at bounding box center [261, 209] width 145 height 145
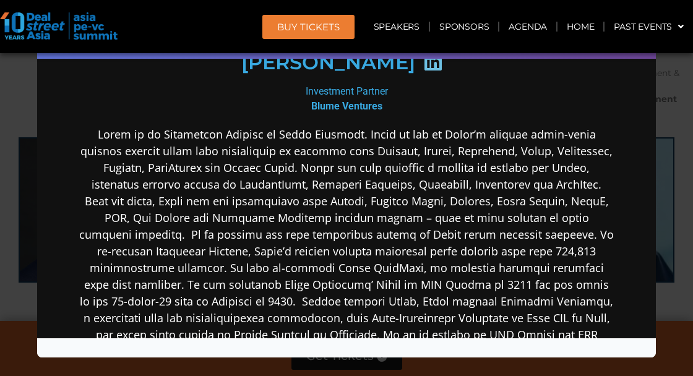
scroll to position [200, 0]
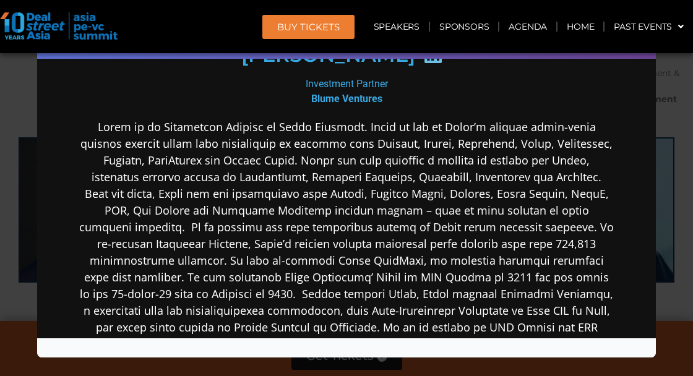
click at [677, 233] on div "Speaker Profile ×" at bounding box center [346, 188] width 693 height 376
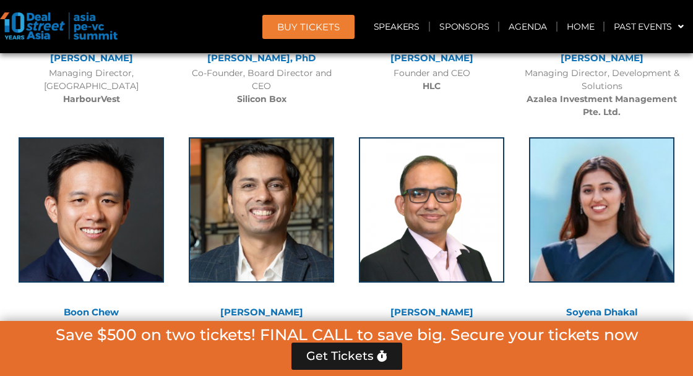
click at [448, 192] on img at bounding box center [431, 209] width 145 height 145
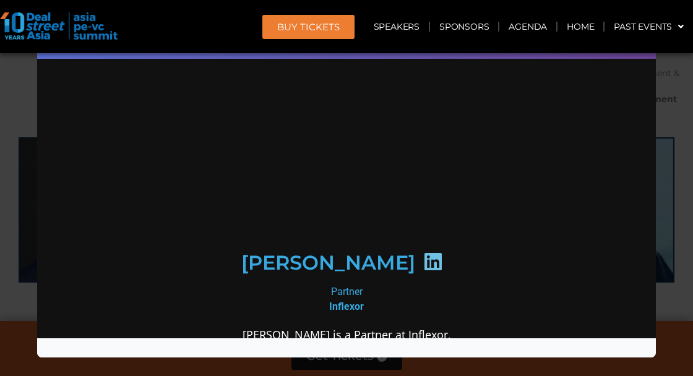
click at [669, 224] on div "Speaker Profile ×" at bounding box center [346, 188] width 693 height 376
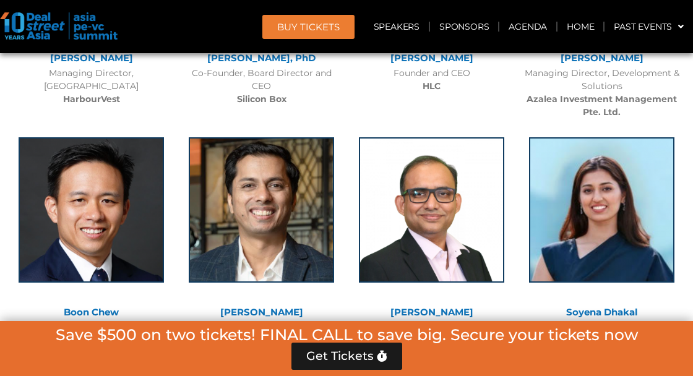
scroll to position [0, 0]
click at [672, 212] on img at bounding box center [601, 209] width 145 height 145
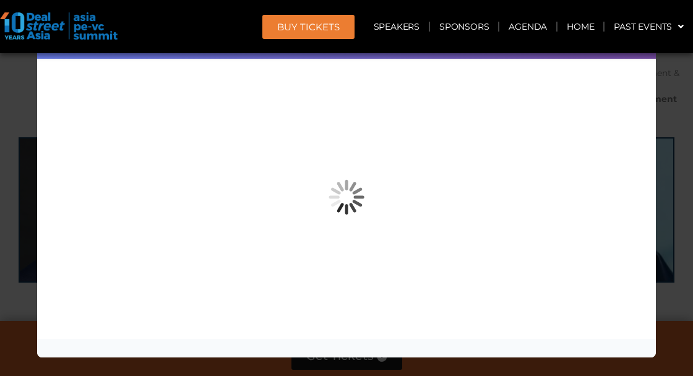
click at [671, 263] on div "Speaker Profile ×" at bounding box center [346, 188] width 693 height 376
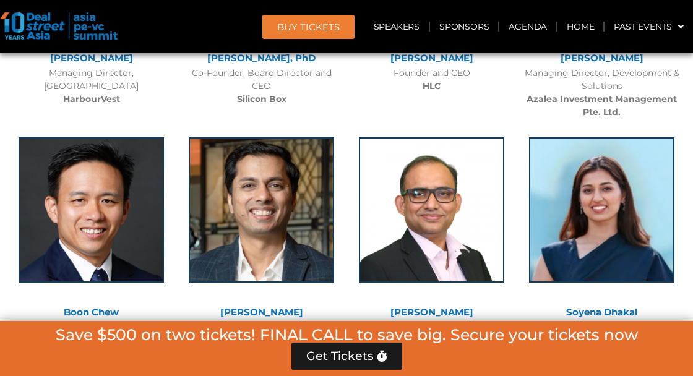
click at [673, 248] on div at bounding box center [601, 219] width 145 height 164
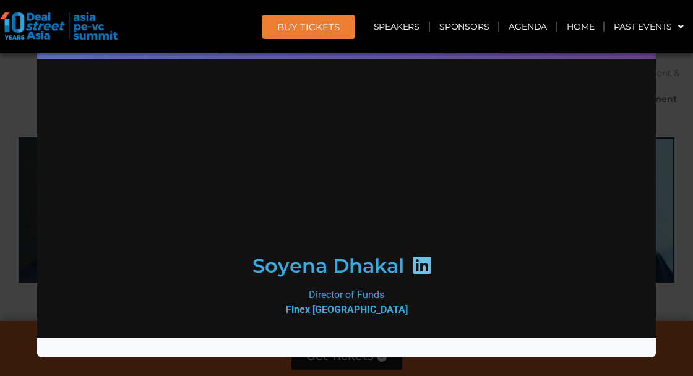
scroll to position [210, 0]
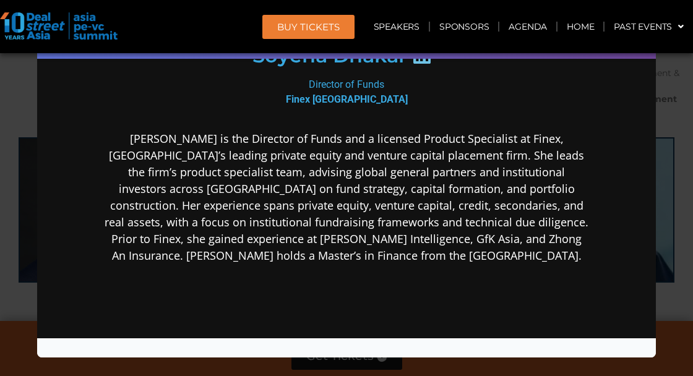
click at [668, 251] on div "Speaker Profile ×" at bounding box center [346, 188] width 693 height 376
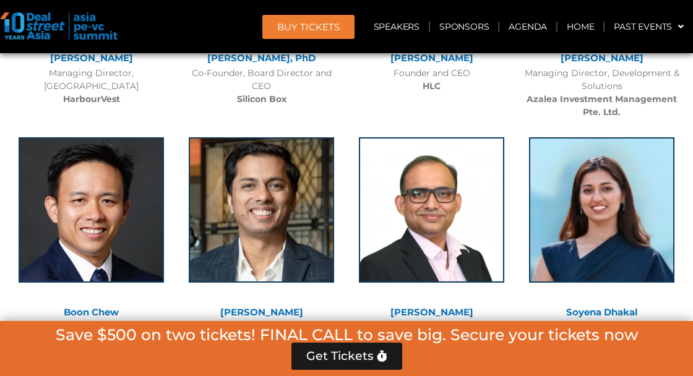
scroll to position [6811, 0]
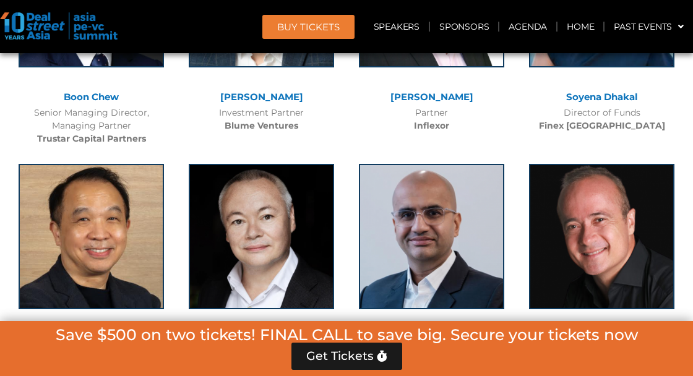
click at [112, 242] on img at bounding box center [91, 236] width 145 height 145
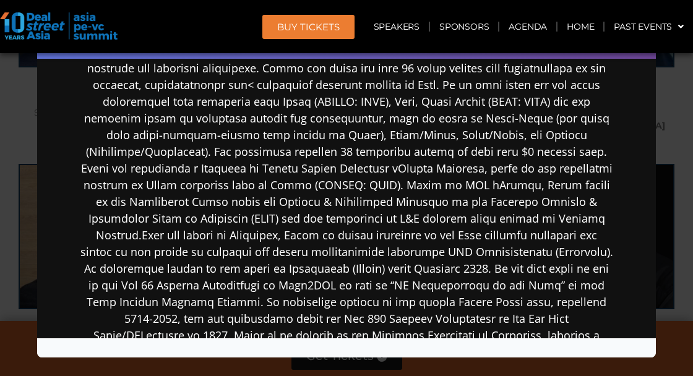
scroll to position [267, 0]
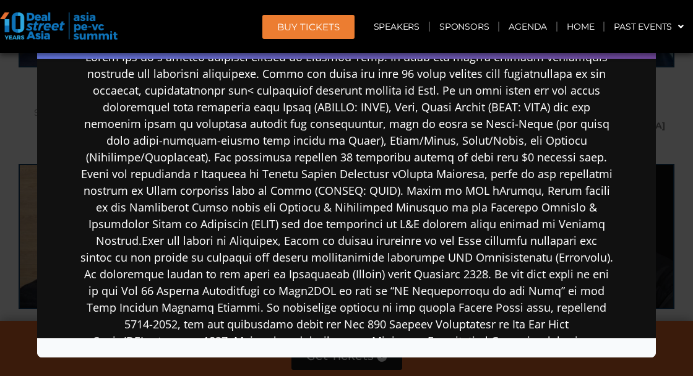
click at [673, 264] on div "Speaker Profile ×" at bounding box center [346, 188] width 693 height 376
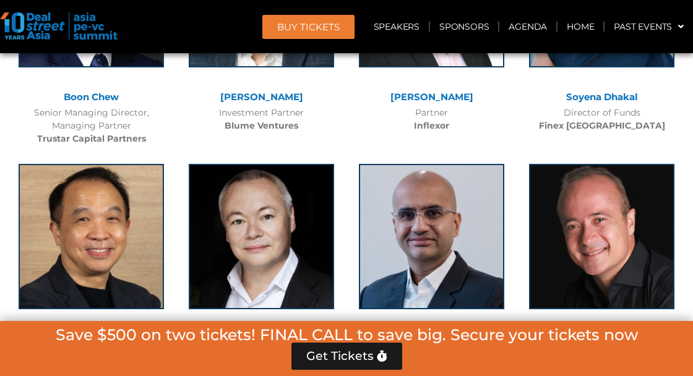
click at [313, 204] on img at bounding box center [261, 236] width 145 height 145
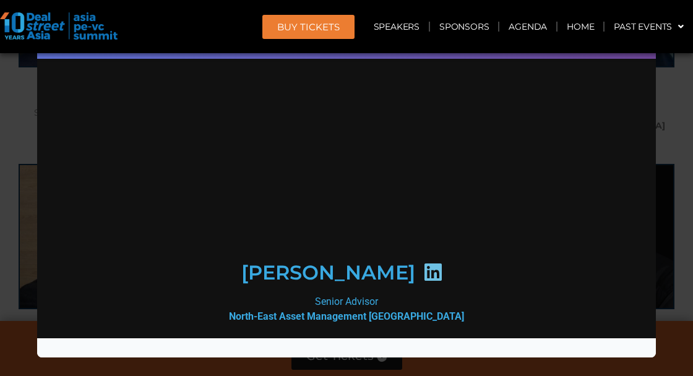
click at [669, 275] on div "Speaker Profile ×" at bounding box center [346, 188] width 693 height 376
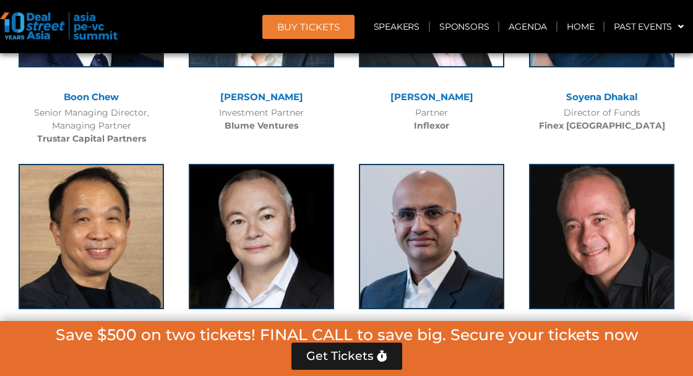
click at [466, 234] on img at bounding box center [431, 236] width 145 height 145
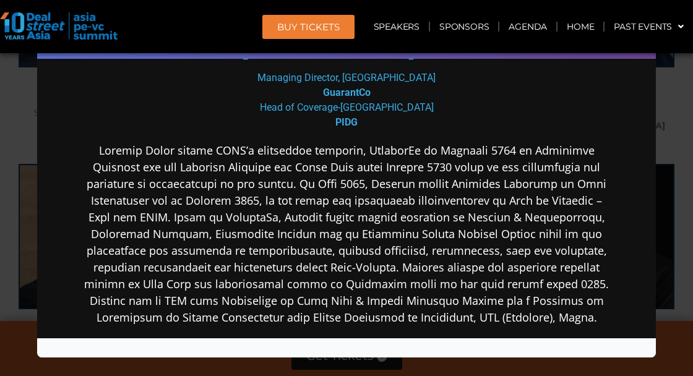
scroll to position [200, 0]
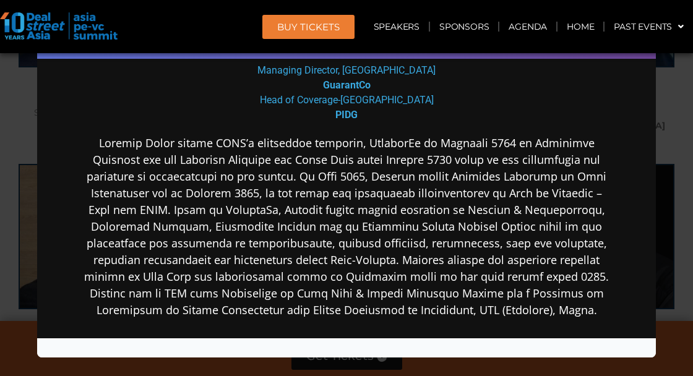
click at [675, 280] on div "Speaker Profile ×" at bounding box center [346, 188] width 693 height 376
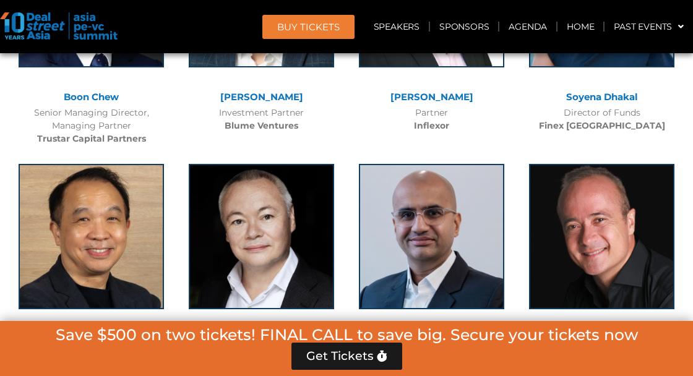
click at [640, 251] on img at bounding box center [601, 236] width 145 height 145
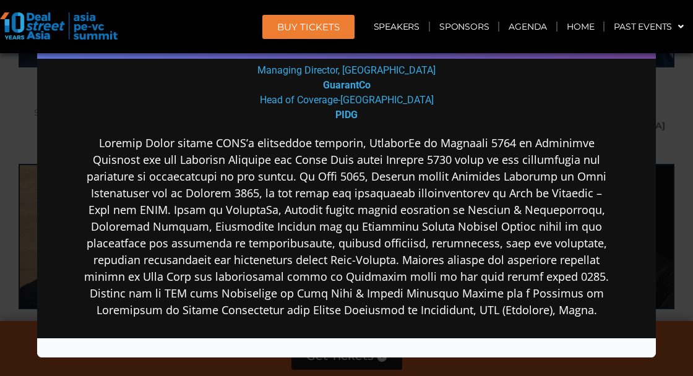
click at [676, 295] on div "Speaker Profile ×" at bounding box center [346, 188] width 693 height 376
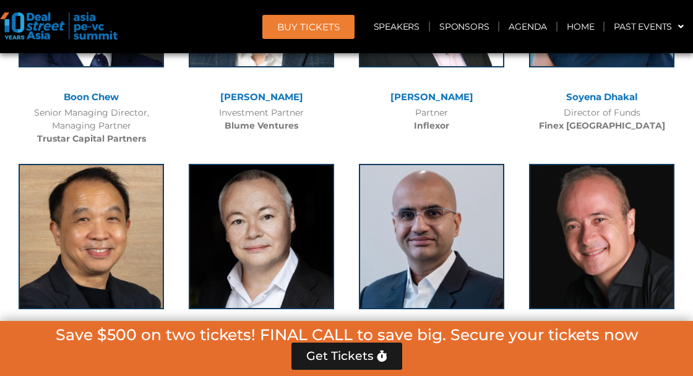
scroll to position [7017, 0]
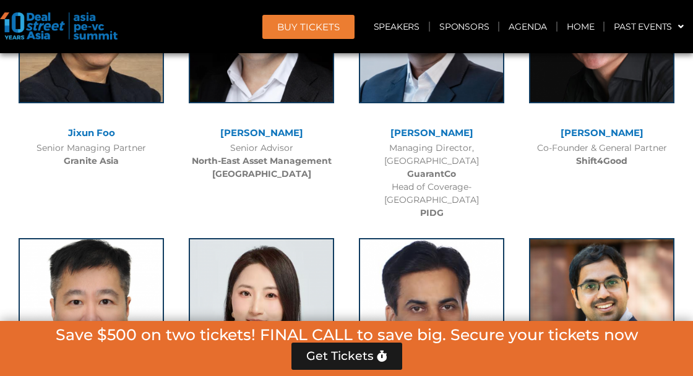
click at [114, 240] on img at bounding box center [91, 310] width 145 height 145
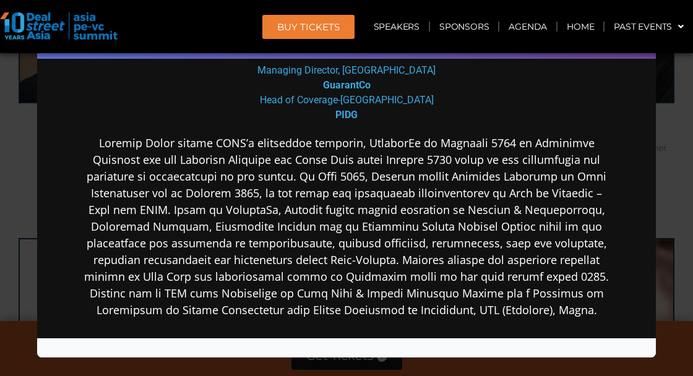
click at [678, 282] on div "Speaker Profile ×" at bounding box center [346, 188] width 693 height 376
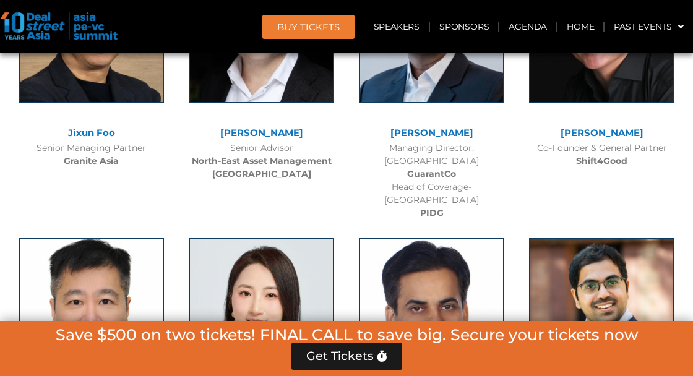
click at [297, 238] on img at bounding box center [261, 310] width 145 height 145
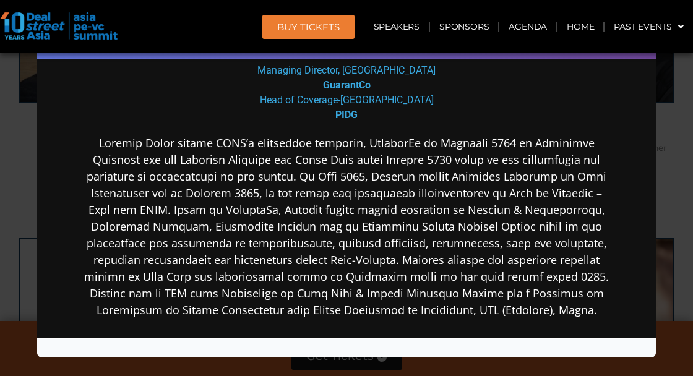
click at [676, 271] on div "Speaker Profile ×" at bounding box center [346, 188] width 693 height 376
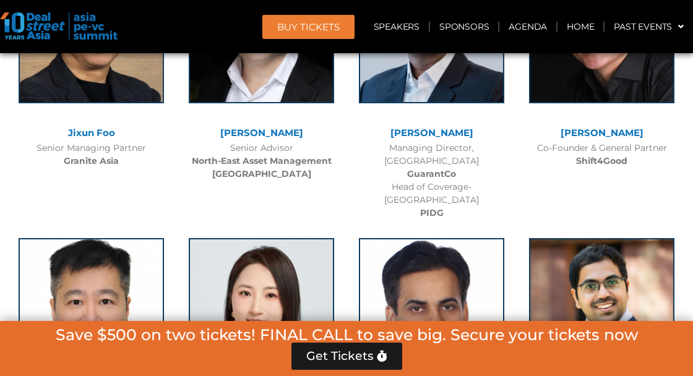
click at [465, 256] on img at bounding box center [431, 310] width 145 height 145
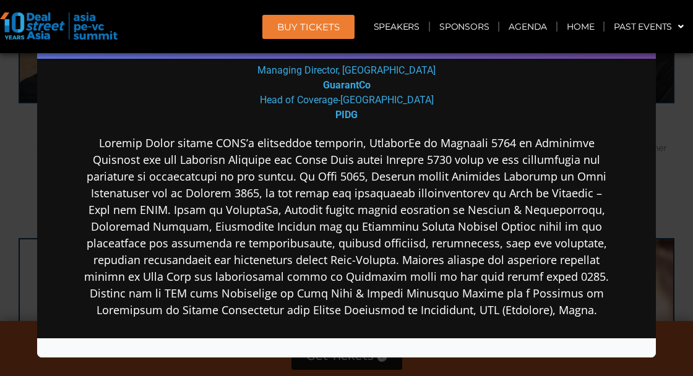
click at [673, 270] on div "Speaker Profile ×" at bounding box center [346, 188] width 693 height 376
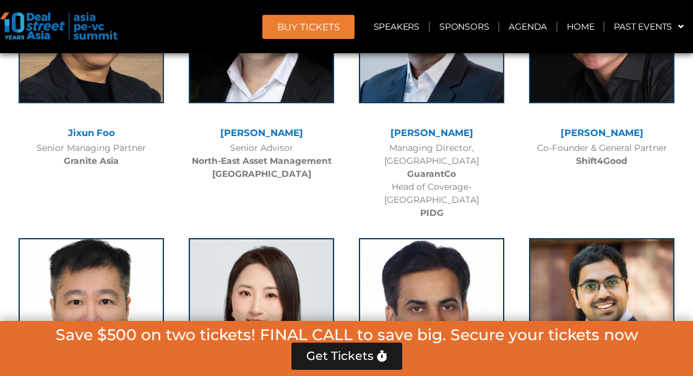
click at [621, 279] on img at bounding box center [601, 310] width 145 height 145
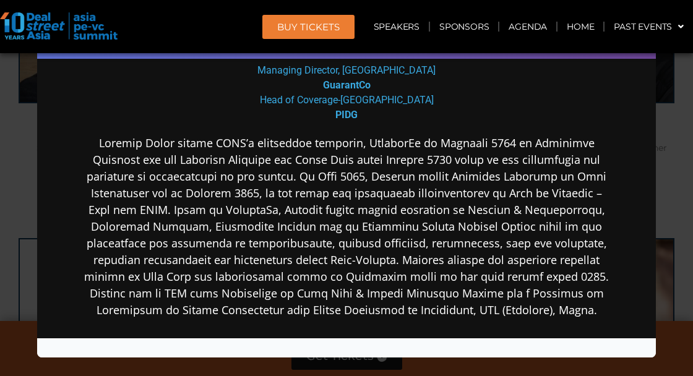
click at [677, 265] on div "Speaker Profile ×" at bounding box center [346, 188] width 693 height 376
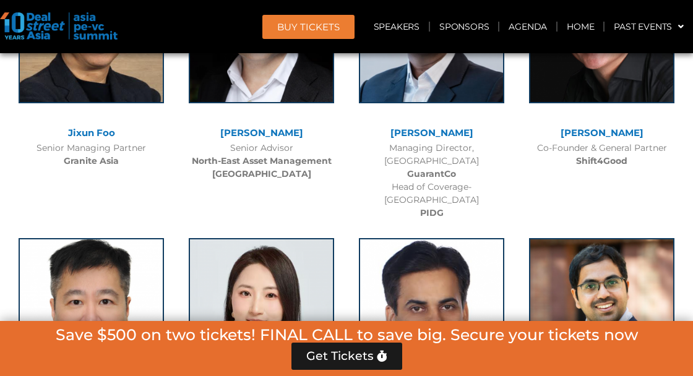
scroll to position [7304, 0]
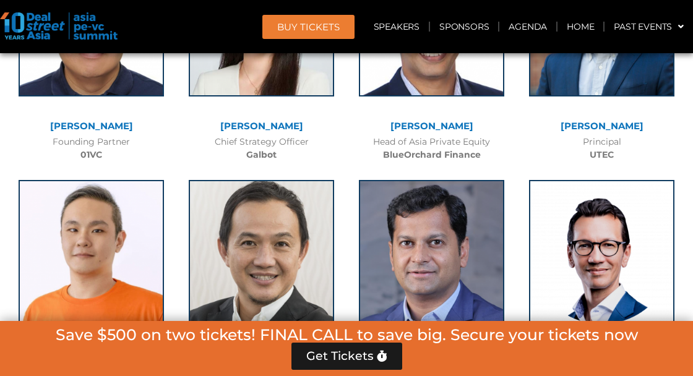
click at [111, 184] on img at bounding box center [91, 252] width 145 height 145
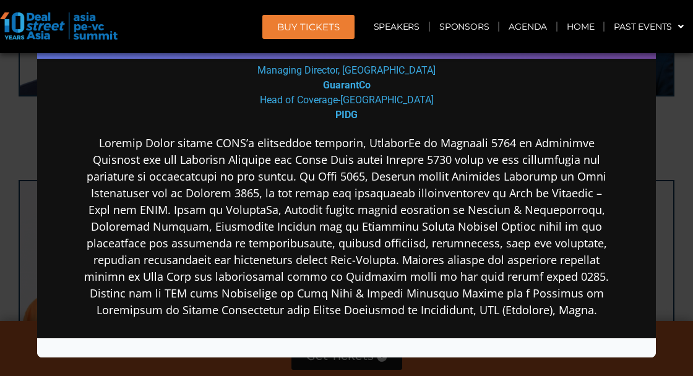
click at [681, 275] on div "Speaker Profile ×" at bounding box center [346, 188] width 693 height 376
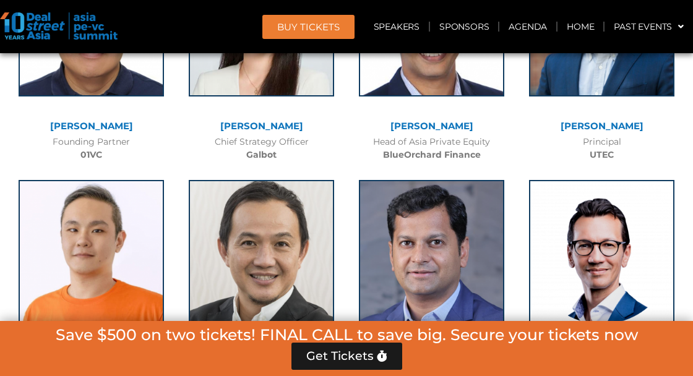
click at [288, 200] on img at bounding box center [261, 252] width 145 height 145
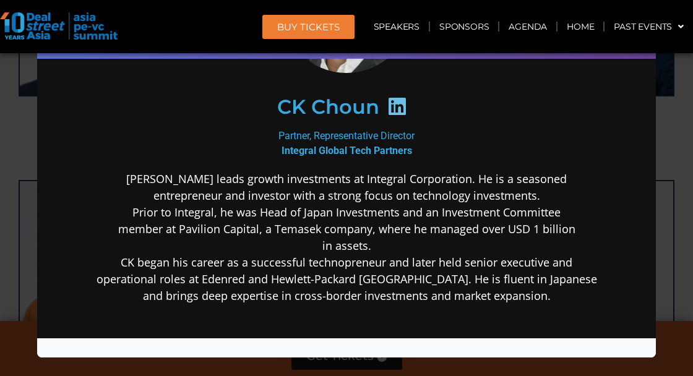
scroll to position [155, 0]
click at [671, 252] on div "Speaker Profile ×" at bounding box center [346, 188] width 693 height 376
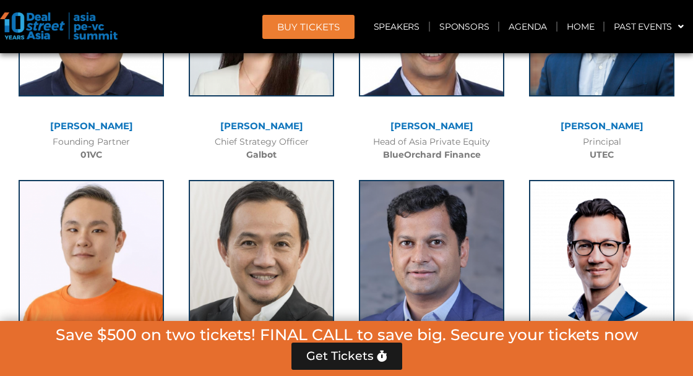
click at [676, 256] on div "Valery Tubbax Managing Director, Investments Pentagreen Capital" at bounding box center [602, 282] width 170 height 229
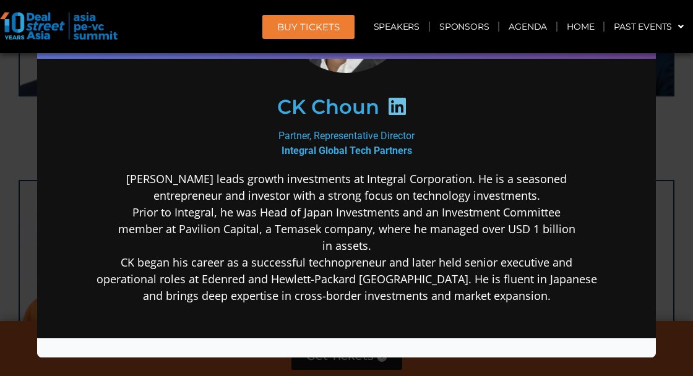
click at [675, 255] on div "Speaker Profile ×" at bounding box center [346, 188] width 693 height 376
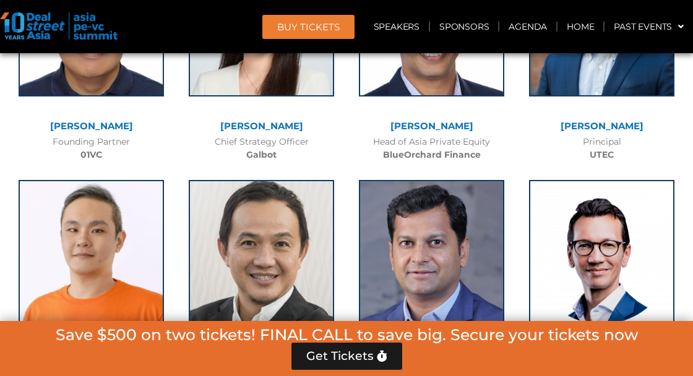
click at [678, 255] on div "Valery Tubbax Managing Director, Investments Pentagreen Capital" at bounding box center [602, 282] width 170 height 229
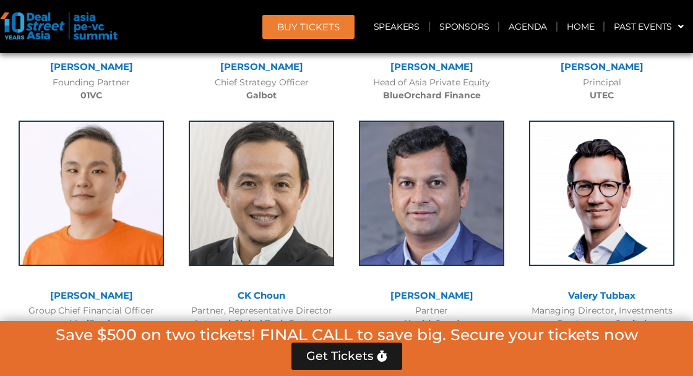
scroll to position [0, 0]
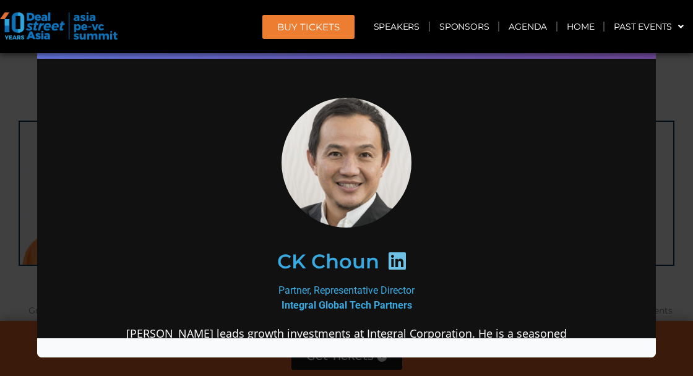
click at [684, 229] on div "Speaker Profile ×" at bounding box center [346, 188] width 693 height 376
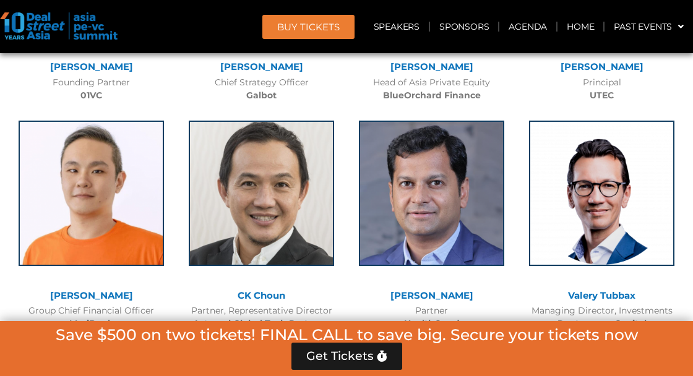
click at [449, 144] on img at bounding box center [431, 193] width 145 height 145
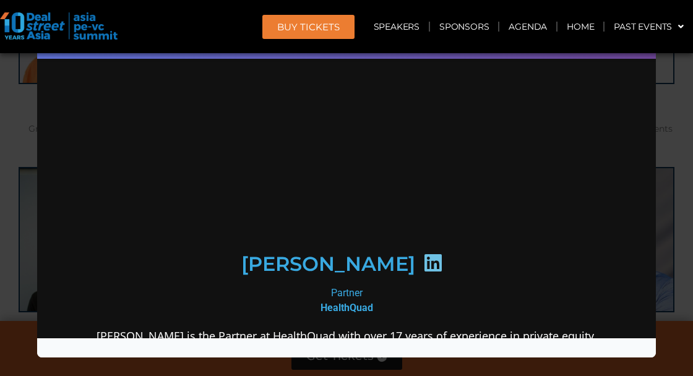
scroll to position [140, 0]
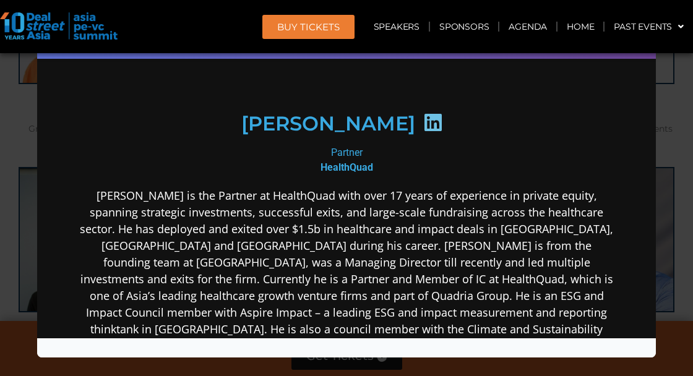
click at [665, 248] on div "Speaker Profile ×" at bounding box center [346, 188] width 693 height 376
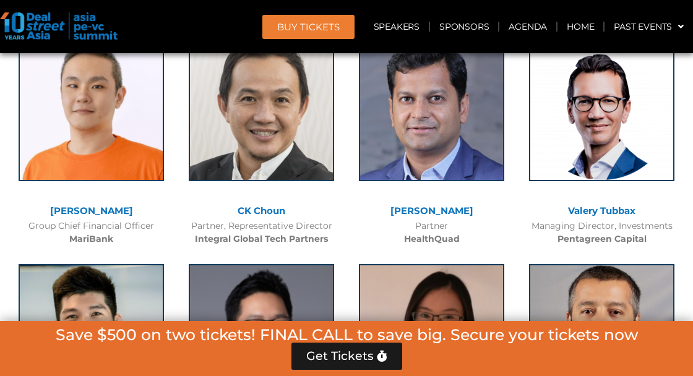
click at [640, 93] on img at bounding box center [601, 108] width 145 height 145
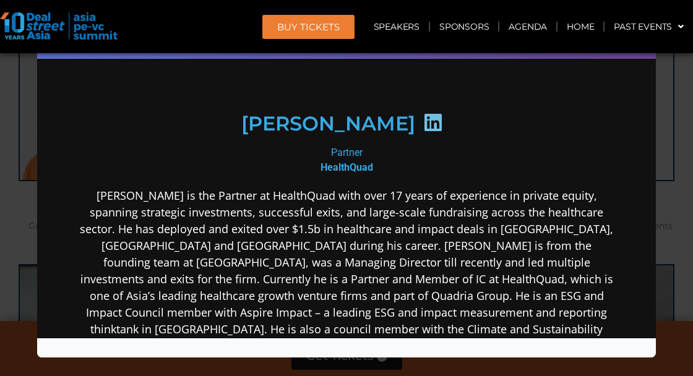
scroll to position [7447, 0]
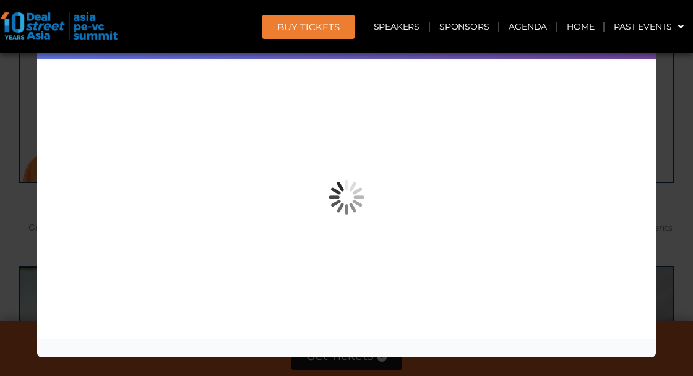
click at [676, 233] on div "Speaker Profile ×" at bounding box center [346, 188] width 693 height 376
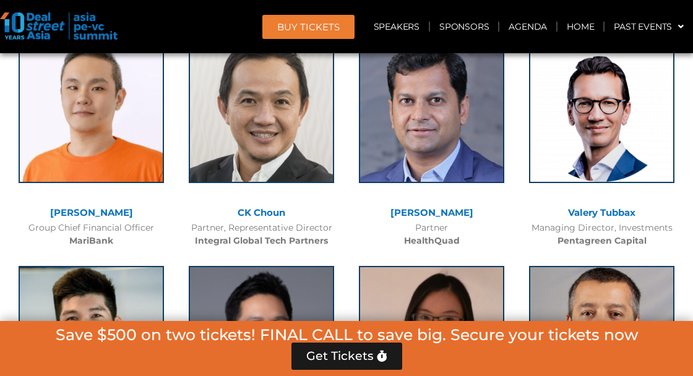
scroll to position [7448, 0]
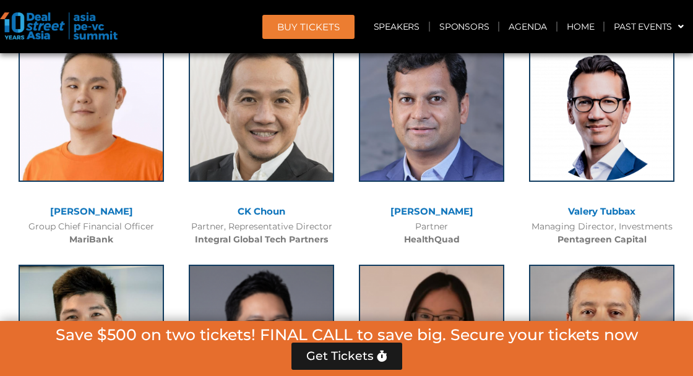
click at [101, 265] on img at bounding box center [91, 337] width 145 height 145
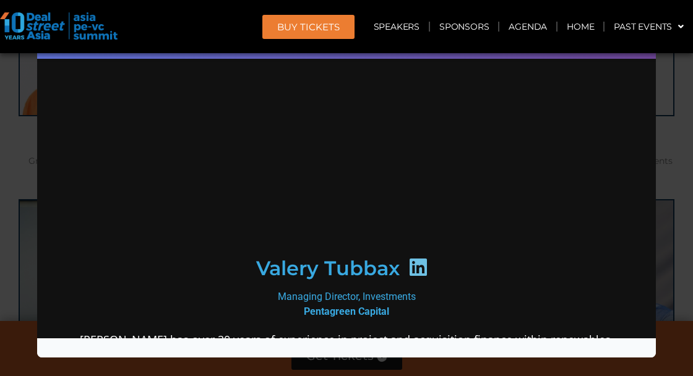
click at [684, 280] on div "Speaker Profile ×" at bounding box center [346, 188] width 693 height 376
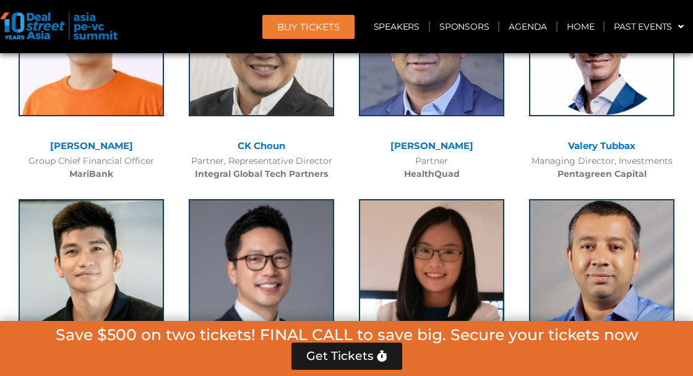
click at [266, 254] on img at bounding box center [261, 271] width 145 height 145
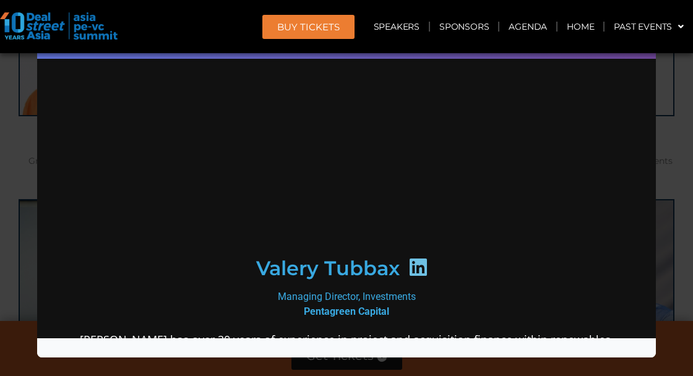
click at [682, 252] on div "Speaker Profile ×" at bounding box center [346, 188] width 693 height 376
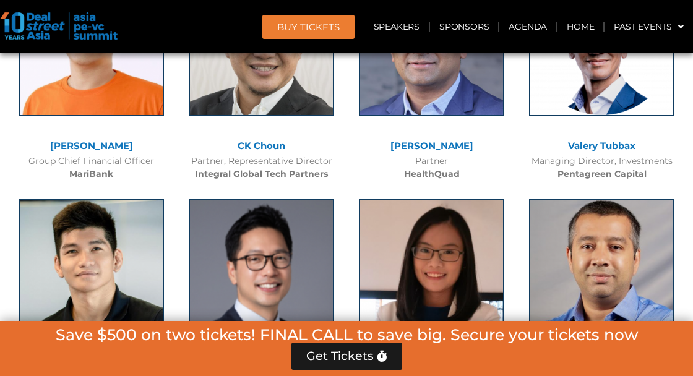
click at [437, 234] on img at bounding box center [431, 271] width 145 height 145
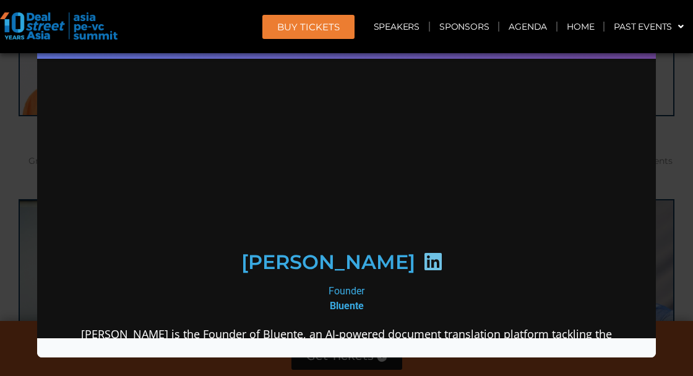
scroll to position [199, 0]
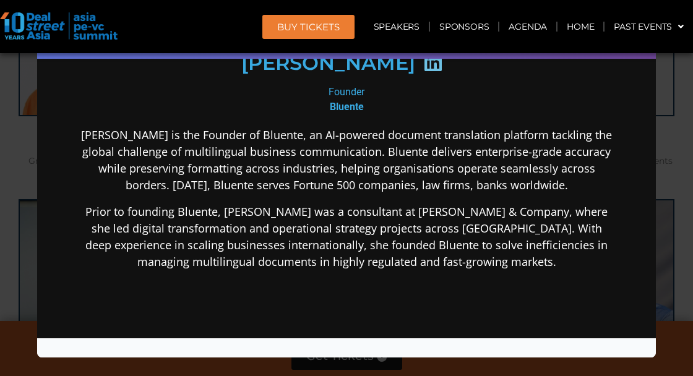
click at [668, 261] on div "Speaker Profile ×" at bounding box center [346, 188] width 693 height 376
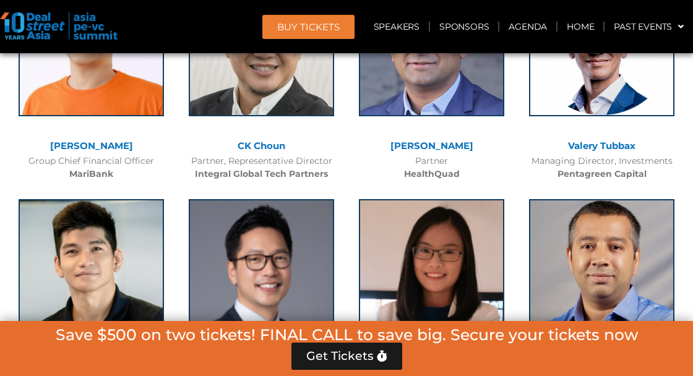
click at [655, 238] on img at bounding box center [601, 271] width 145 height 145
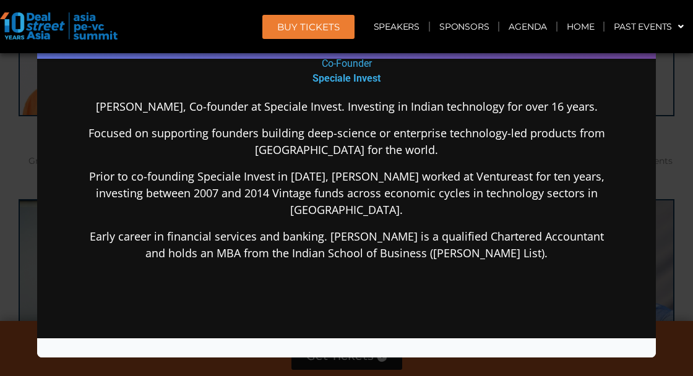
scroll to position [0, 0]
click at [678, 275] on div "Speaker Profile ×" at bounding box center [346, 188] width 693 height 376
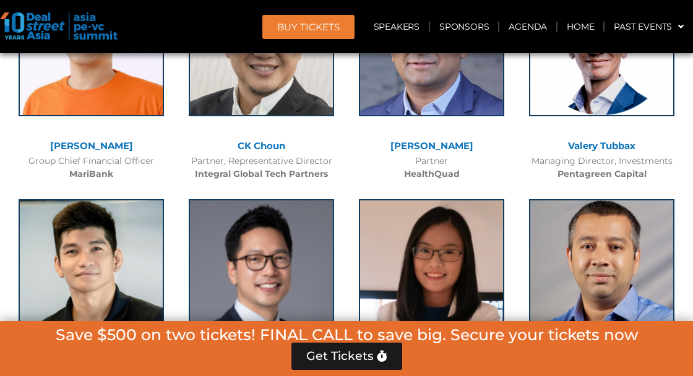
scroll to position [7804, 0]
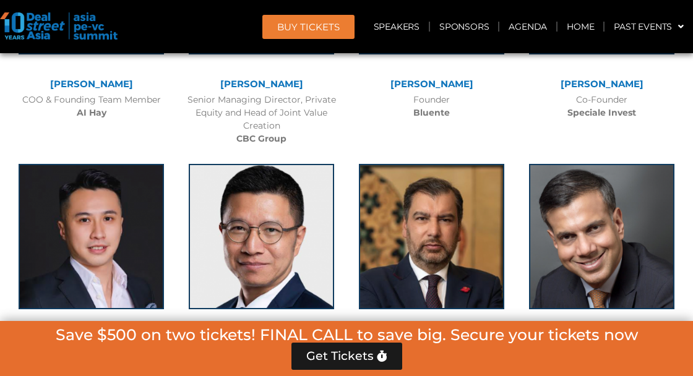
click at [103, 201] on img at bounding box center [91, 236] width 145 height 145
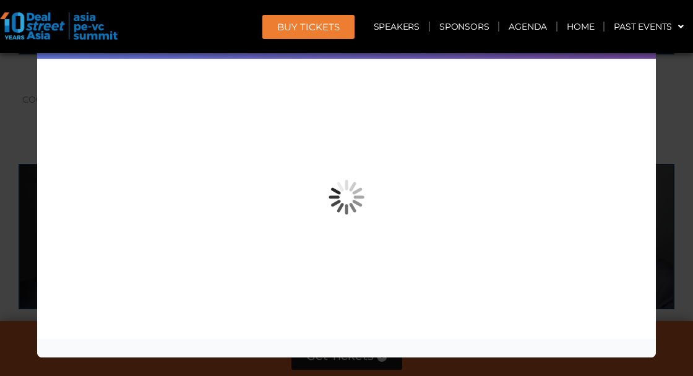
click at [676, 238] on div "Speaker Profile ×" at bounding box center [346, 188] width 693 height 376
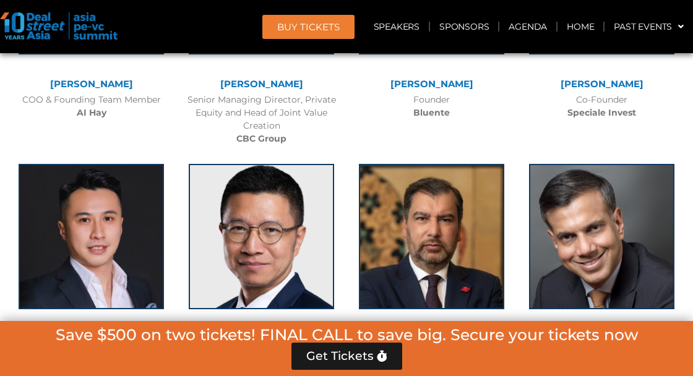
click at [295, 193] on img at bounding box center [261, 236] width 145 height 145
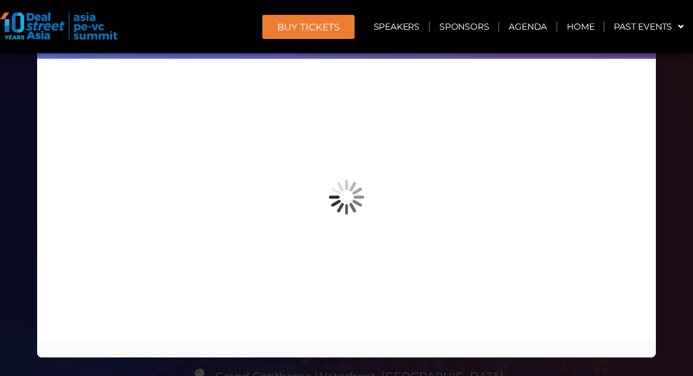
click at [671, 215] on div "Speaker Profile ×" at bounding box center [346, 188] width 693 height 376
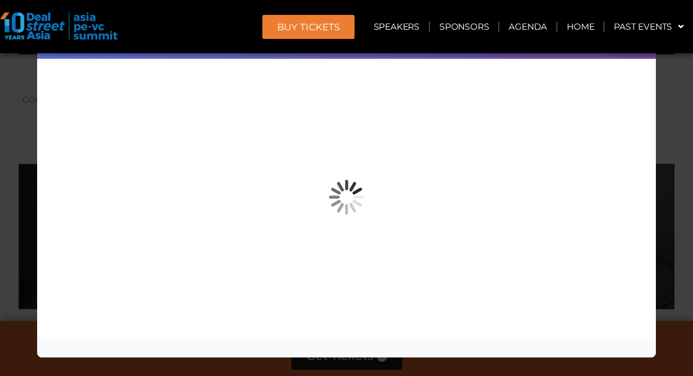
scroll to position [7804, 0]
click at [680, 214] on div "Speaker Profile ×" at bounding box center [346, 188] width 693 height 376
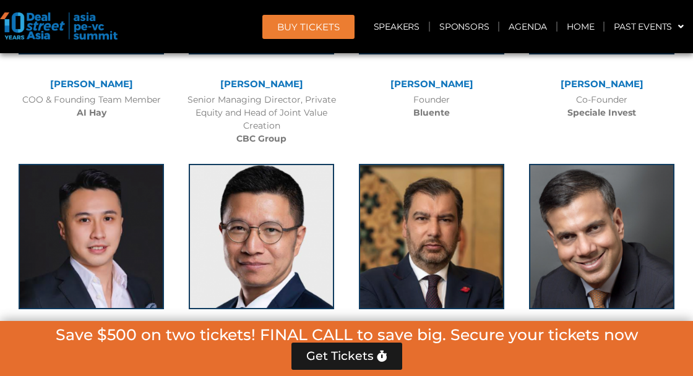
click at [623, 225] on img at bounding box center [601, 236] width 145 height 145
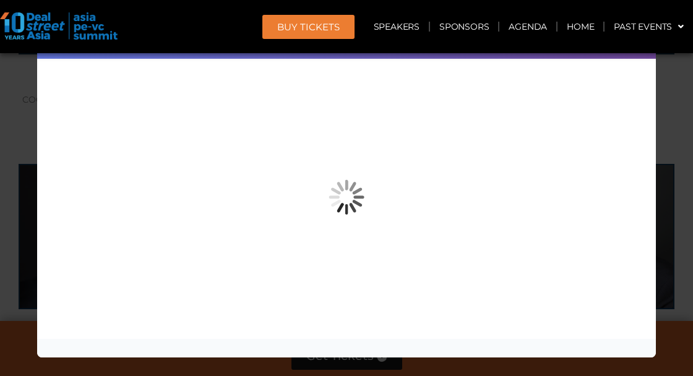
click at [676, 224] on div "Speaker Profile ×" at bounding box center [346, 188] width 693 height 376
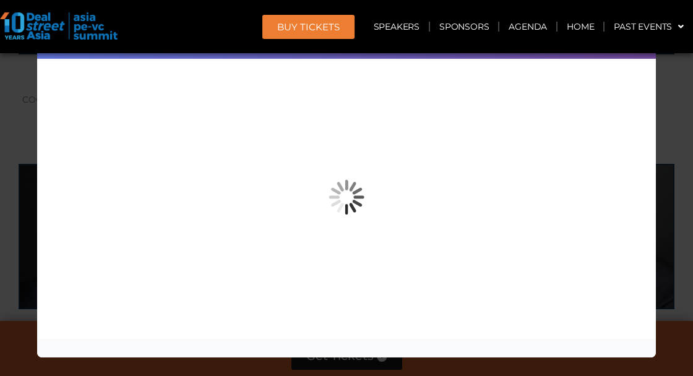
scroll to position [8043, 0]
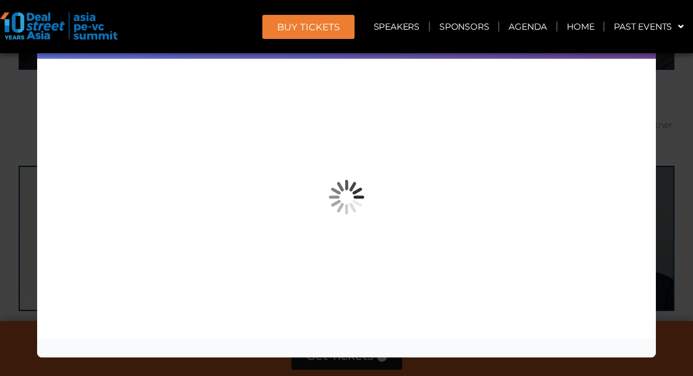
click at [669, 266] on div "Speaker Profile ×" at bounding box center [346, 188] width 693 height 376
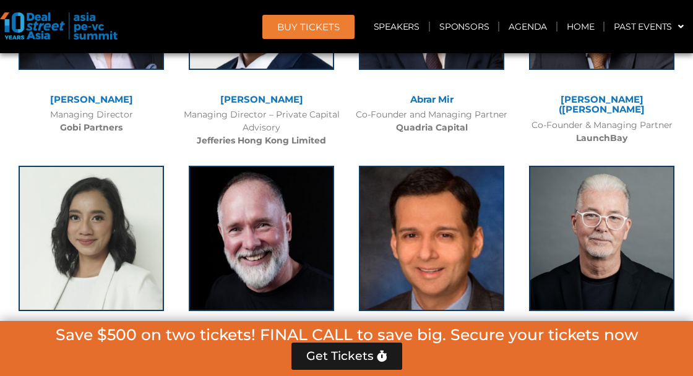
click at [266, 228] on img at bounding box center [261, 238] width 145 height 145
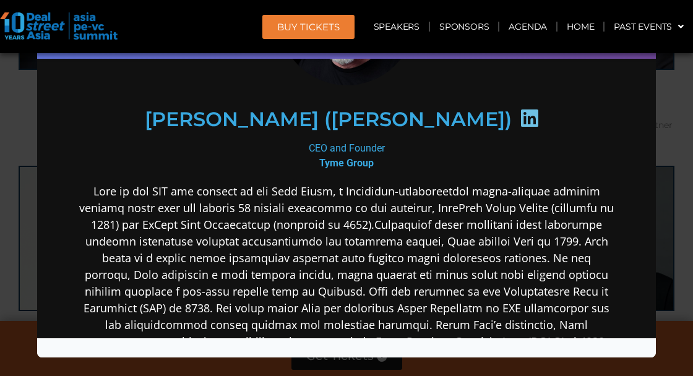
scroll to position [139, 0]
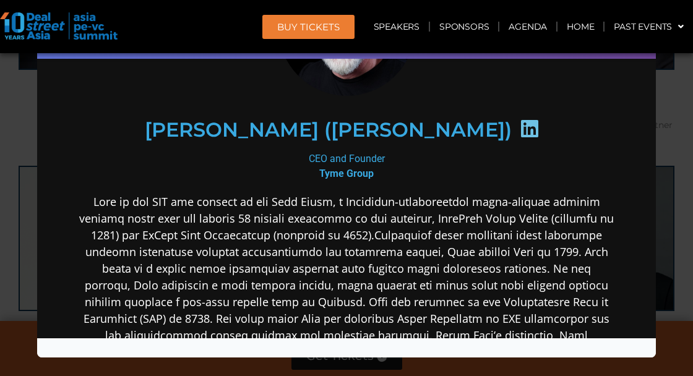
click at [672, 231] on div "Speaker Profile ×" at bounding box center [346, 188] width 693 height 376
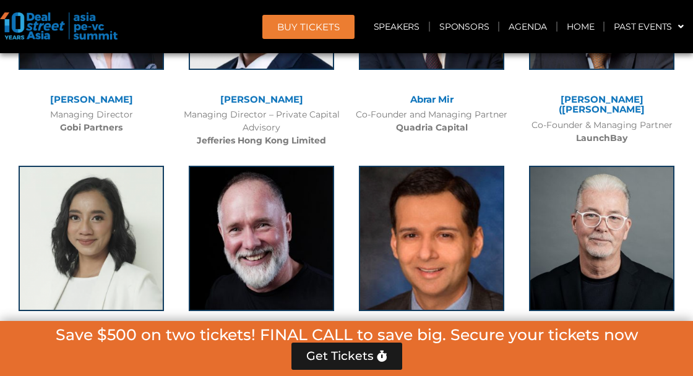
click at [448, 166] on img at bounding box center [431, 238] width 145 height 145
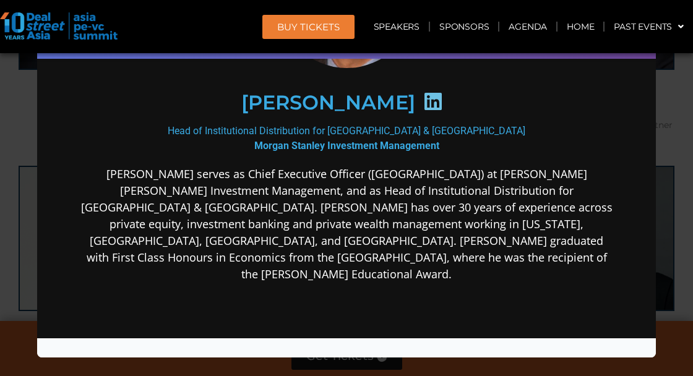
scroll to position [174, 0]
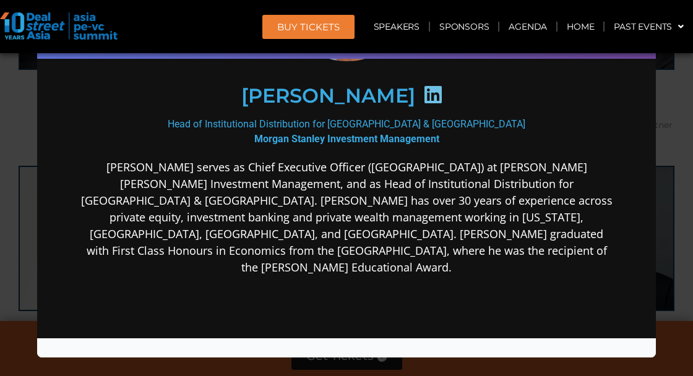
click at [665, 218] on div "Speaker Profile ×" at bounding box center [346, 188] width 693 height 376
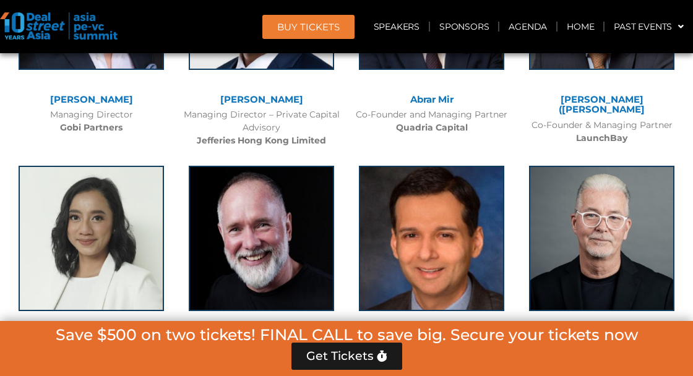
click at [631, 214] on img at bounding box center [601, 238] width 145 height 145
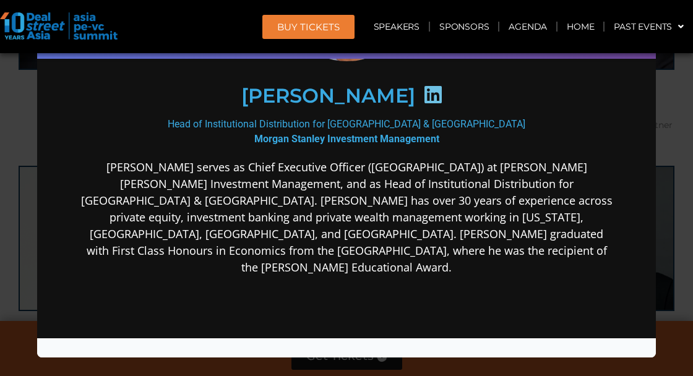
click at [665, 228] on div "Speaker Profile ×" at bounding box center [346, 188] width 693 height 376
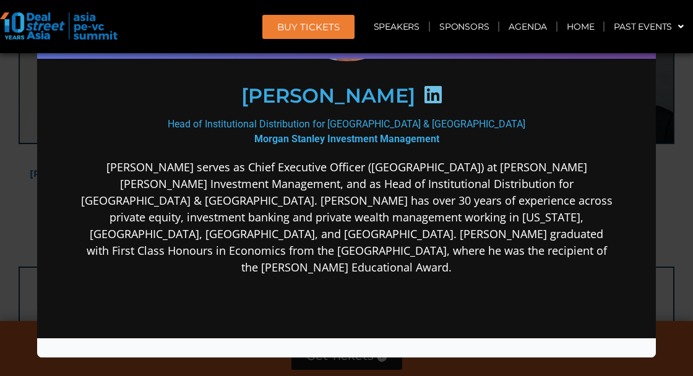
click at [680, 256] on div "Speaker Profile ×" at bounding box center [346, 188] width 693 height 376
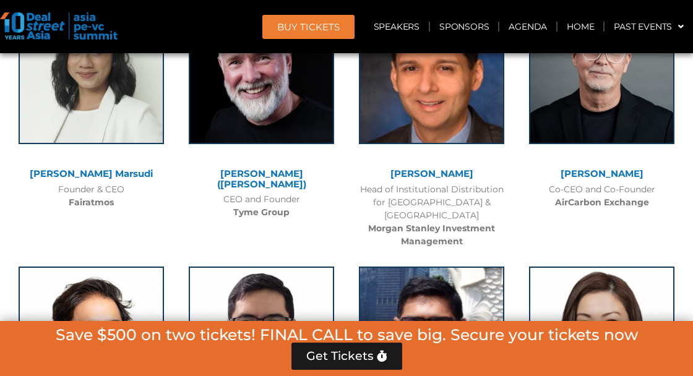
scroll to position [8385, 0]
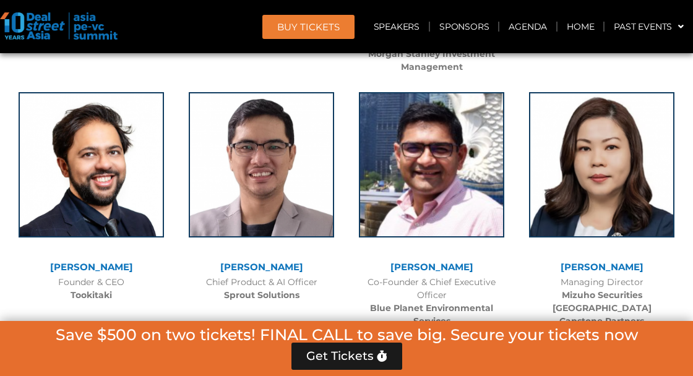
click at [241, 140] on img at bounding box center [261, 164] width 145 height 145
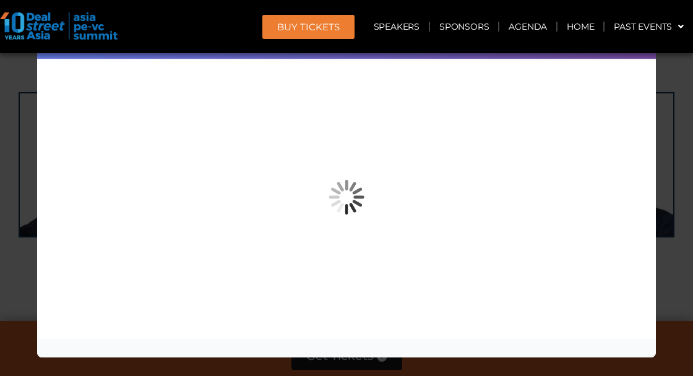
click at [676, 271] on div "Speaker Profile ×" at bounding box center [346, 188] width 693 height 376
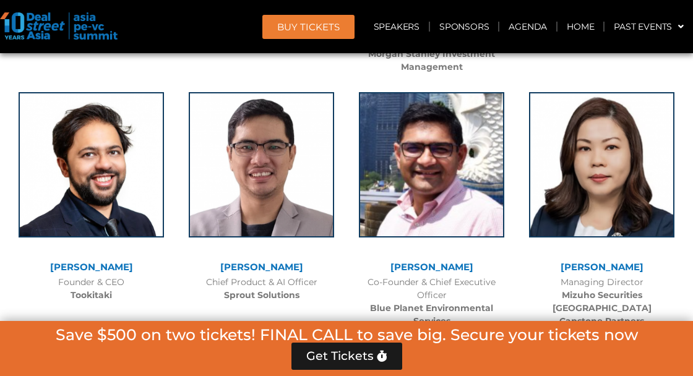
click at [464, 118] on img at bounding box center [431, 164] width 145 height 145
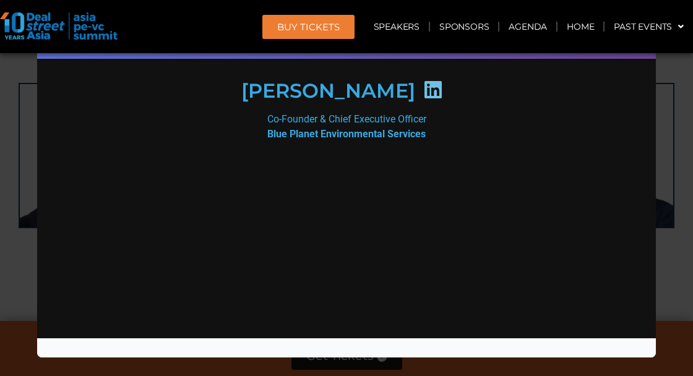
scroll to position [0, 0]
click at [674, 269] on div "Speaker Profile ×" at bounding box center [346, 188] width 693 height 376
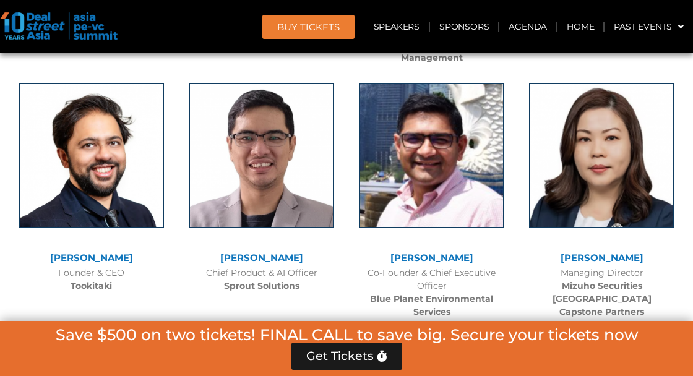
click at [623, 101] on img at bounding box center [601, 155] width 145 height 145
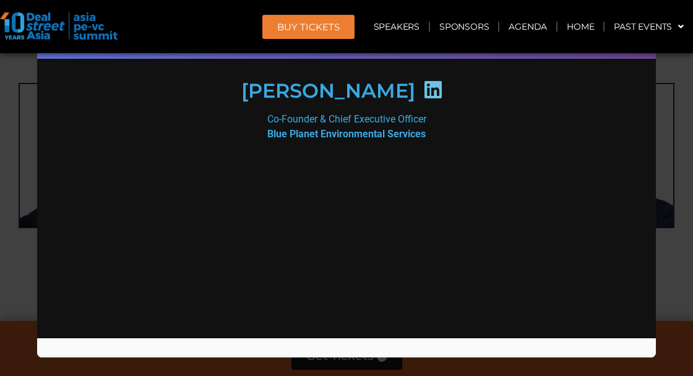
click at [691, 254] on div "Speaker Profile ×" at bounding box center [346, 188] width 693 height 376
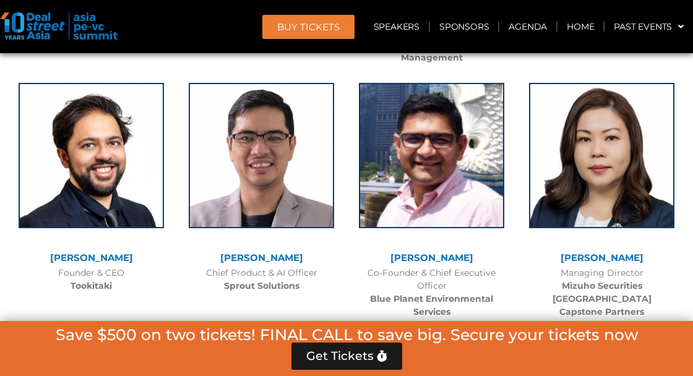
click at [467, 105] on img at bounding box center [431, 155] width 145 height 145
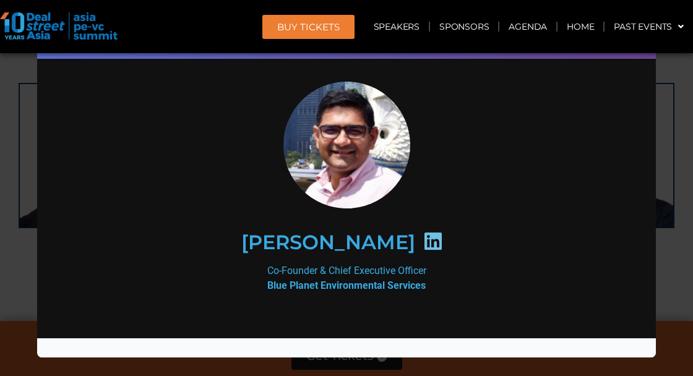
click at [681, 214] on div "Speaker Profile ×" at bounding box center [346, 188] width 693 height 376
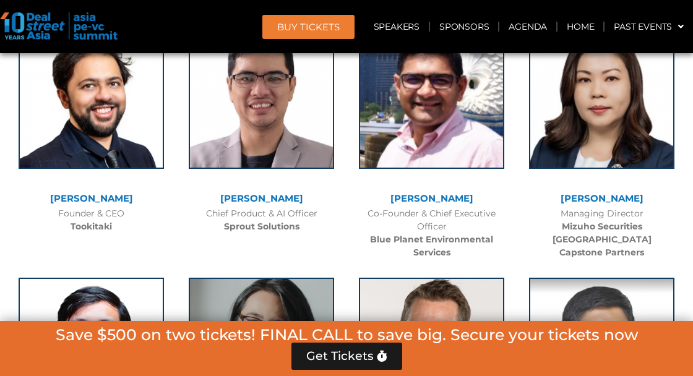
scroll to position [8418, 0]
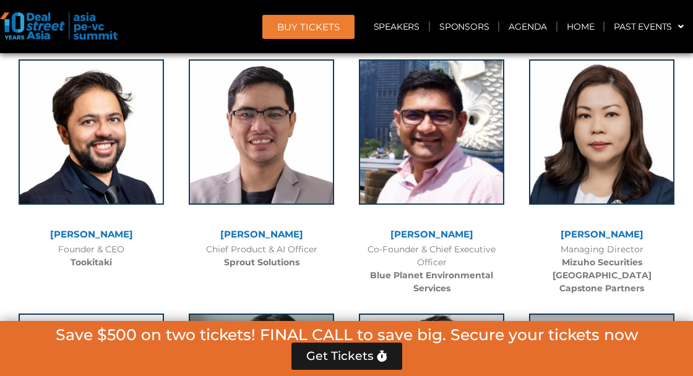
click at [637, 98] on img at bounding box center [601, 131] width 145 height 145
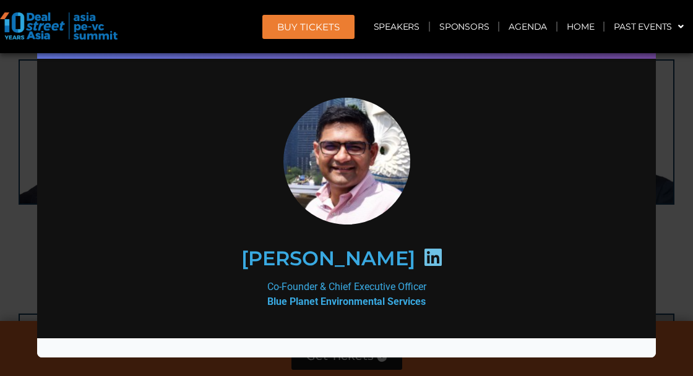
click at [673, 236] on div "Speaker Profile ×" at bounding box center [346, 188] width 693 height 376
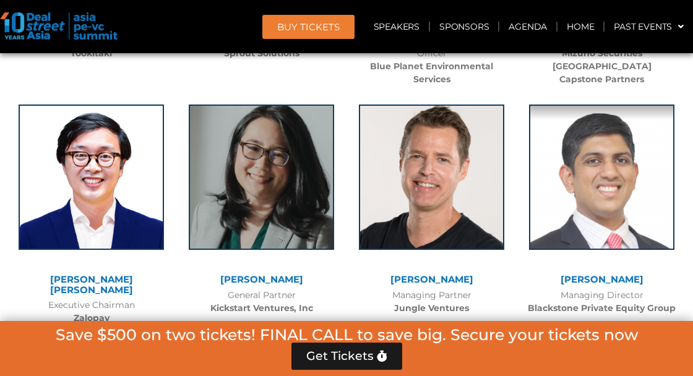
scroll to position [8626, 0]
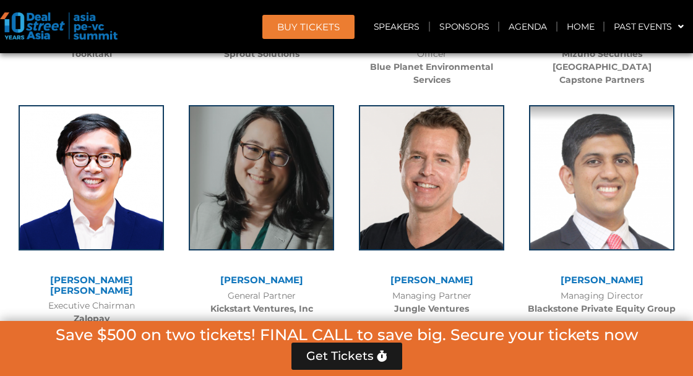
click at [135, 116] on img at bounding box center [91, 177] width 145 height 145
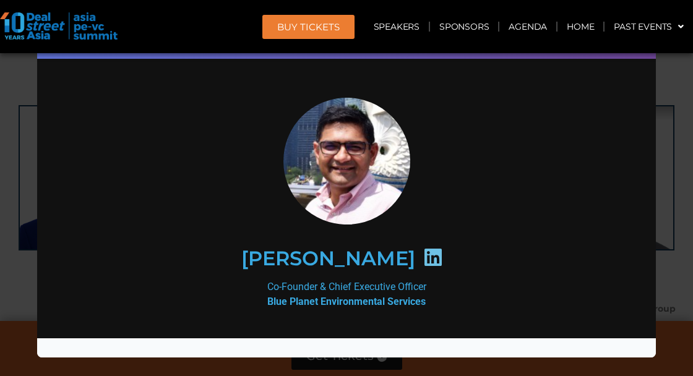
click at [677, 231] on div "Speaker Profile ×" at bounding box center [346, 188] width 693 height 376
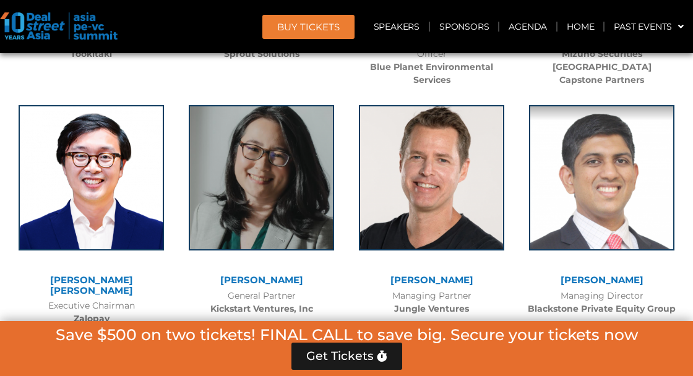
click at [291, 123] on img at bounding box center [261, 177] width 145 height 145
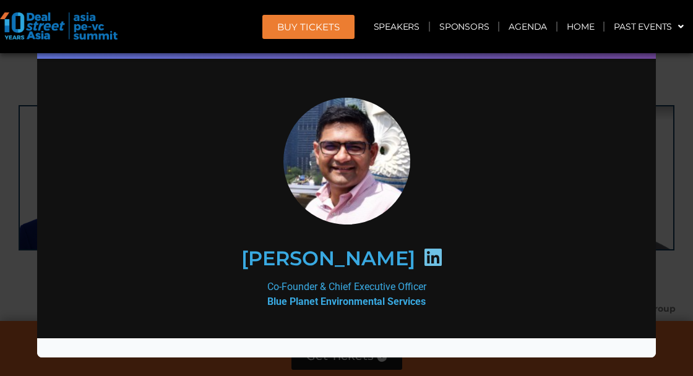
click at [677, 228] on div "Speaker Profile ×" at bounding box center [346, 188] width 693 height 376
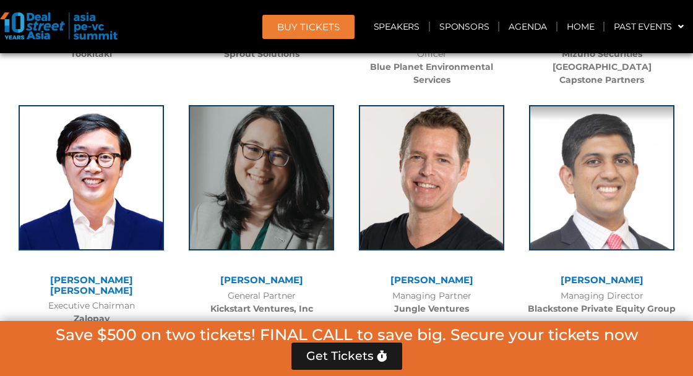
click at [476, 127] on img at bounding box center [431, 177] width 145 height 145
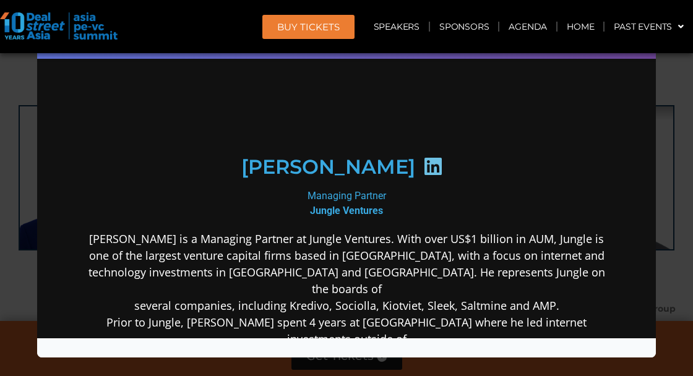
scroll to position [0, 0]
click at [676, 220] on div "Speaker Profile ×" at bounding box center [346, 188] width 693 height 376
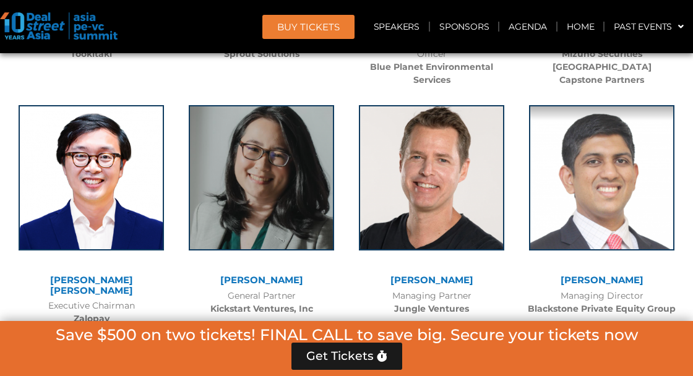
click at [633, 134] on img at bounding box center [601, 177] width 145 height 145
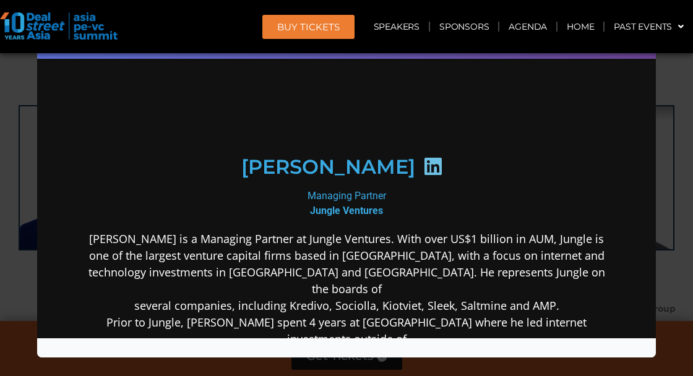
click at [676, 257] on div "Speaker Profile ×" at bounding box center [346, 188] width 693 height 376
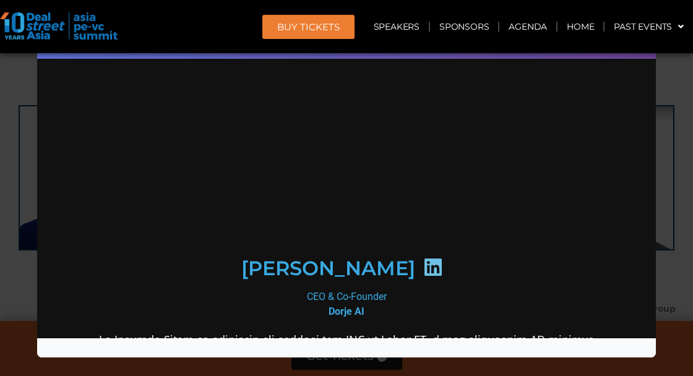
click at [675, 269] on div "Speaker Profile ×" at bounding box center [346, 188] width 693 height 376
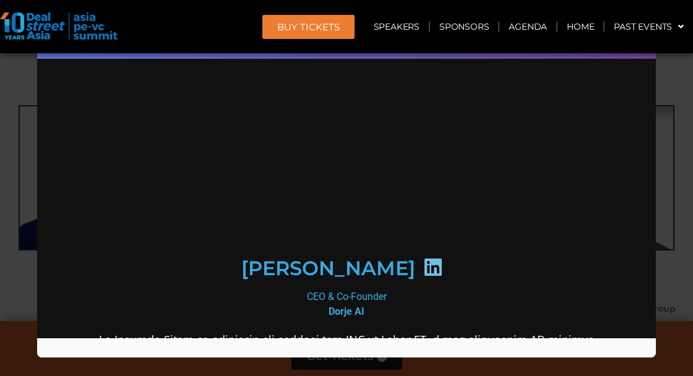
click at [669, 244] on div "Speaker Profile ×" at bounding box center [346, 188] width 693 height 376
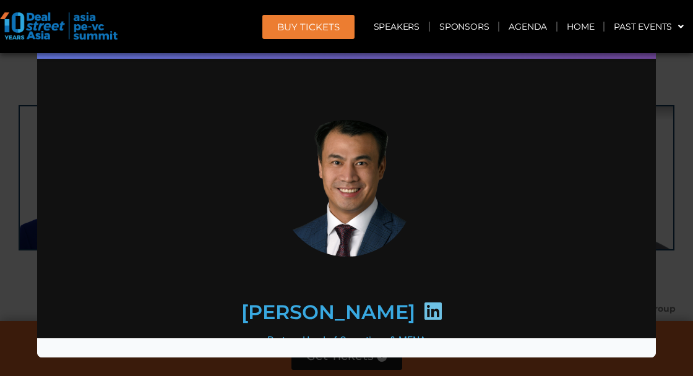
scroll to position [8625, 0]
